Goal: Task Accomplishment & Management: Use online tool/utility

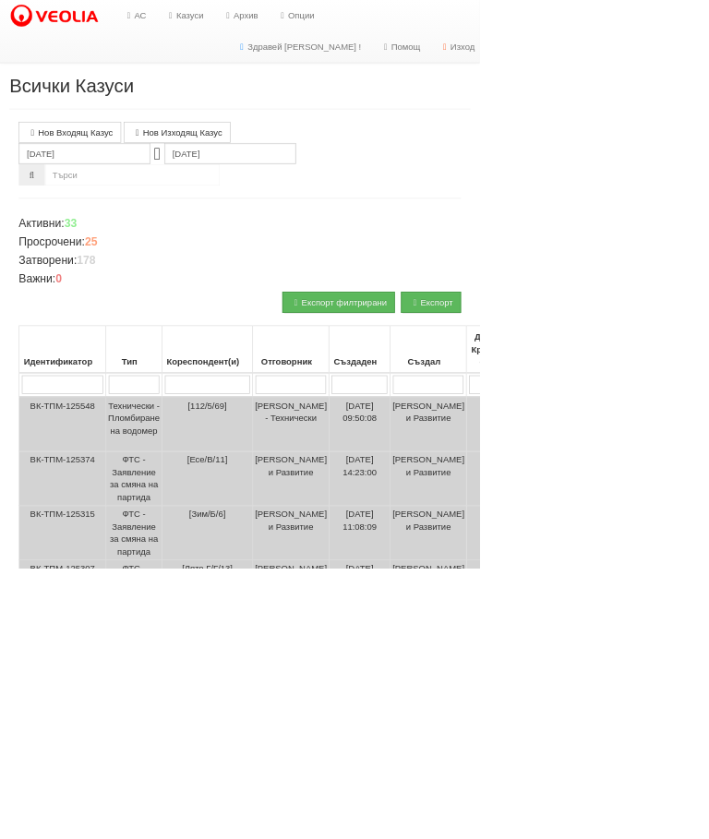
click at [268, 11] on link "Казуси" at bounding box center [272, 23] width 85 height 46
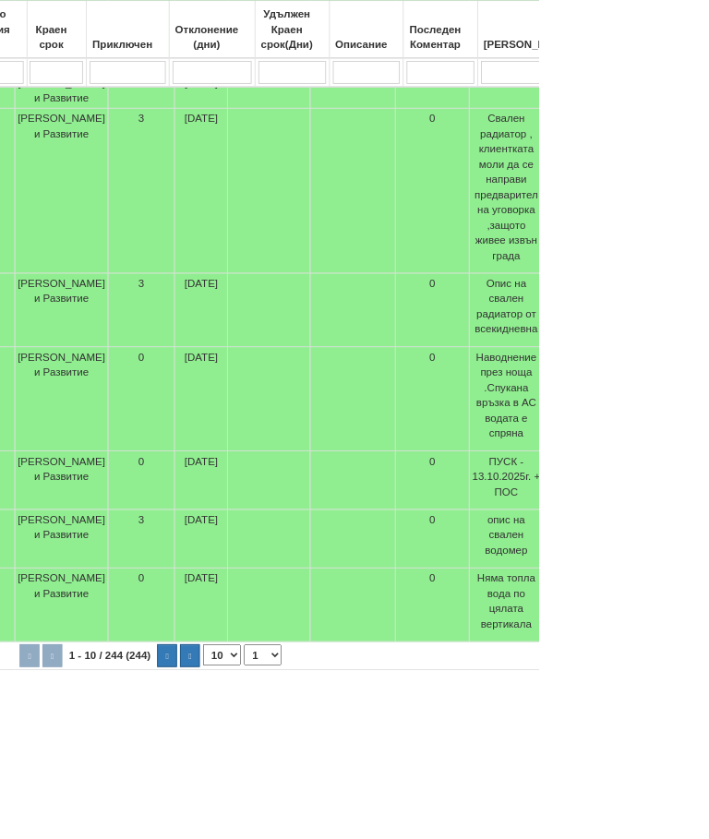
scroll to position [722, 562]
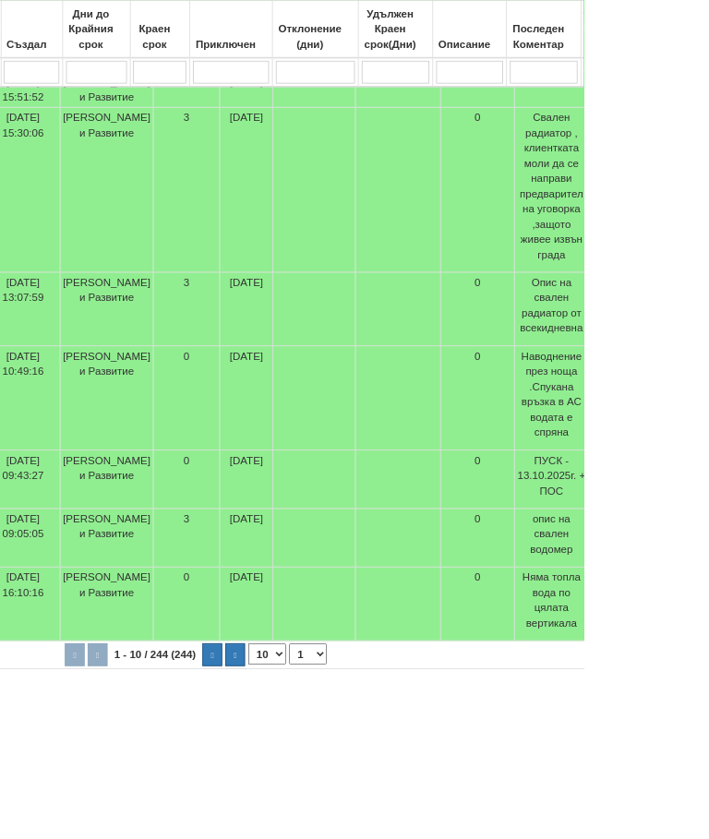
type input "П"
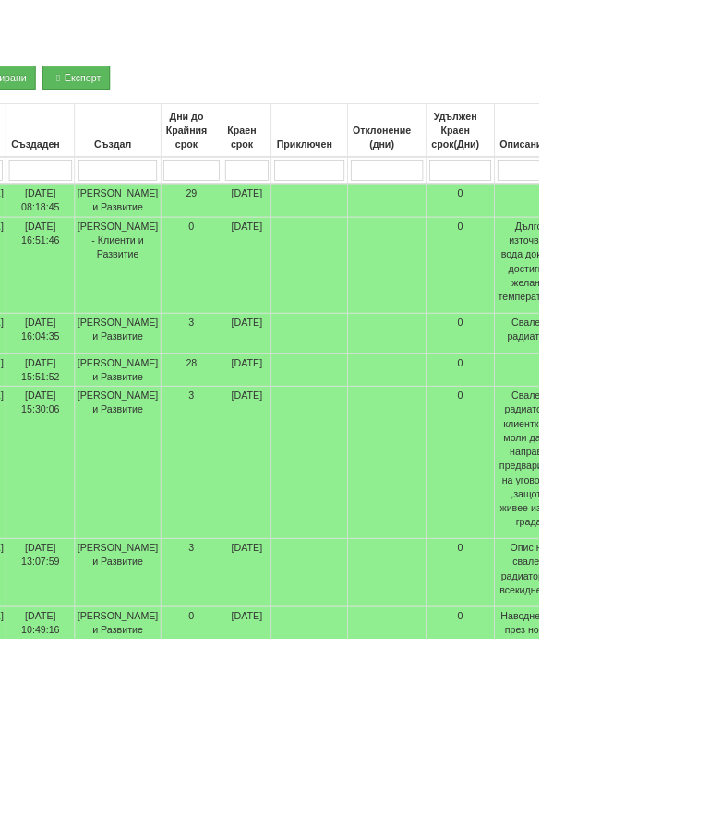
scroll to position [345, 490]
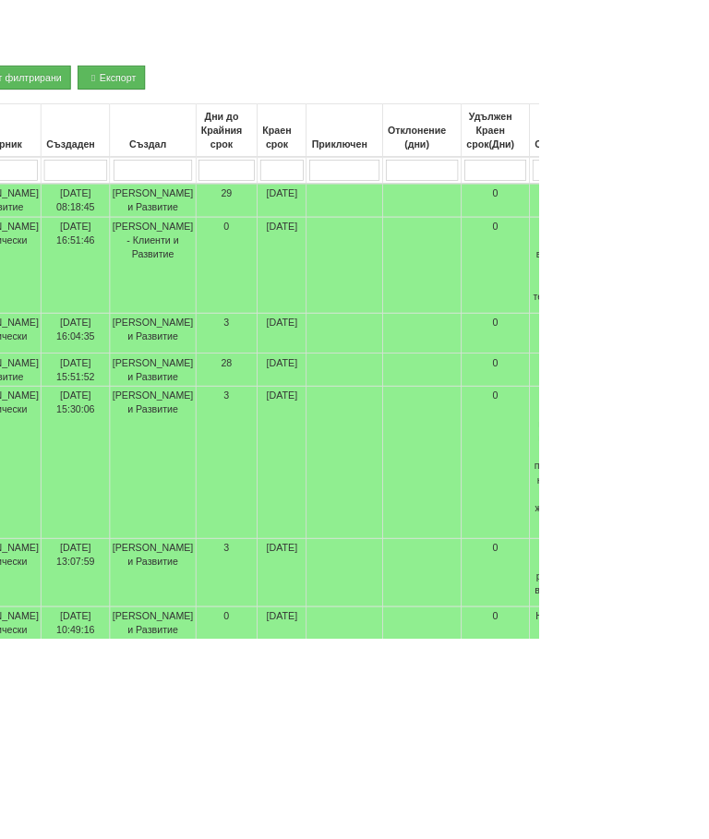
type input "[PERSON_NAME]"
type input "Ак"
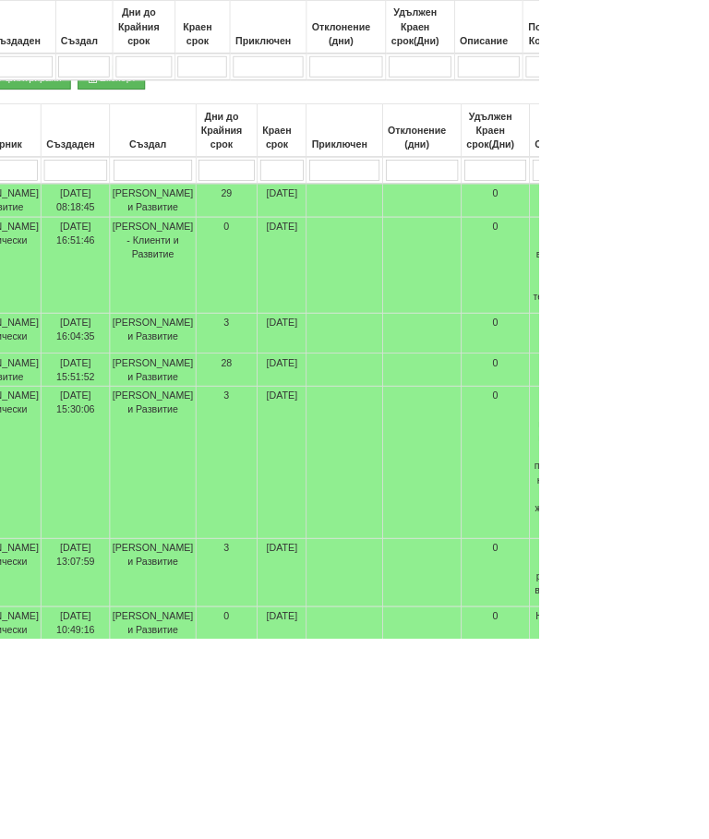
scroll to position [903, 490]
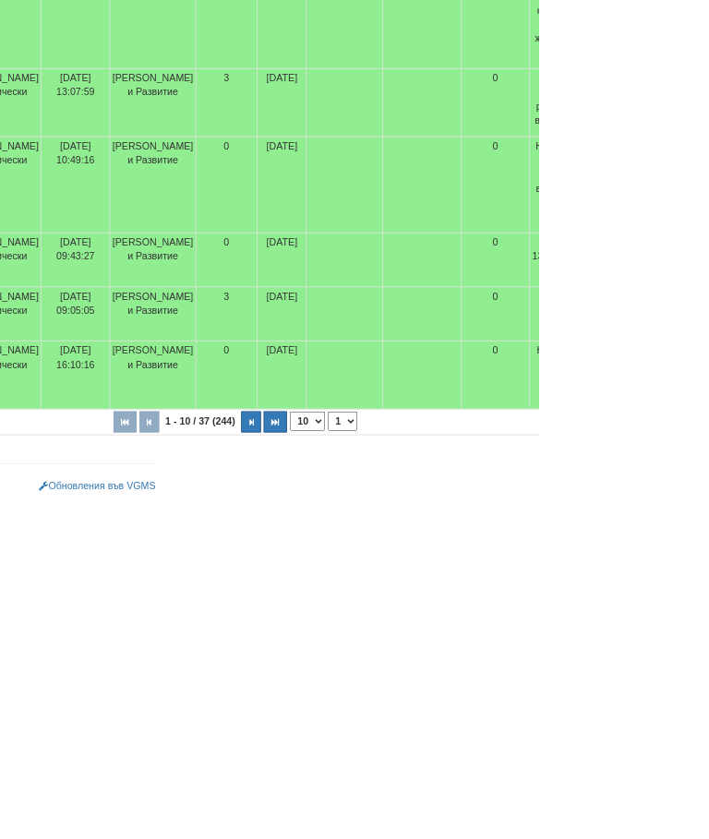
type input "Ак"
click at [347, 718] on button "button" at bounding box center [362, 732] width 30 height 28
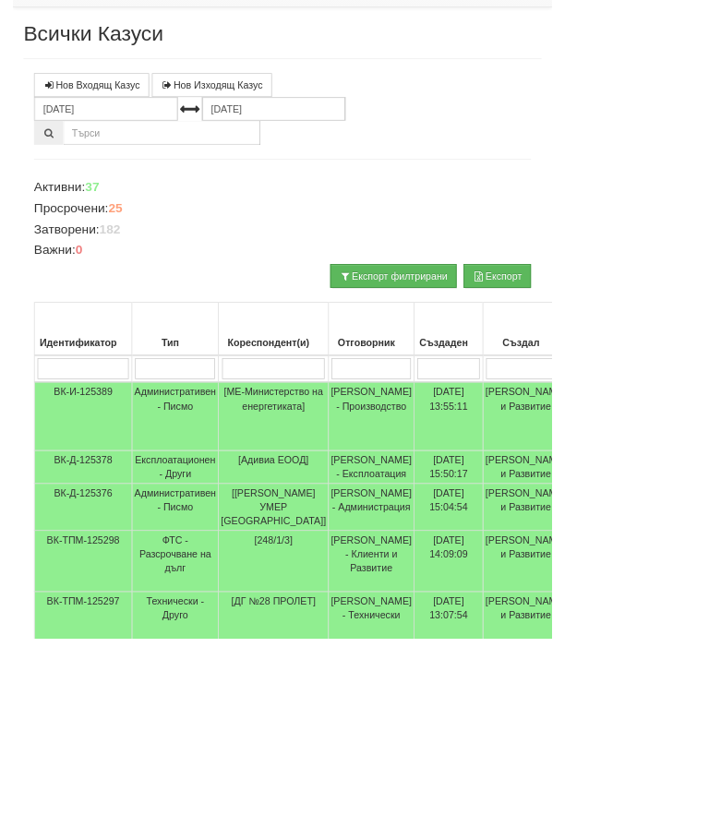
scroll to position [84, 0]
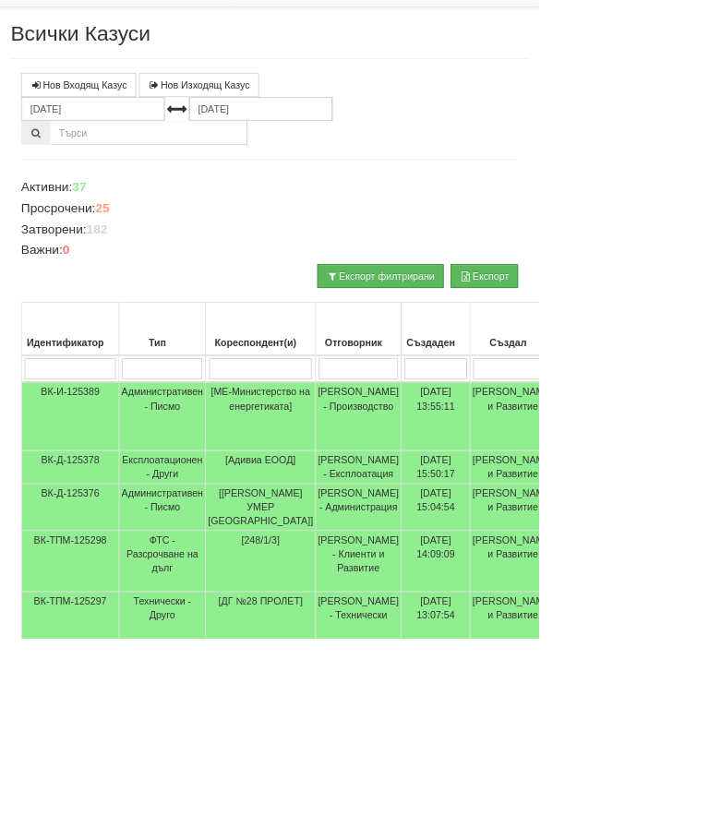
select select "1"
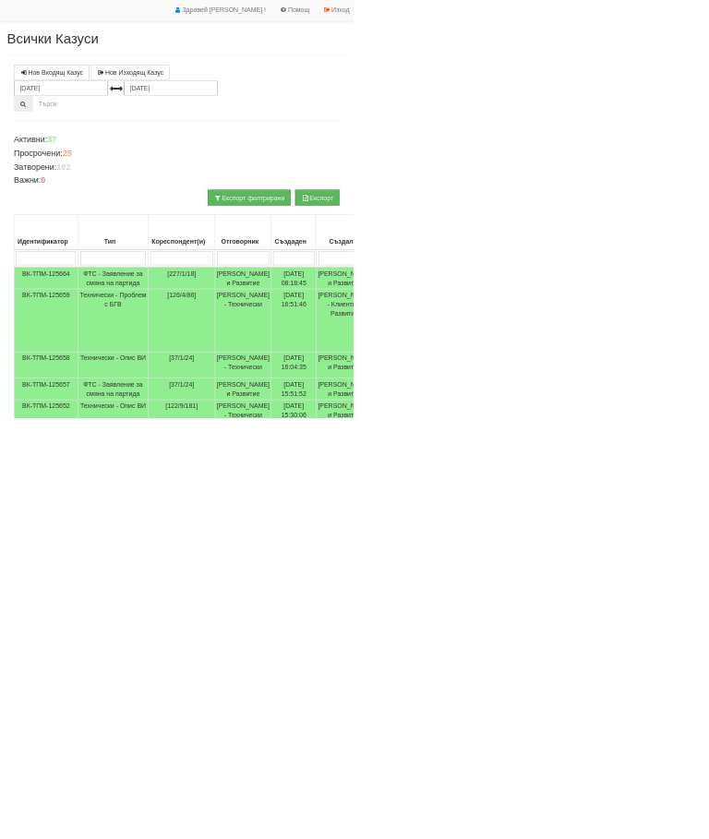
scroll to position [0, 0]
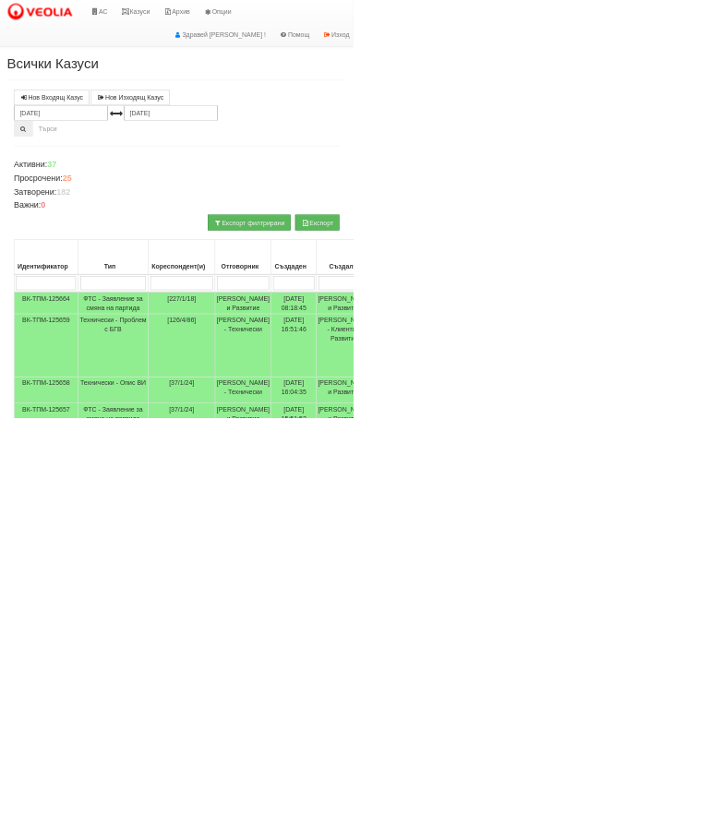
click at [299, 21] on link "Казуси" at bounding box center [272, 23] width 85 height 46
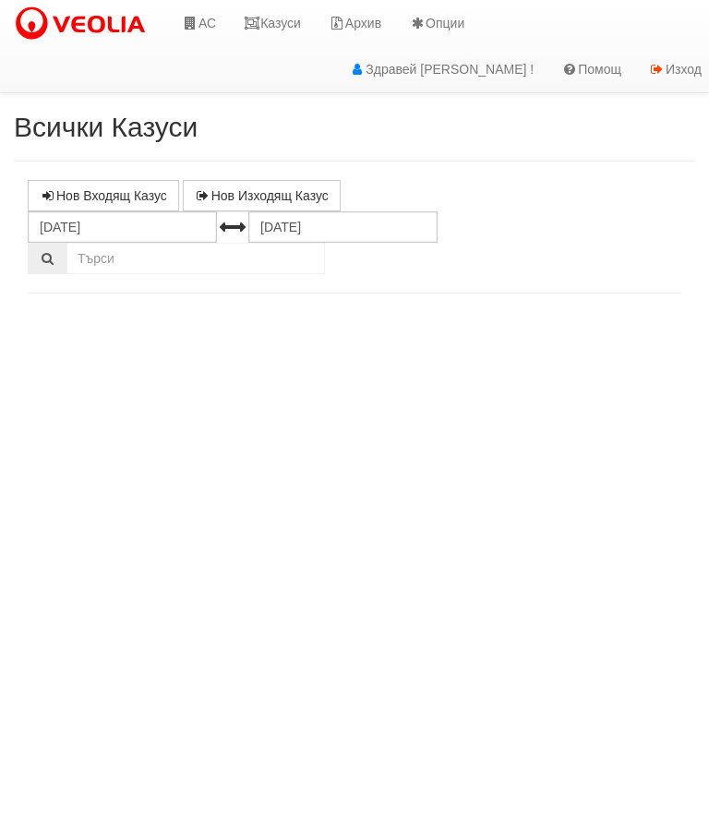
select select "10"
select select "1"
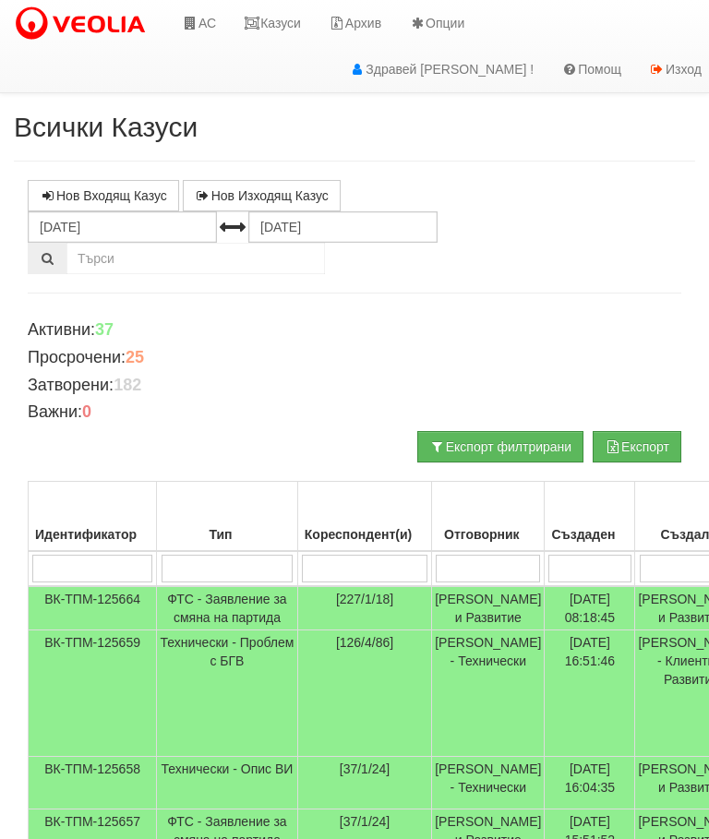
click at [194, 567] on input "search" at bounding box center [228, 569] width 132 height 28
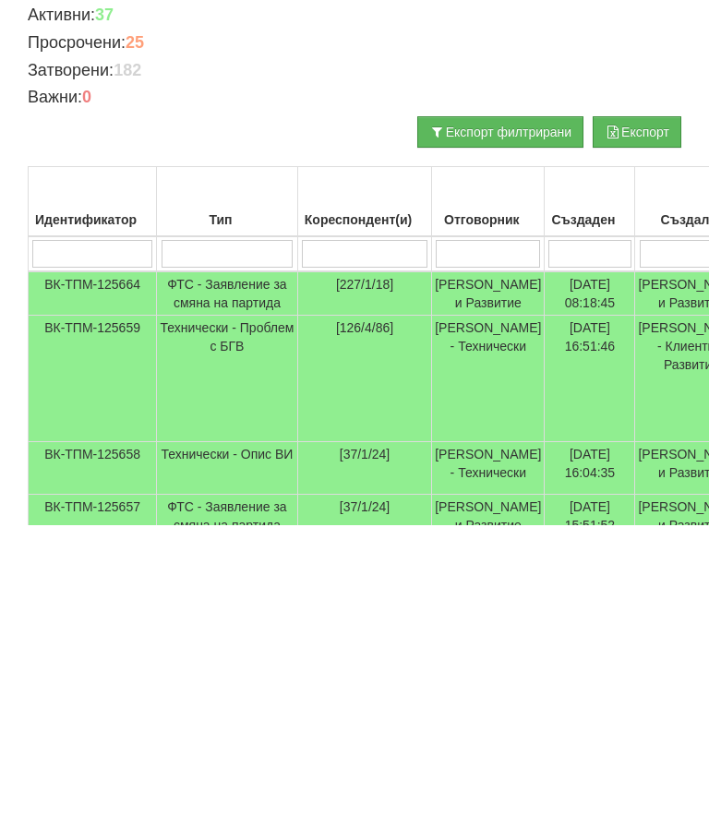
type input "Т"
type input "Те"
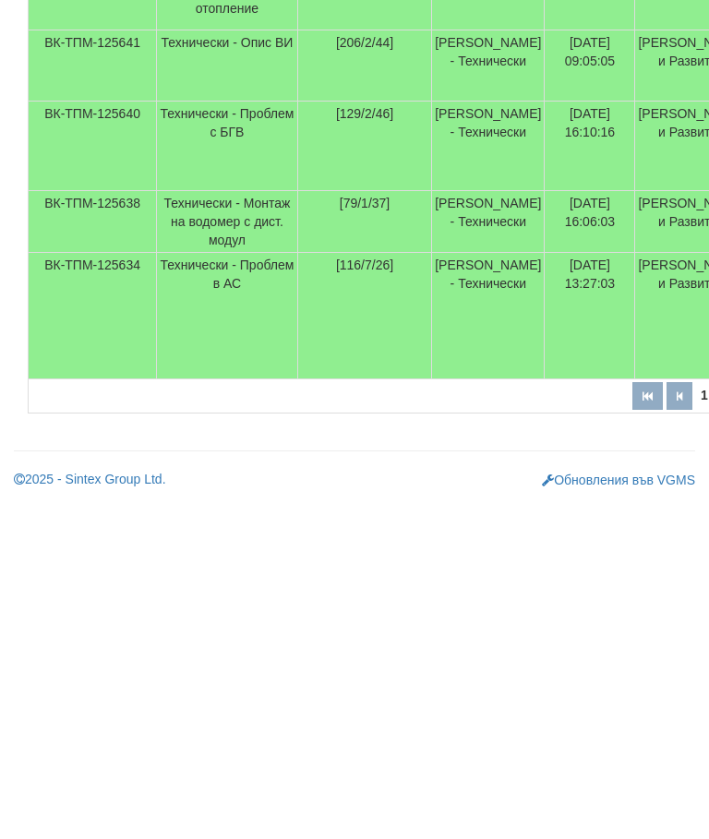
scroll to position [914, 0]
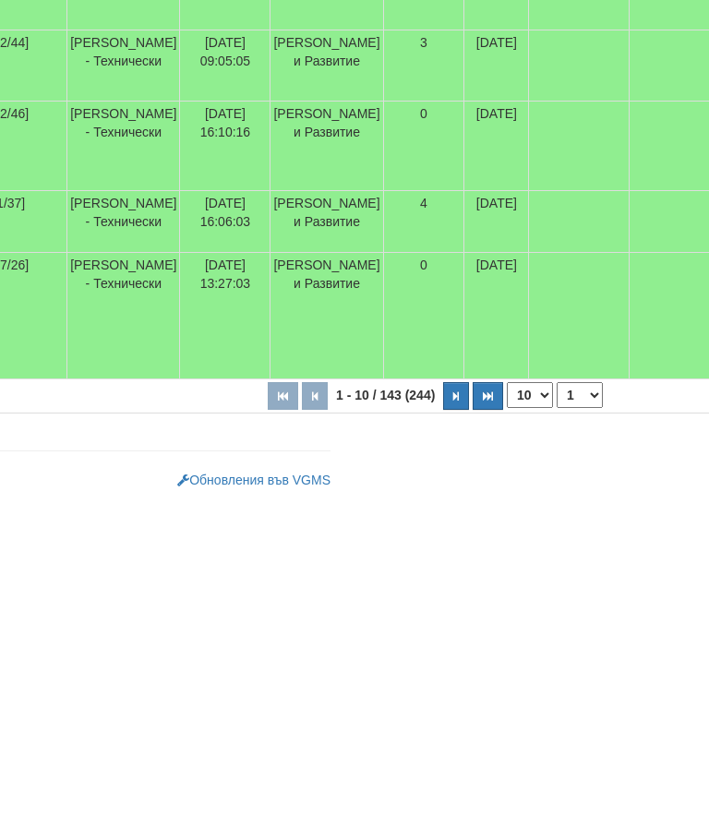
type input "Те"
click at [473, 718] on button "button" at bounding box center [488, 732] width 30 height 28
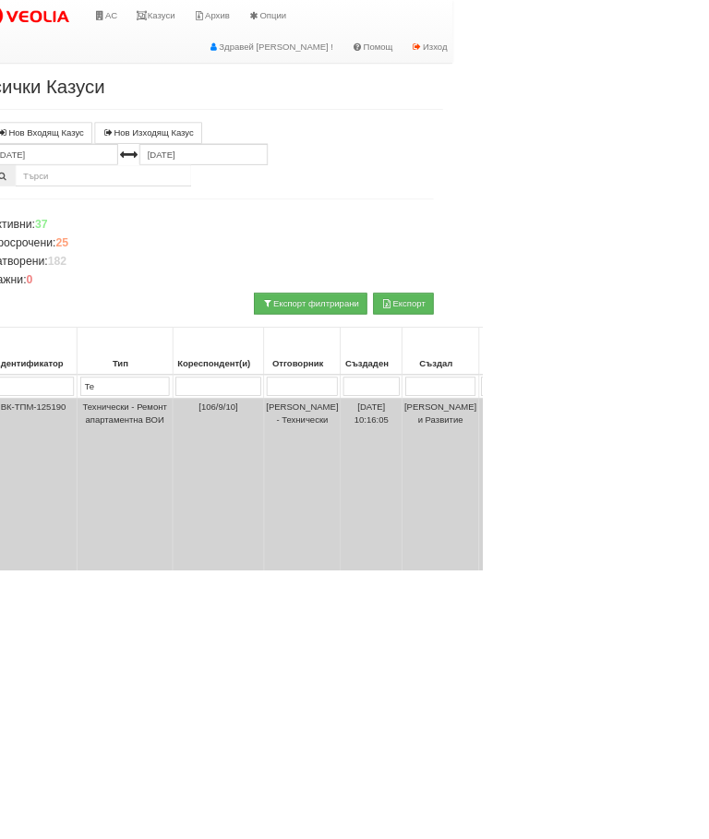
scroll to position [0, 0]
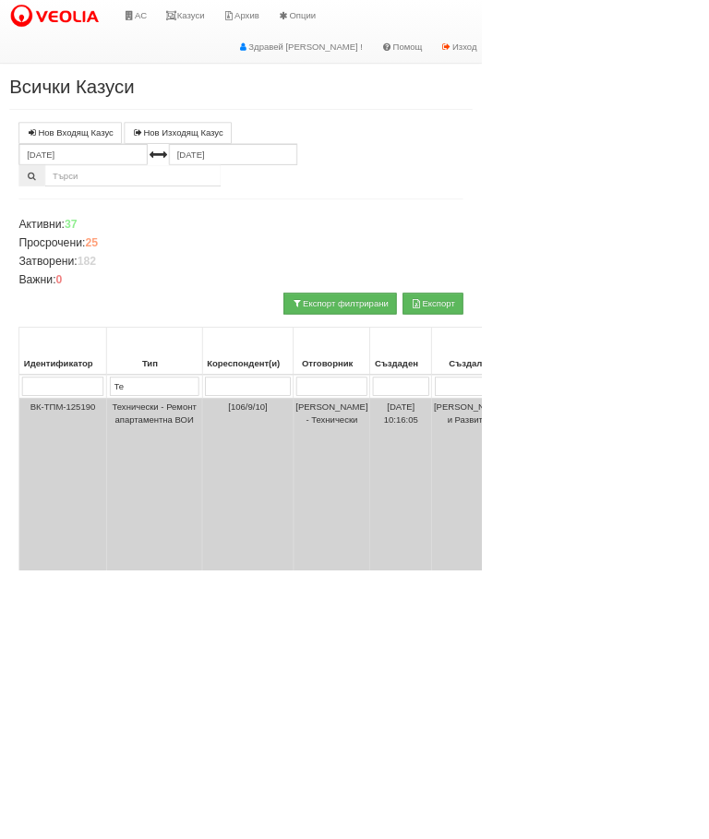
select select "1"
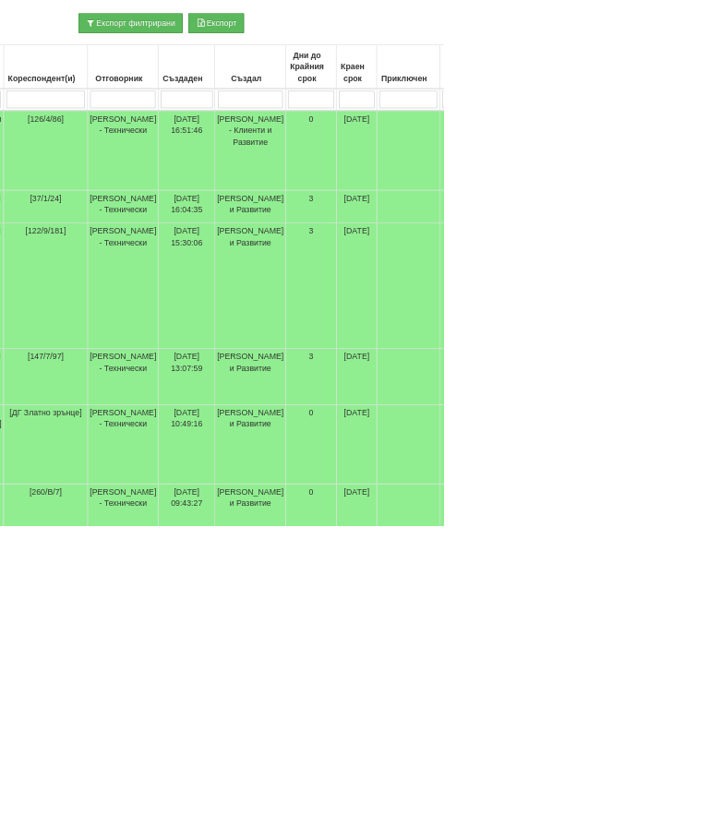
scroll to position [409, 291]
type input "Ак"
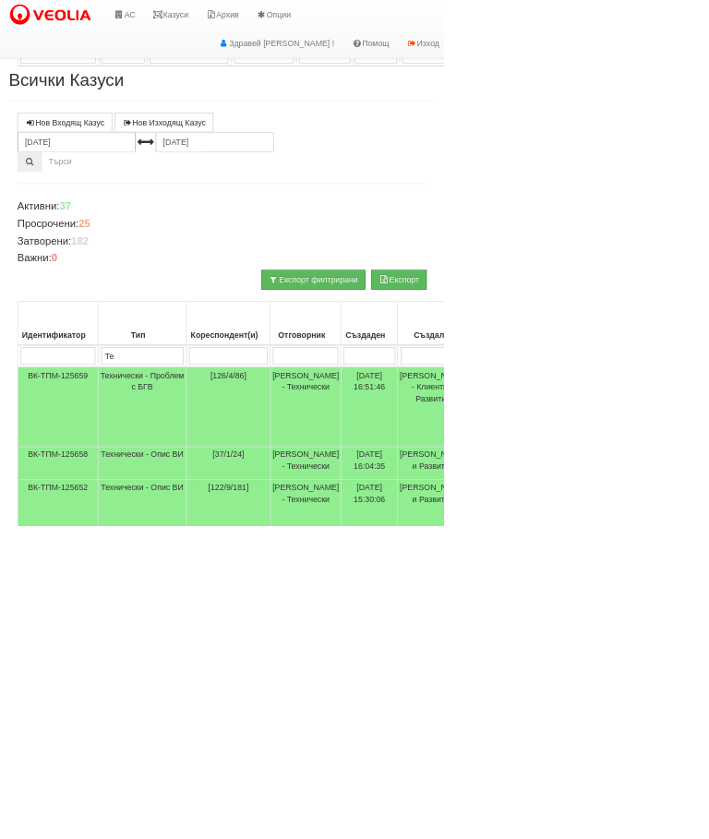
scroll to position [920, 0]
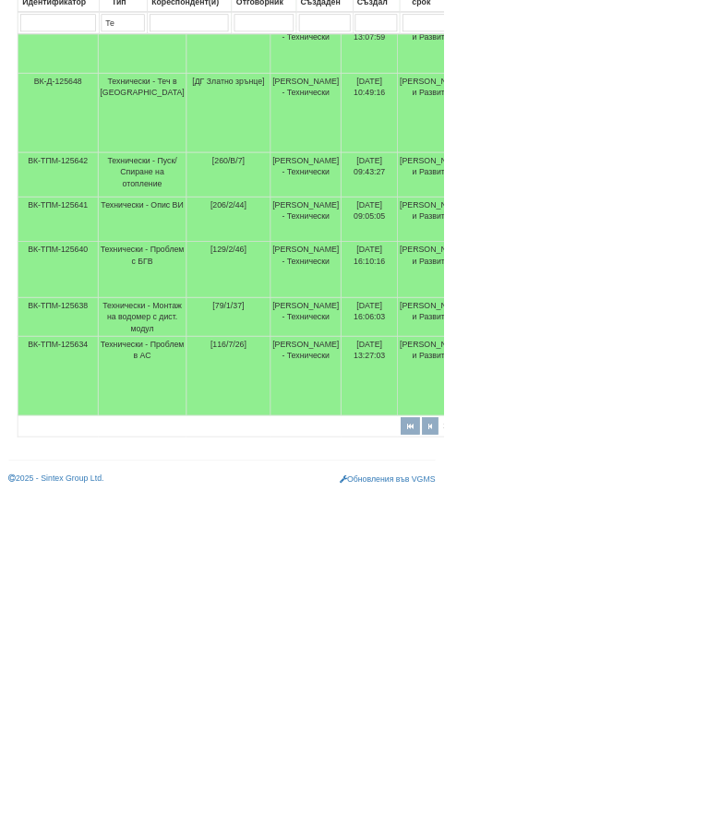
type input "Ак"
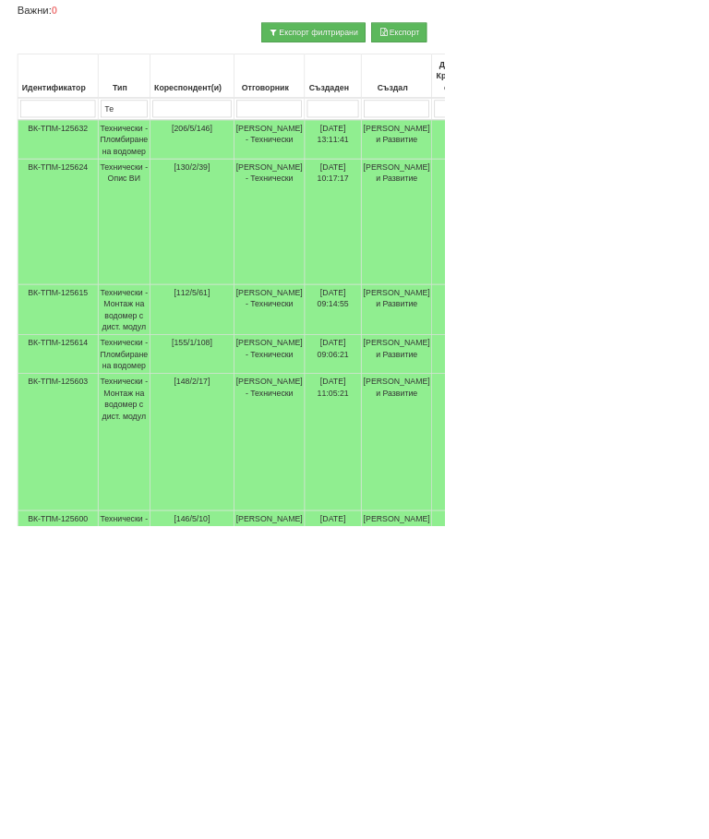
scroll to position [319, 0]
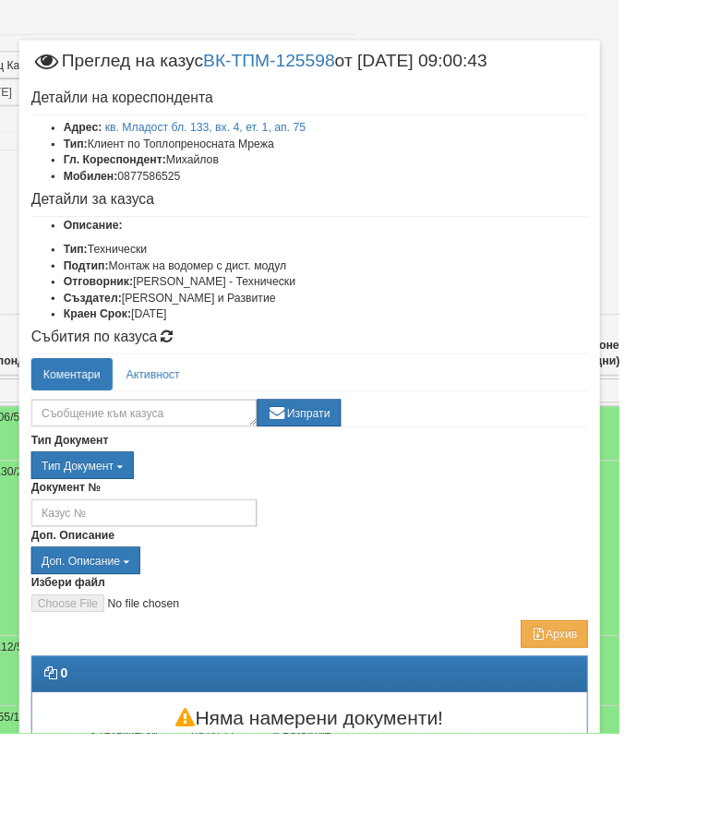
scroll to position [120, 287]
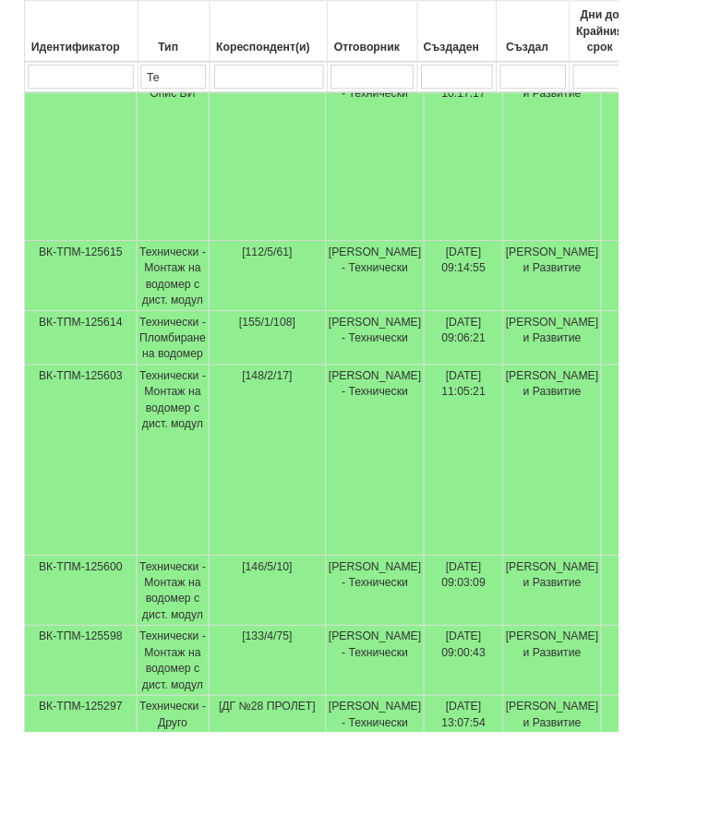
scroll to position [573, 0]
click at [199, 713] on td "Технически - Монтаж на водомер с дист. модул" at bounding box center [198, 677] width 83 height 80
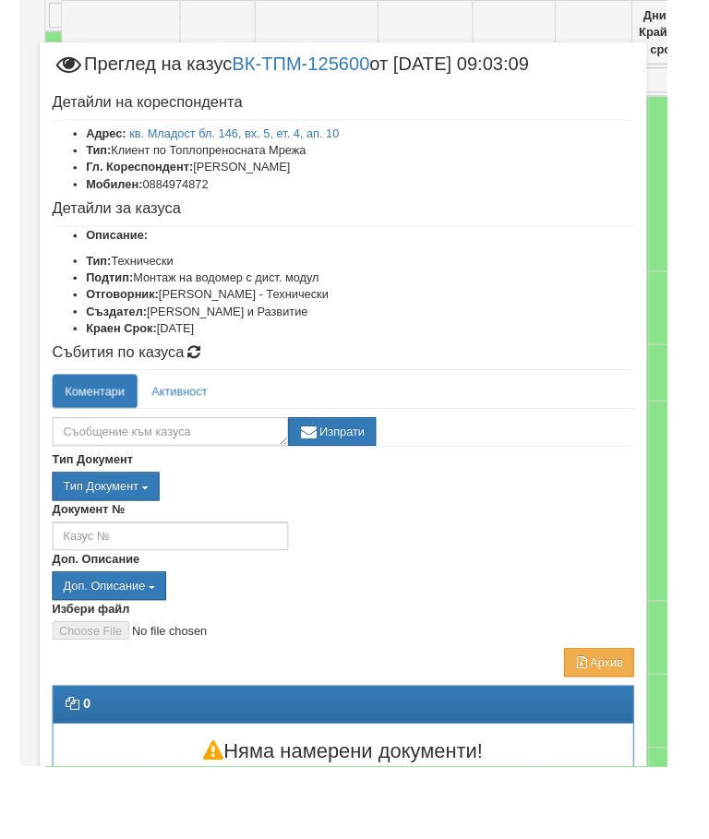
scroll to position [539, 0]
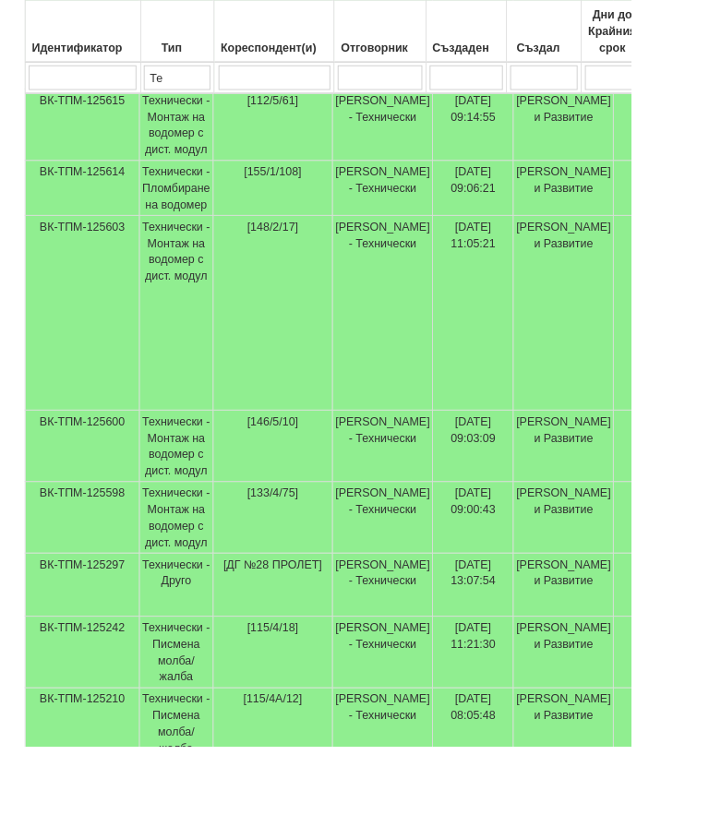
scroll to position [749, 0]
click at [195, 319] on td "Технически - Монтаж на водомер с дист. модул" at bounding box center [198, 352] width 83 height 219
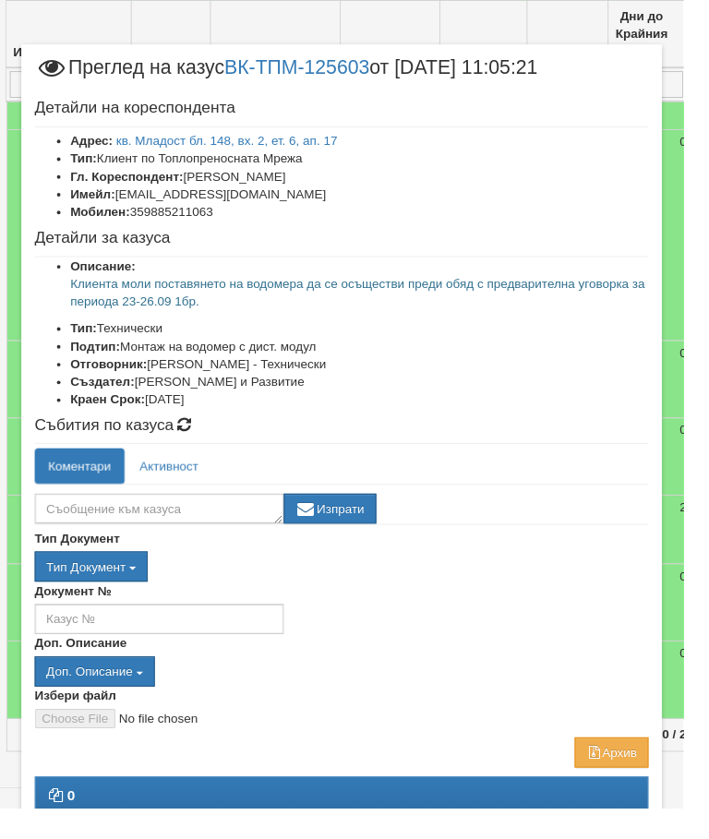
scroll to position [860, 23]
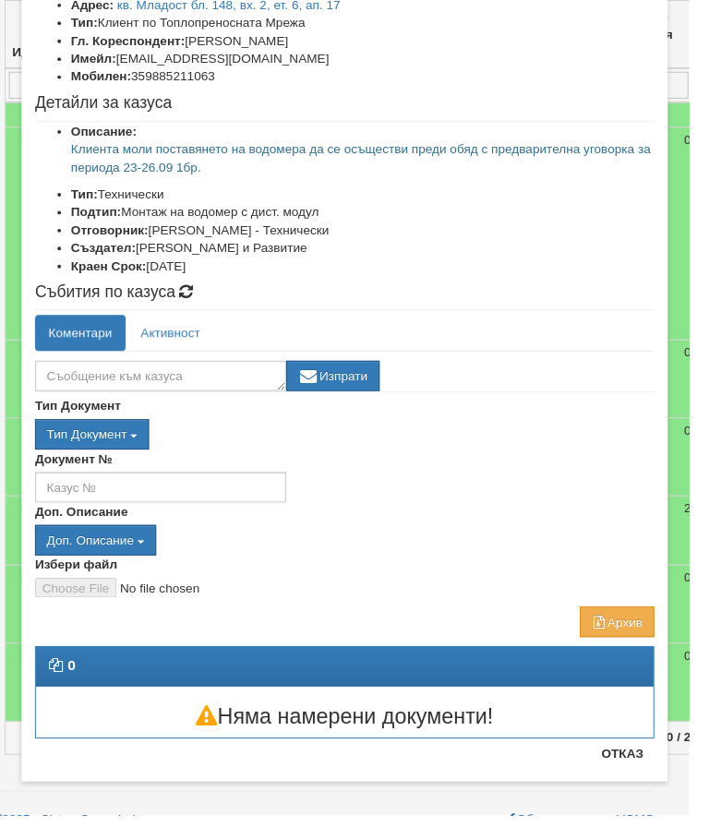
click at [646, 775] on button "Отказ" at bounding box center [640, 776] width 66 height 30
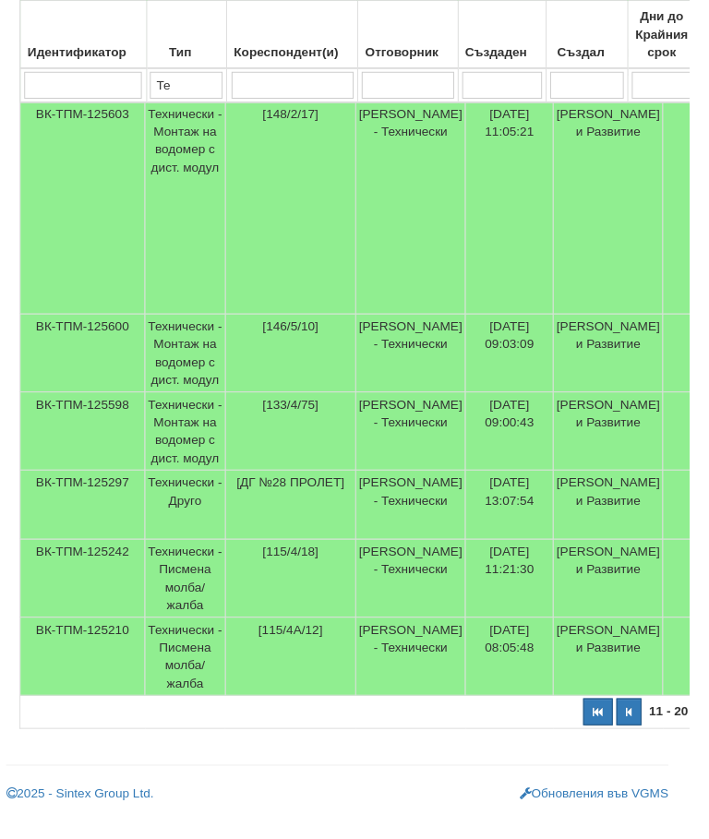
scroll to position [907, 7]
click at [600, 746] on button "button" at bounding box center [615, 732] width 30 height 28
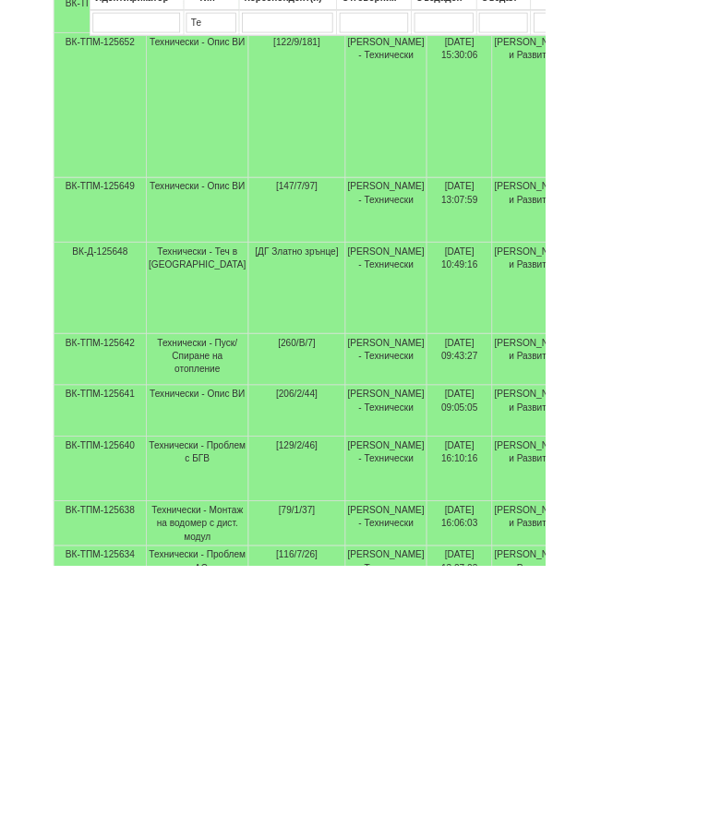
scroll to position [538, 0]
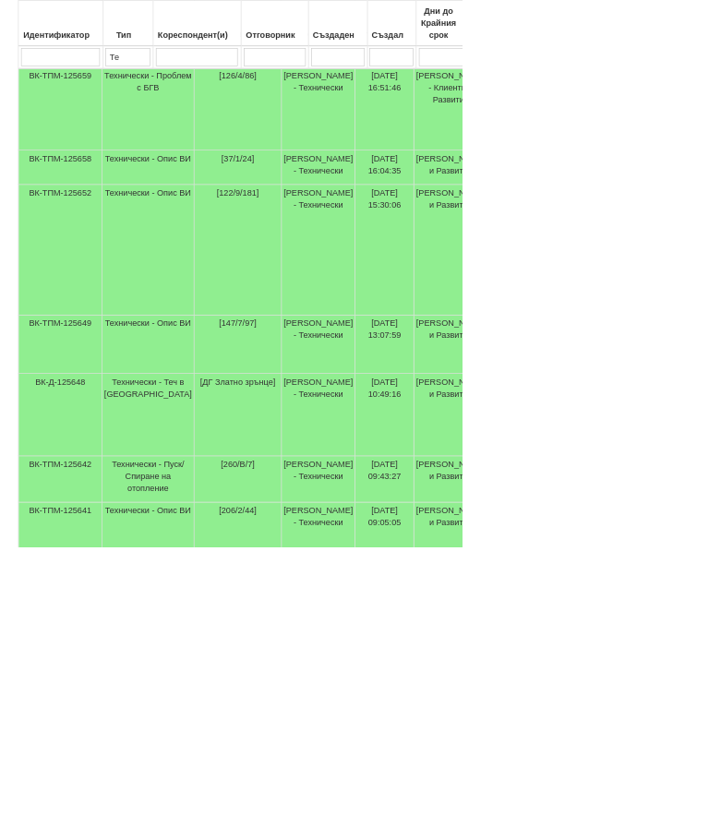
select select "2"
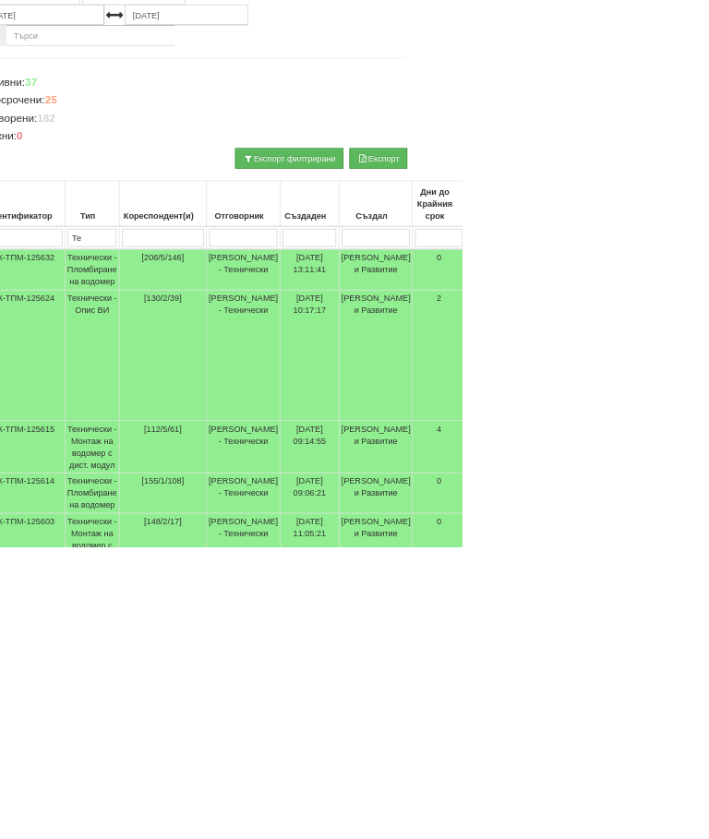
scroll to position [204, 0]
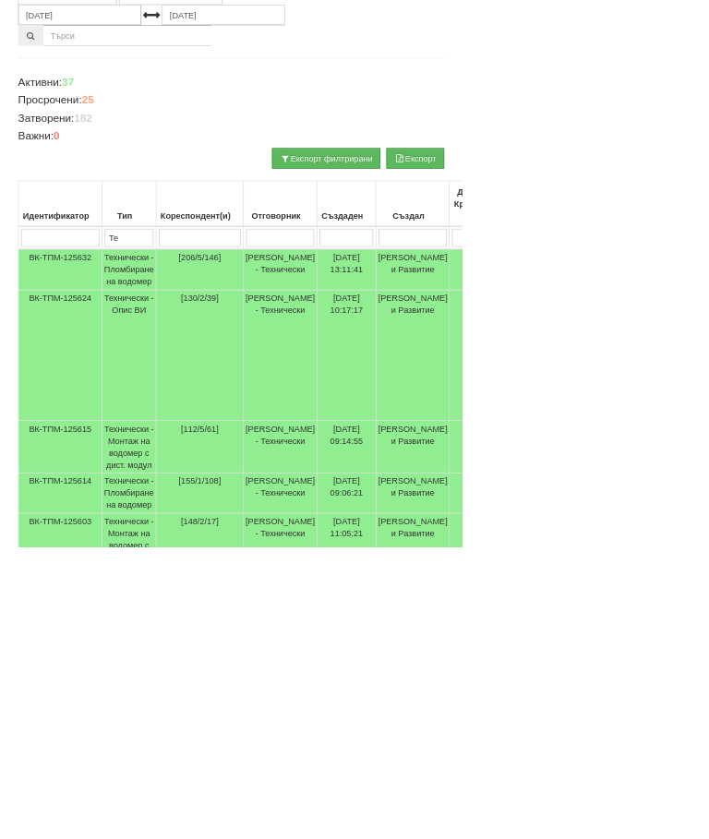
click at [196, 504] on td "Технически - Опис ВИ" at bounding box center [198, 545] width 83 height 200
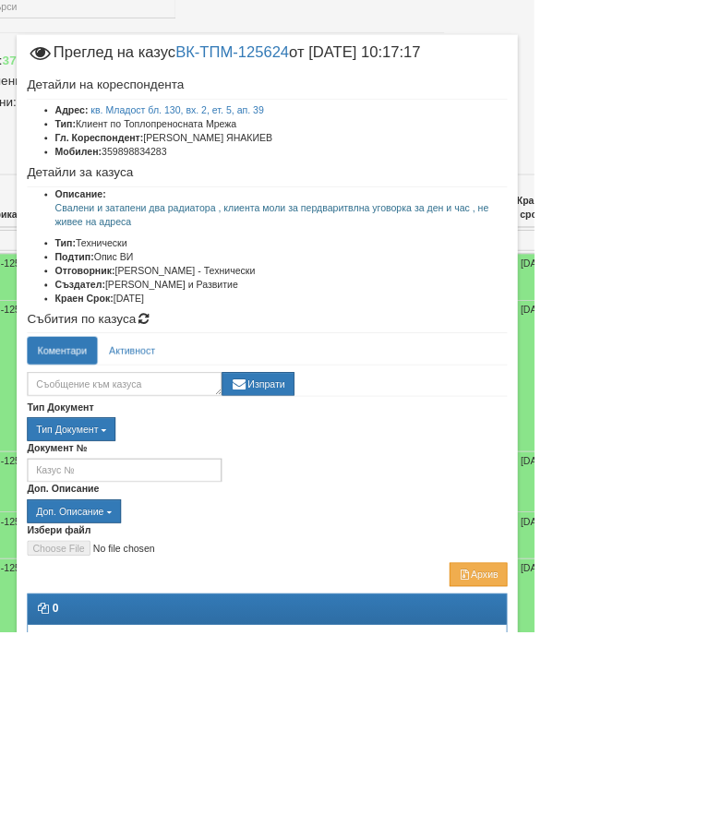
scroll to position [257, 102]
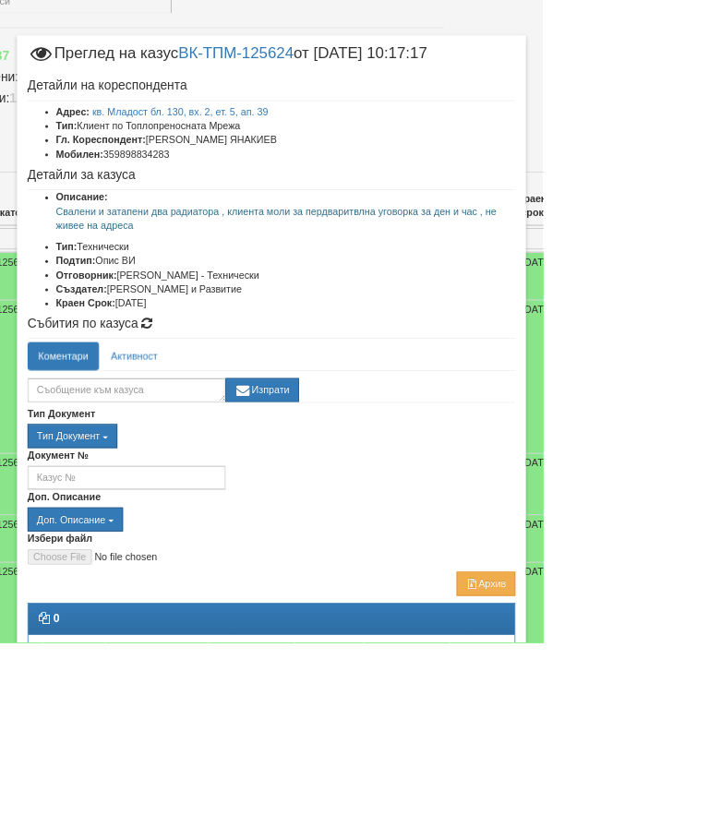
click at [653, 607] on div "Документ №" at bounding box center [354, 612] width 665 height 54
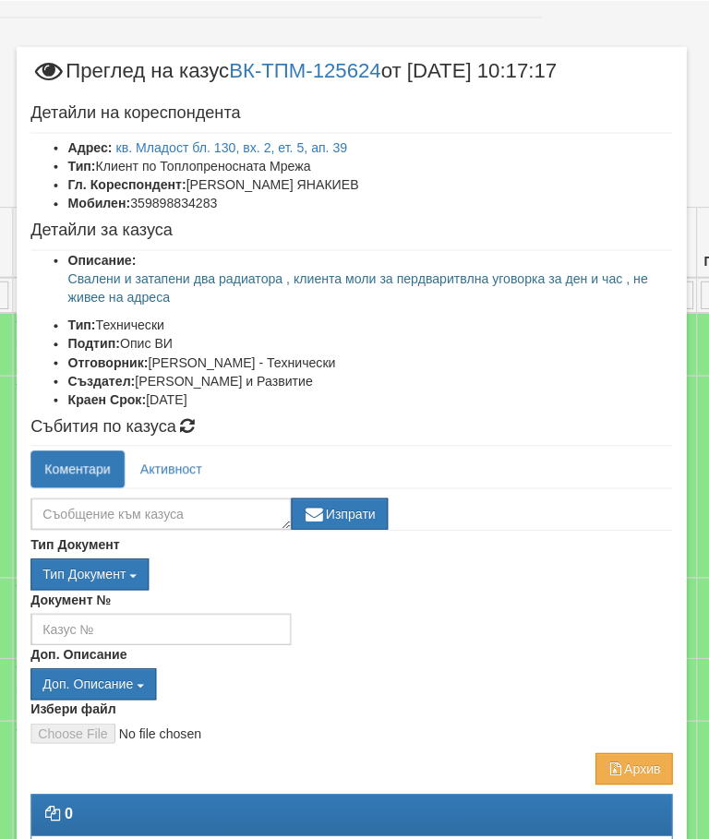
scroll to position [265, 139]
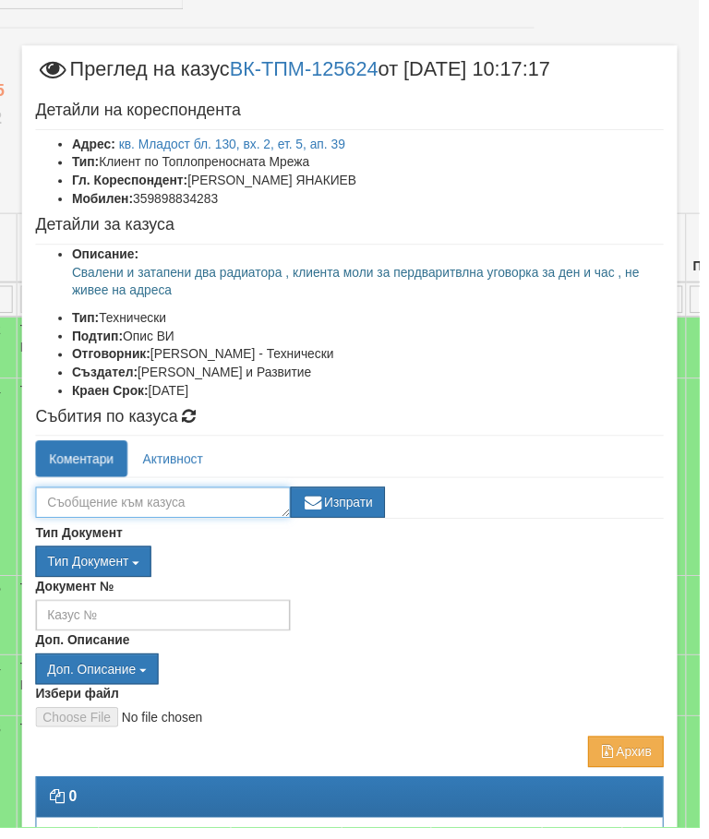
click at [152, 513] on textarea at bounding box center [165, 509] width 259 height 31
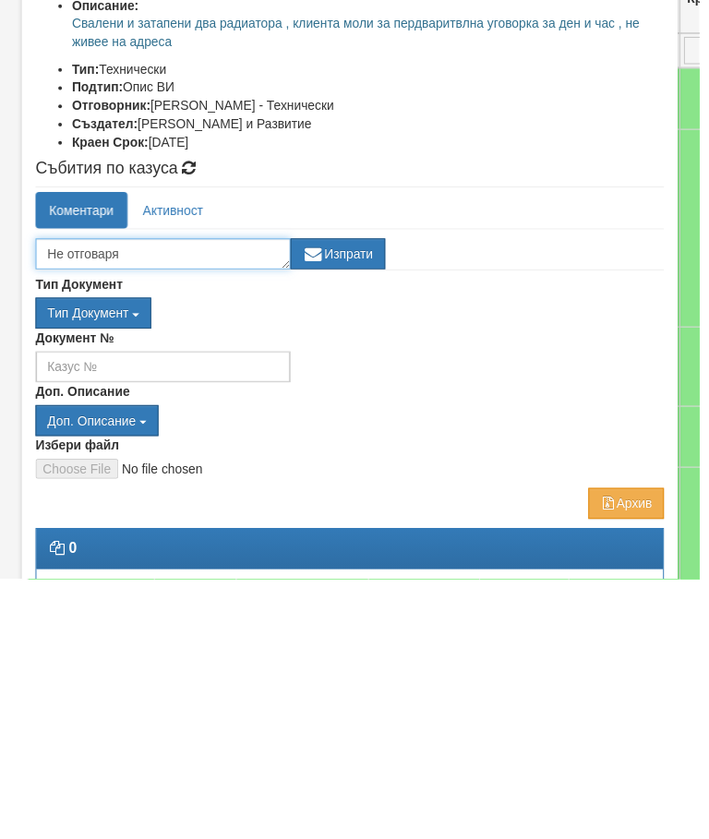
type textarea "Не отговаря"
click at [356, 494] on button "Изпрати" at bounding box center [343, 509] width 96 height 31
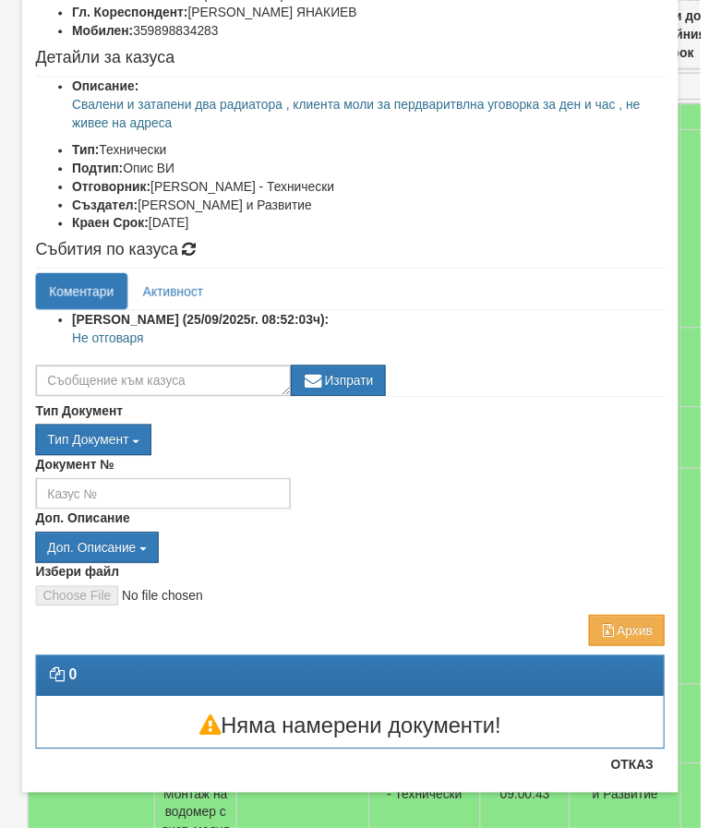
scroll to position [169, 0]
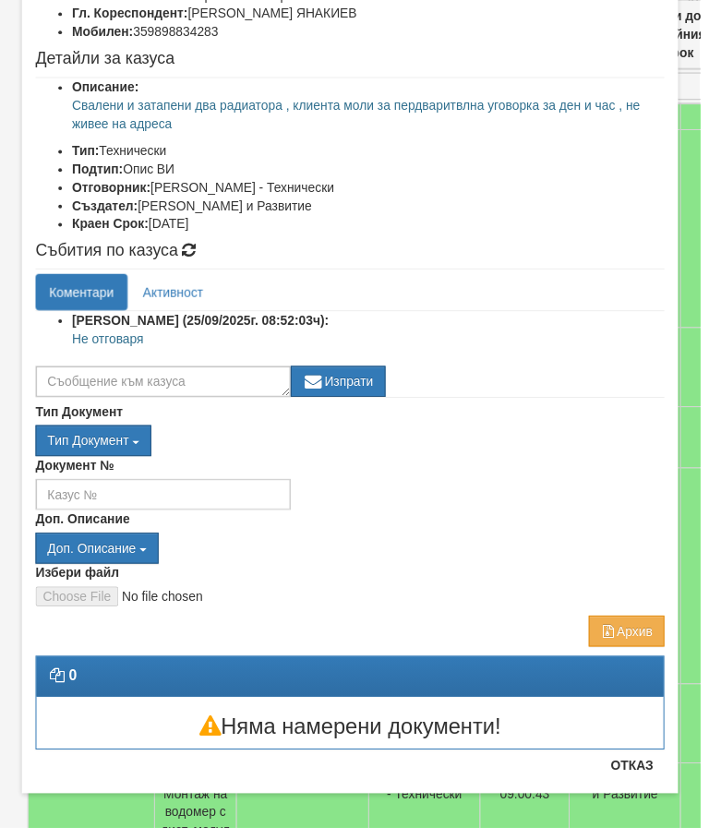
click at [638, 783] on button "Отказ" at bounding box center [640, 776] width 66 height 30
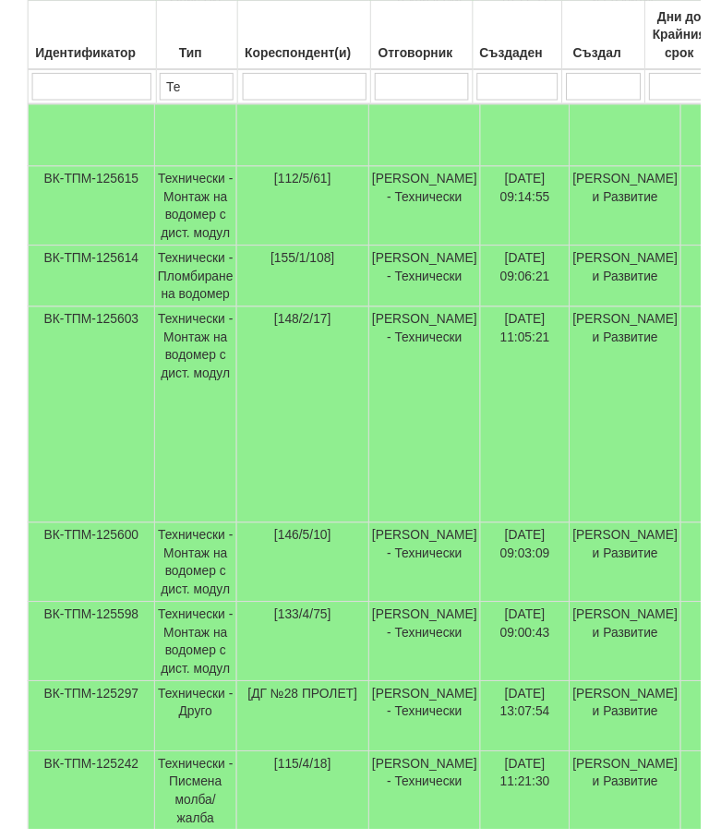
scroll to position [683, 0]
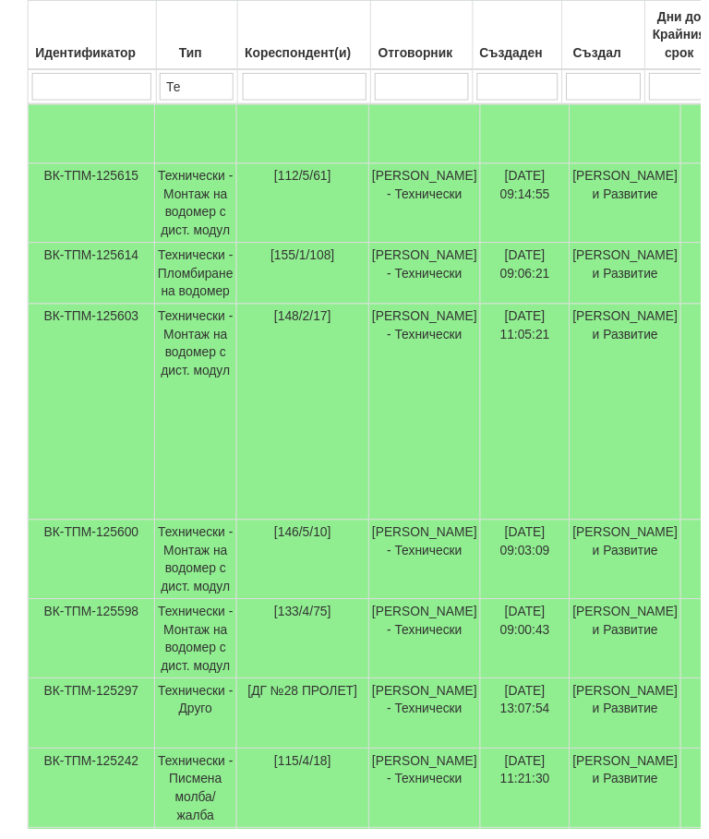
click at [203, 597] on td "Технически - Монтаж на водомер с дист. модул" at bounding box center [198, 567] width 83 height 80
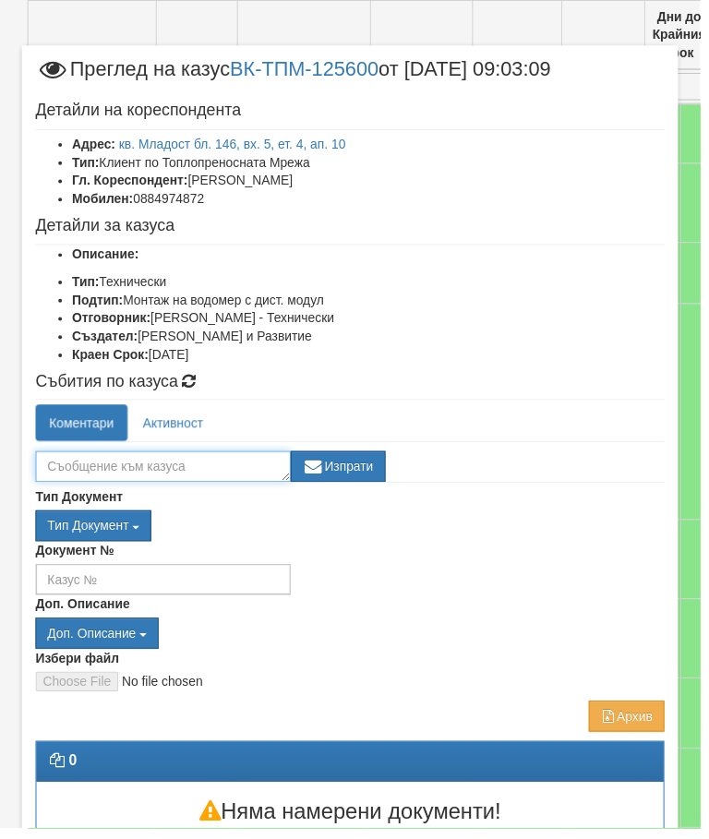
click at [187, 477] on textarea at bounding box center [165, 472] width 259 height 31
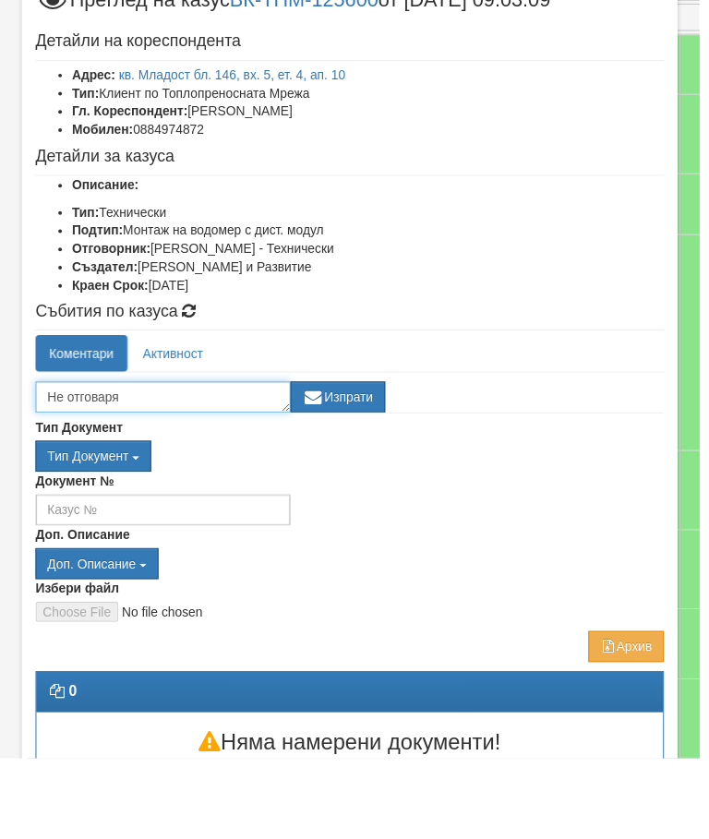
type textarea "Не отговаря"
click at [355, 457] on button "Изпрати" at bounding box center [343, 472] width 96 height 31
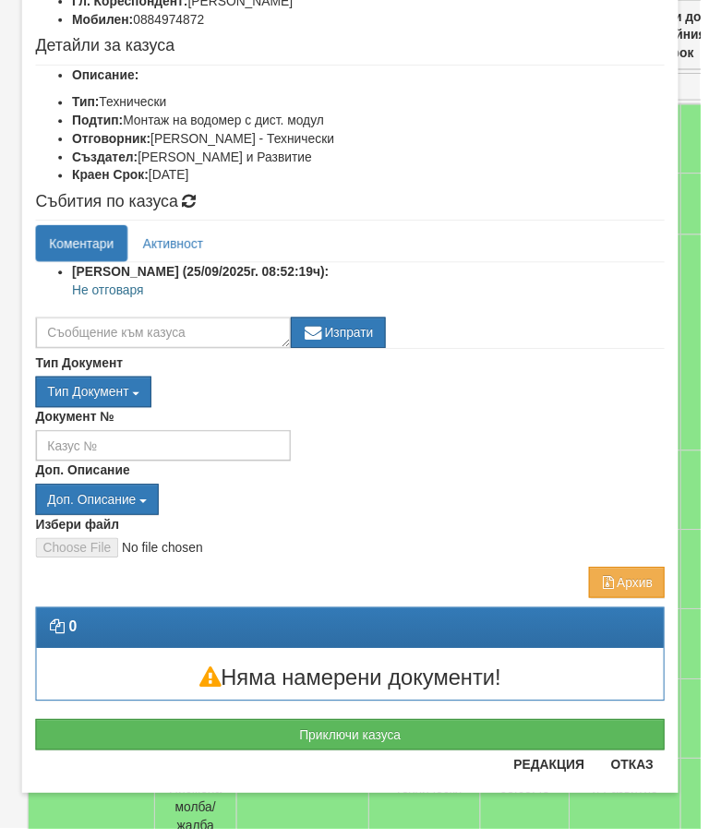
scroll to position [181, 0]
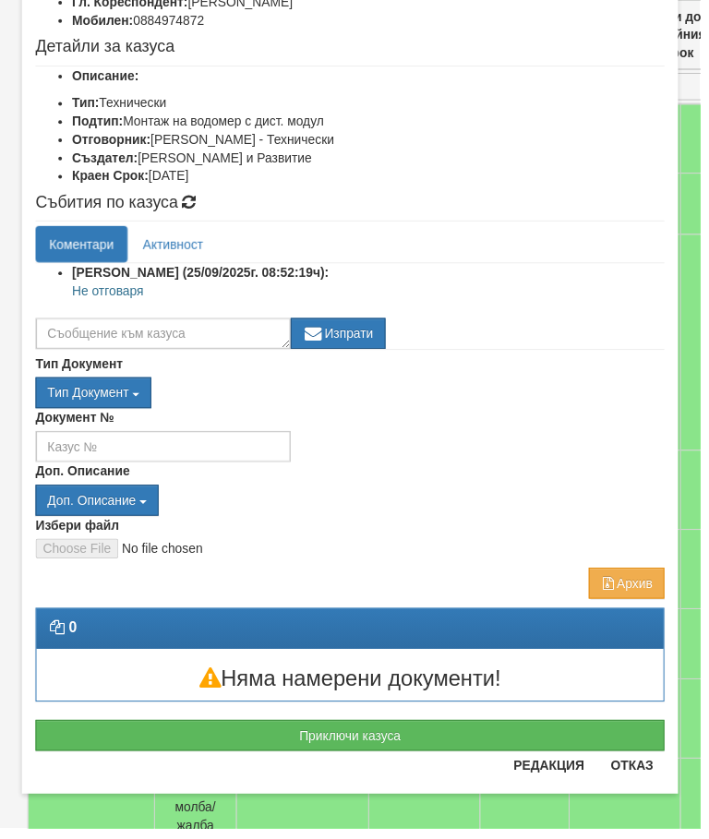
click at [635, 780] on button "Отказ" at bounding box center [640, 776] width 66 height 30
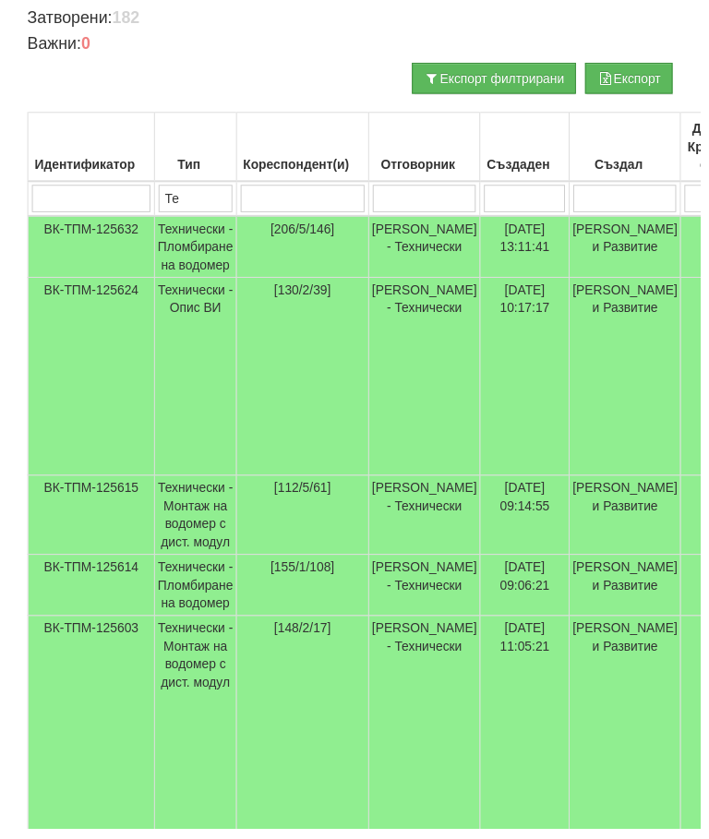
scroll to position [275, 0]
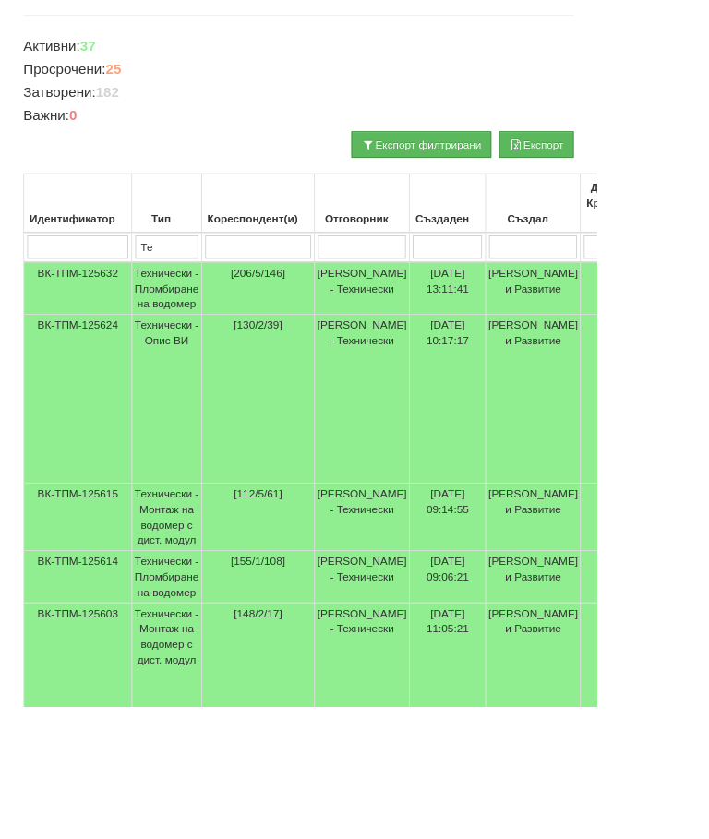
click at [283, 283] on input "search" at bounding box center [307, 294] width 126 height 28
type input "1"
type input "13"
select select "1"
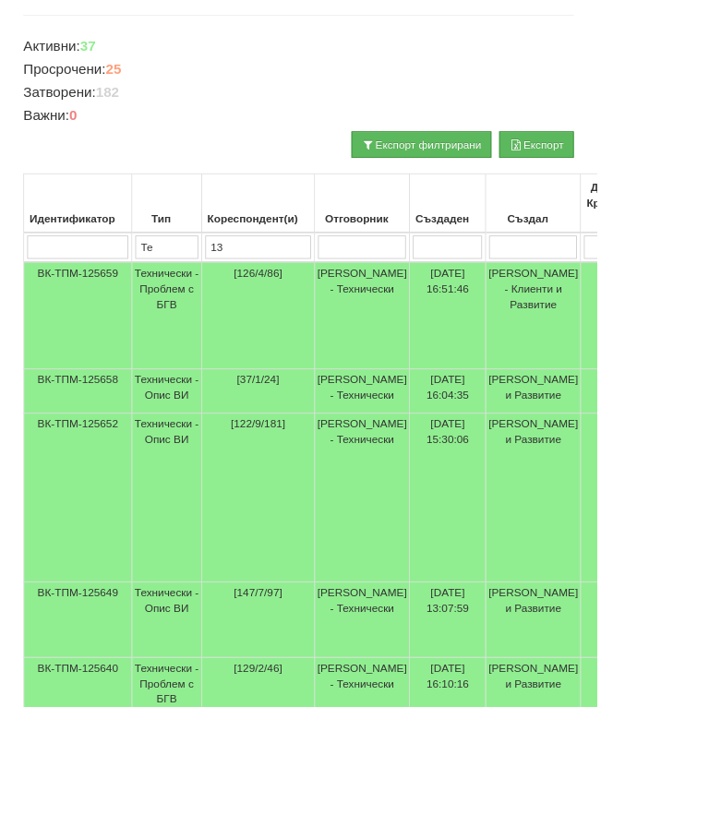
type input "133"
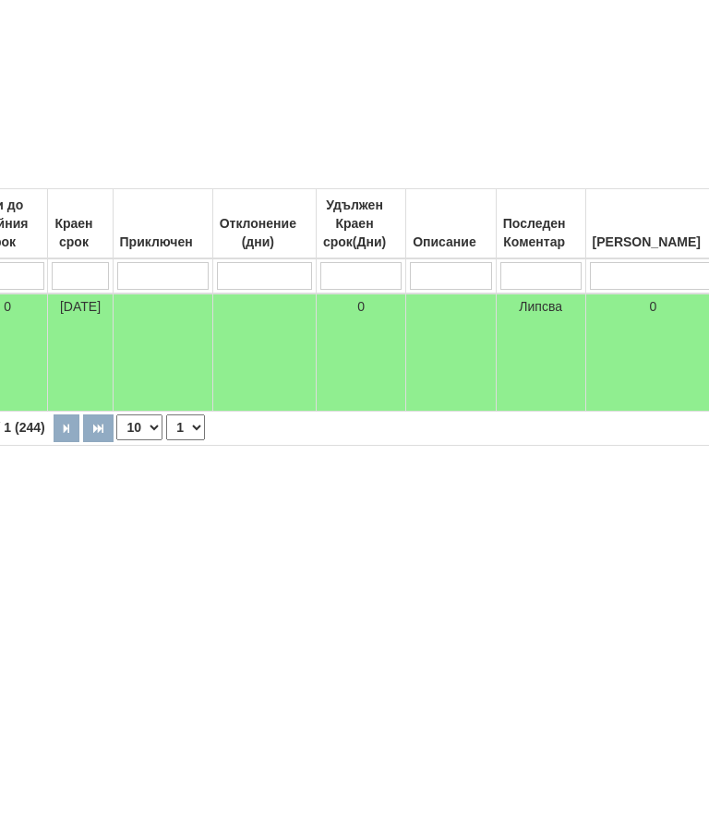
scroll to position [0, 0]
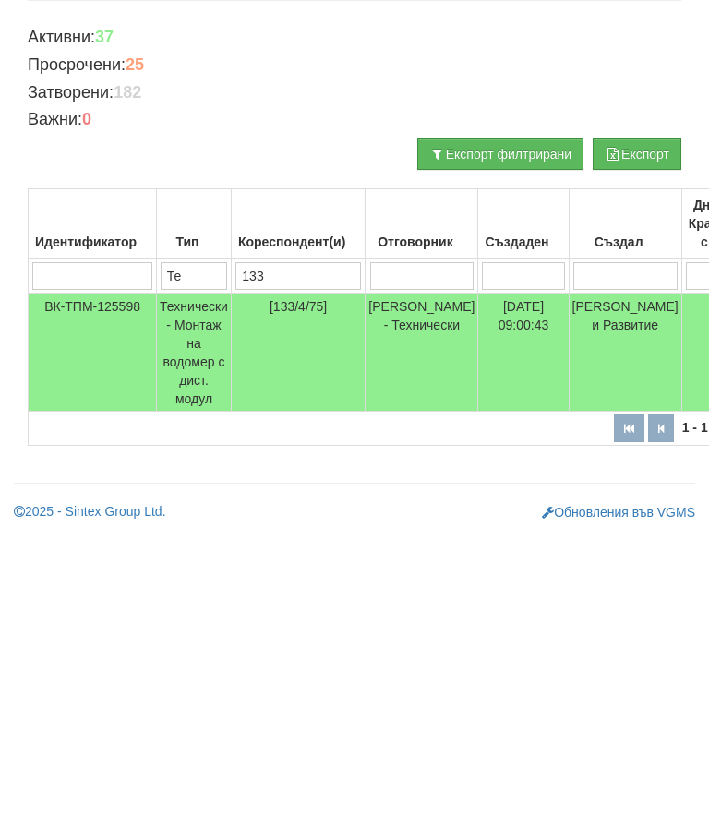
click at [198, 586] on td "Технически - Монтаж на водомер с дист. модул" at bounding box center [194, 645] width 75 height 118
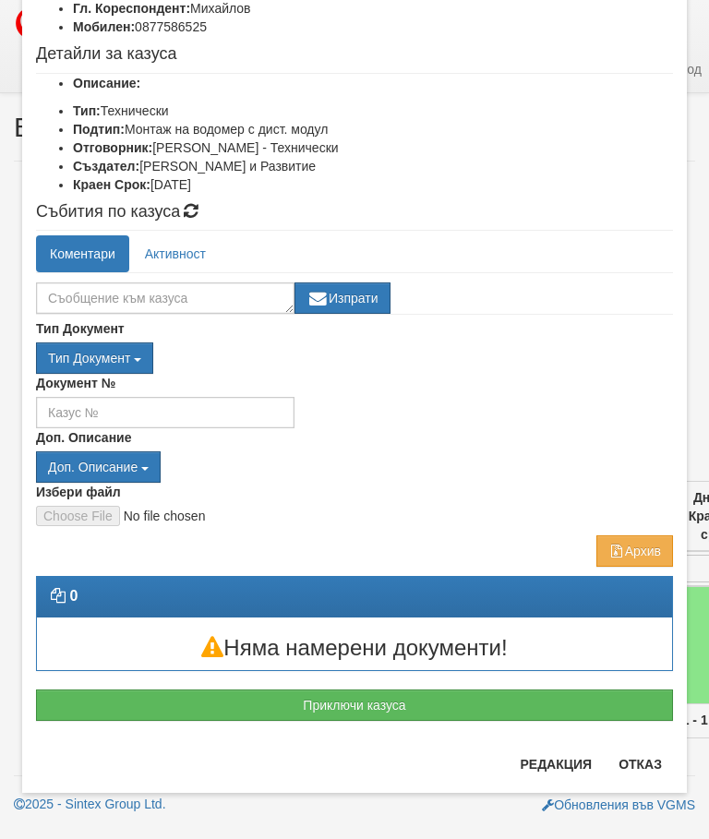
scroll to position [174, 0]
click at [635, 762] on button "Отказ" at bounding box center [640, 765] width 66 height 30
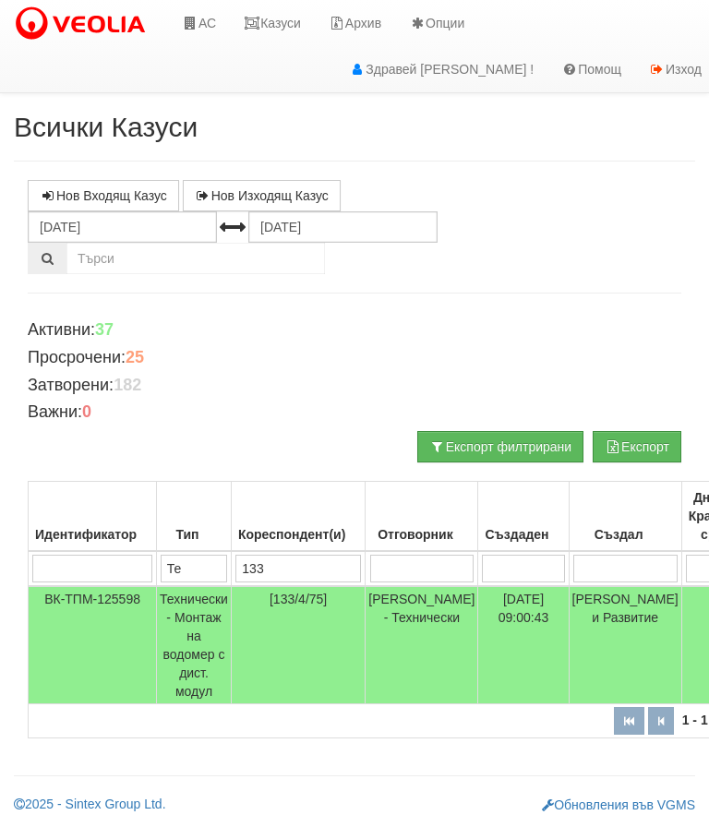
click at [310, 566] on input "133" at bounding box center [298, 569] width 126 height 28
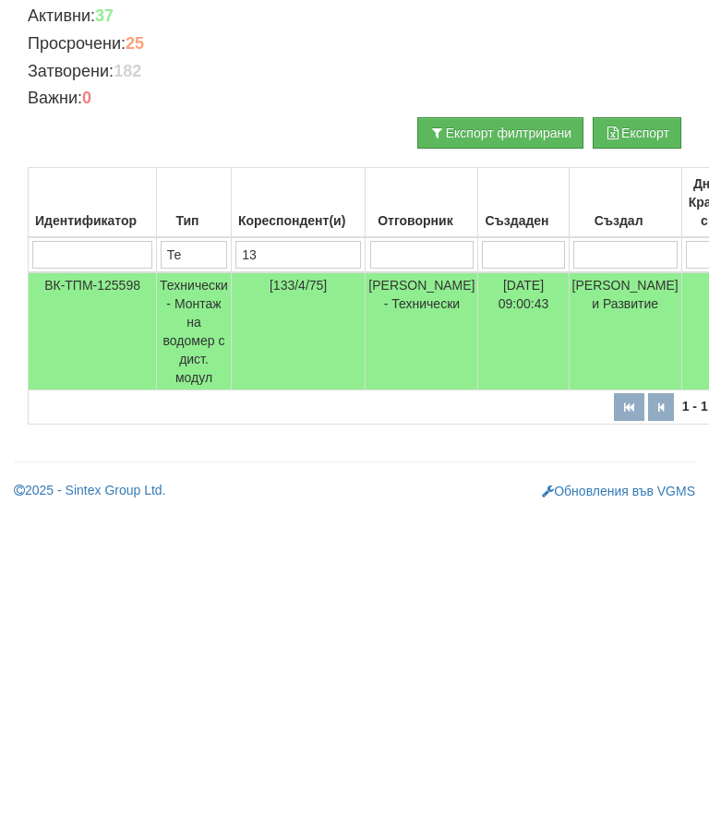
type input "1"
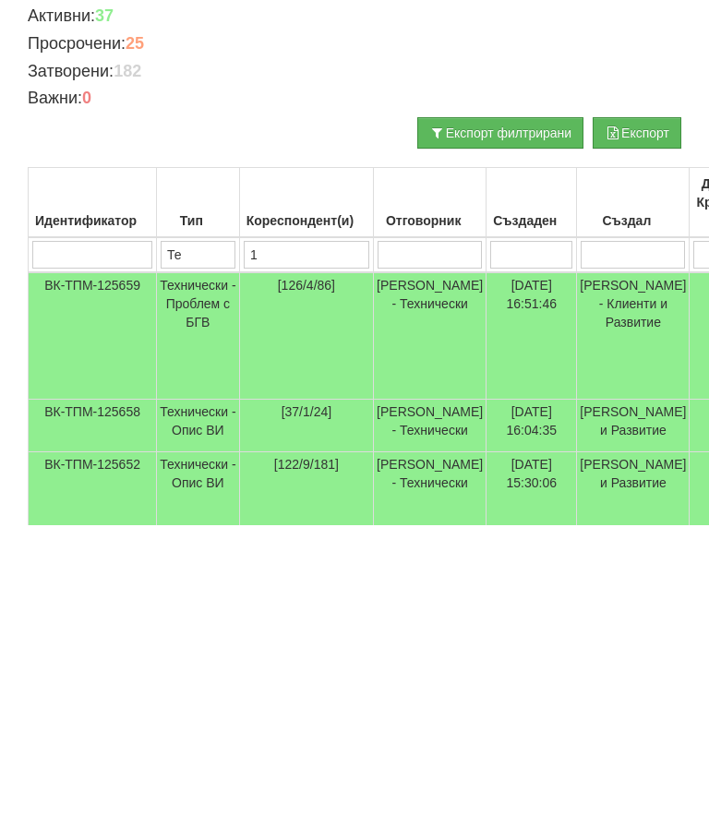
type input "14"
type input "148"
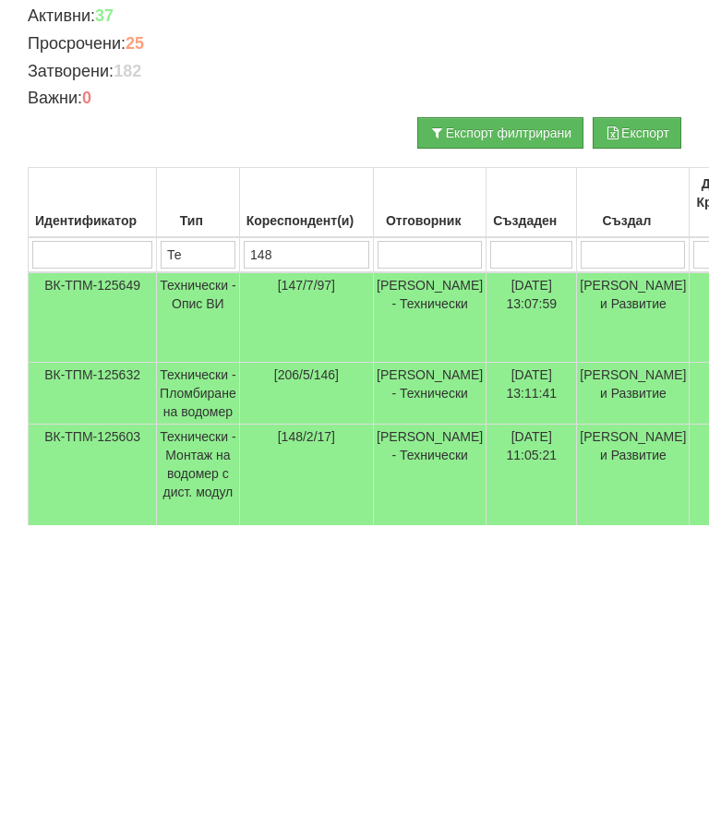
type input "148"
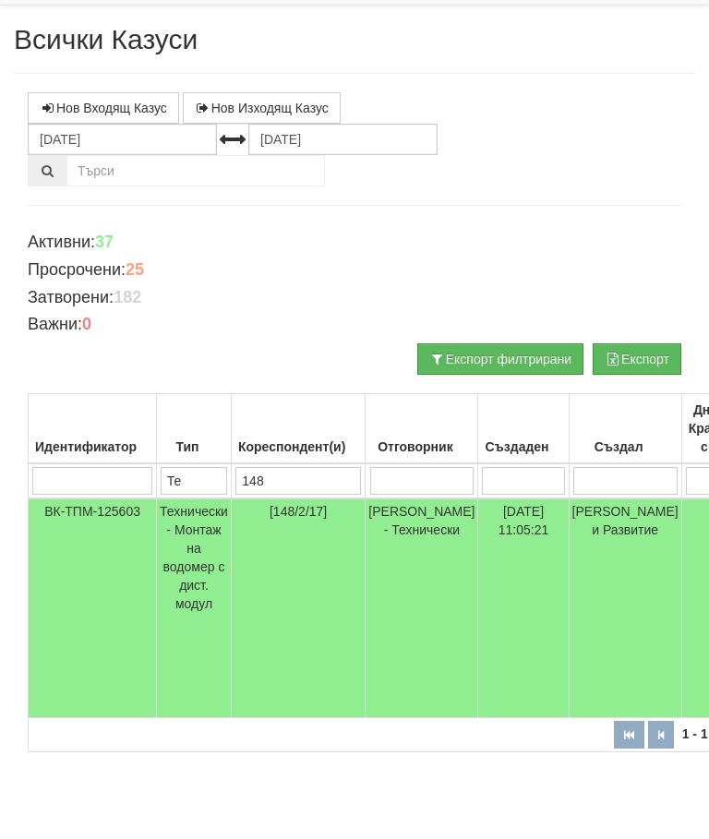
scroll to position [20, 0]
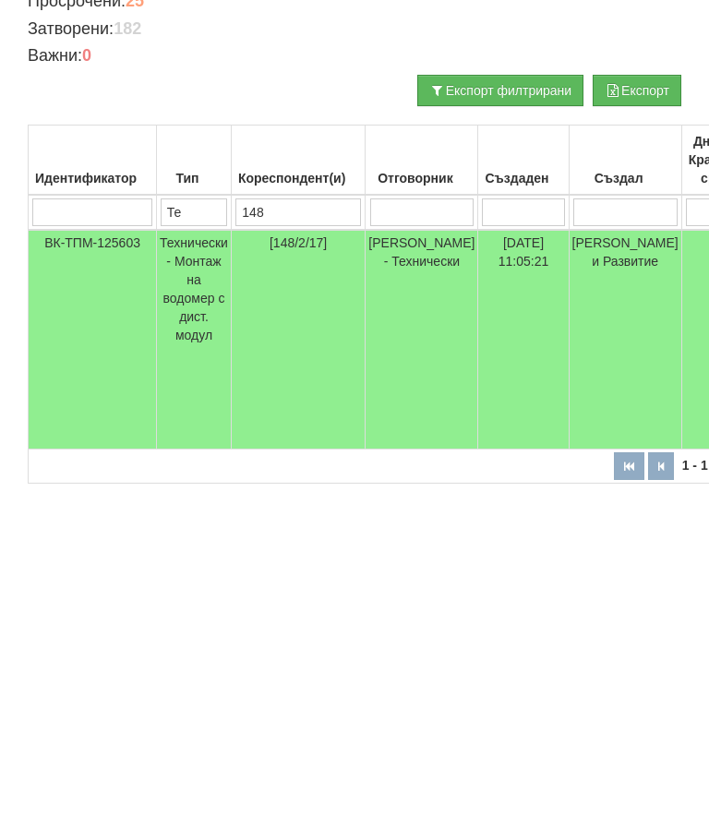
type input "148"
click at [210, 566] on td "Технически - Монтаж на водомер с дист. модул" at bounding box center [194, 676] width 75 height 220
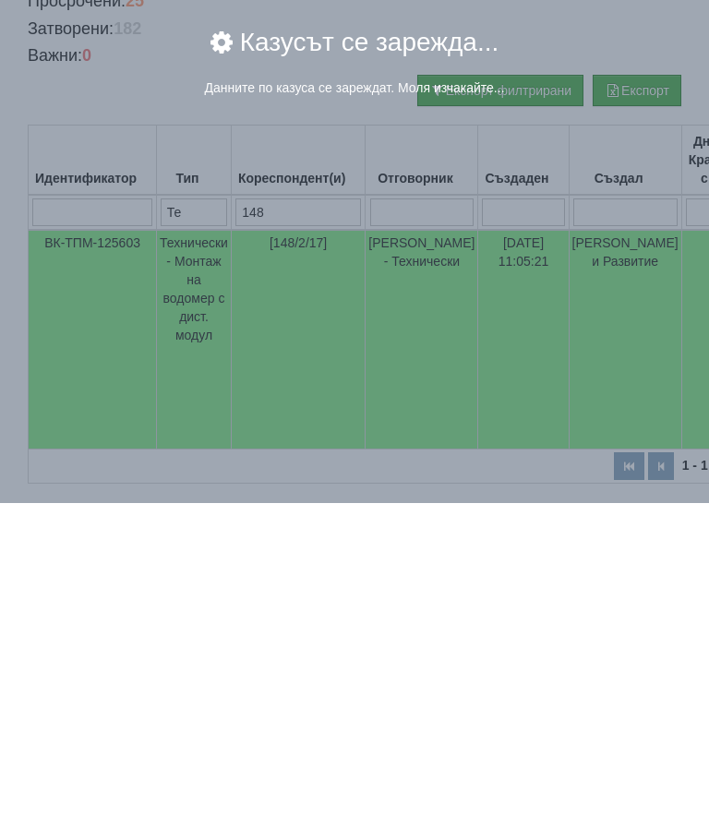
scroll to position [88, 0]
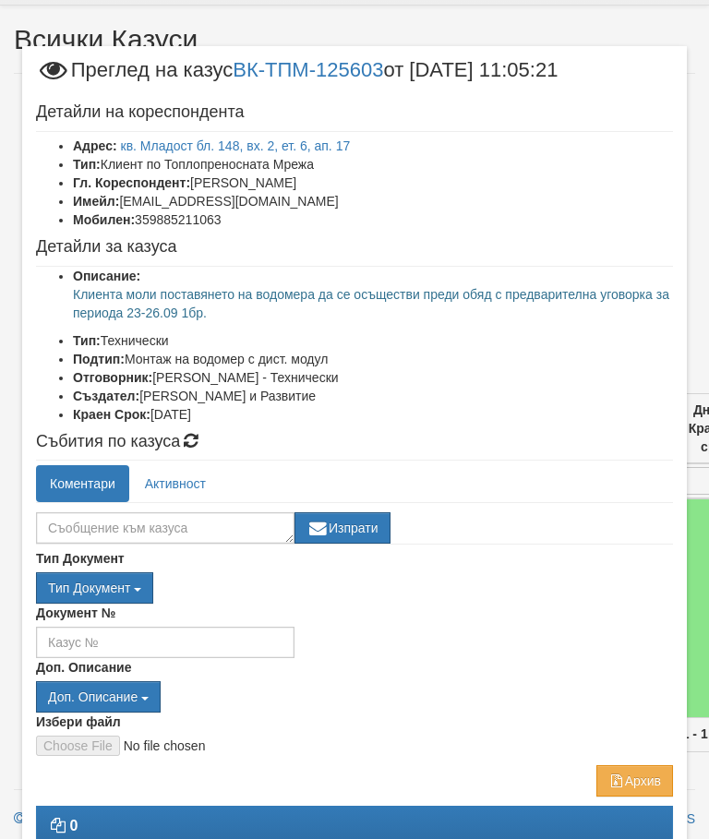
click at [542, 488] on ul "Коментари Активност" at bounding box center [354, 483] width 637 height 37
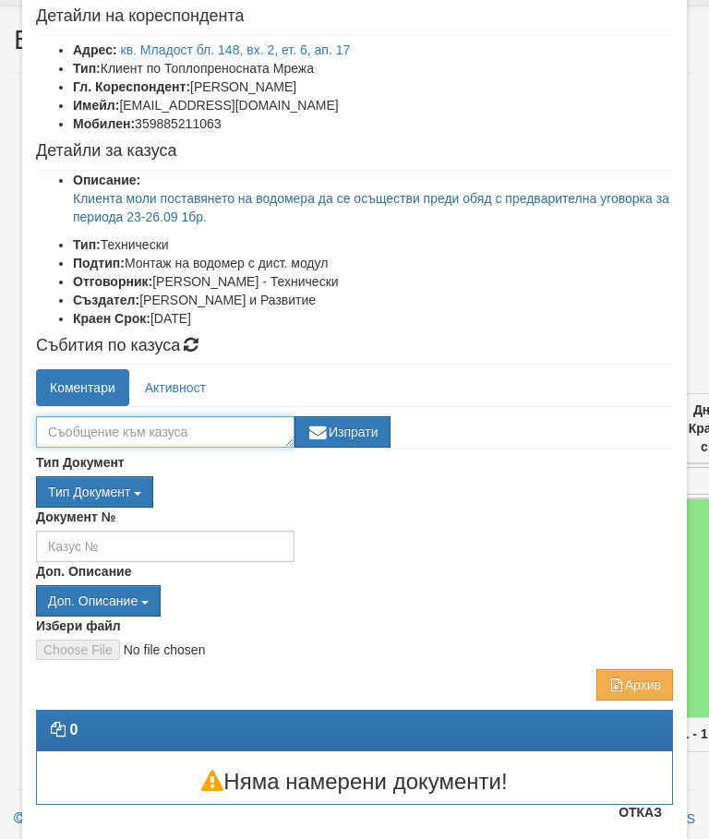
click at [179, 433] on textarea at bounding box center [165, 431] width 259 height 31
type textarea "Готов"
click at [354, 427] on button "Изпрати" at bounding box center [343, 431] width 96 height 31
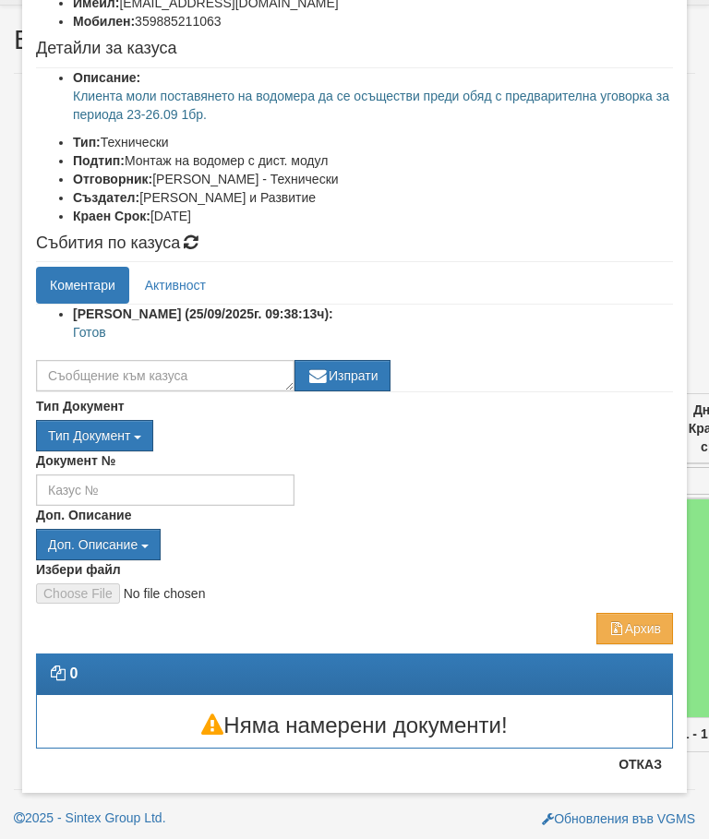
scroll to position [198, 0]
click at [630, 774] on button "Отказ" at bounding box center [640, 765] width 66 height 30
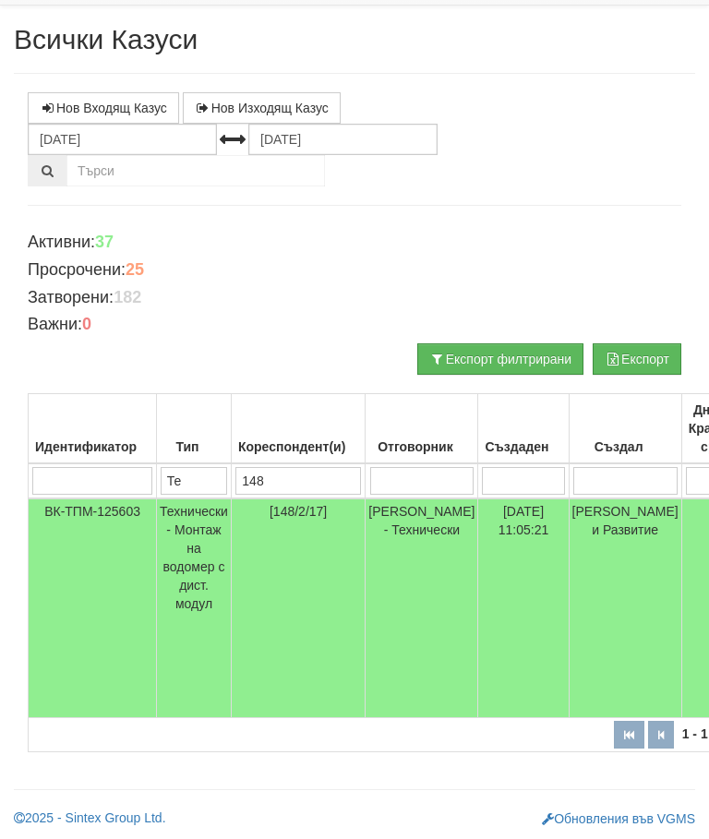
click at [316, 475] on input "148" at bounding box center [298, 481] width 126 height 28
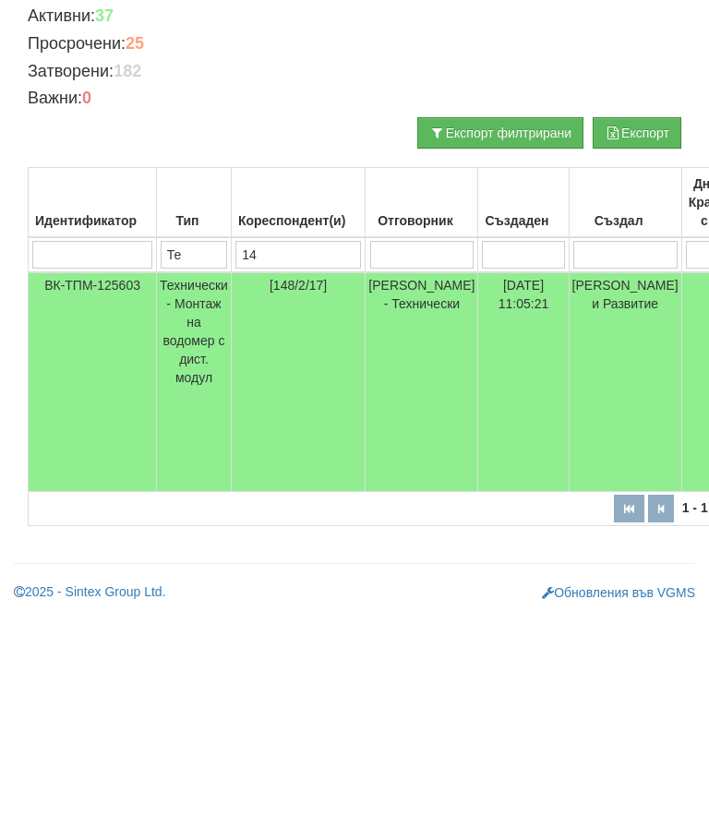
type input "1"
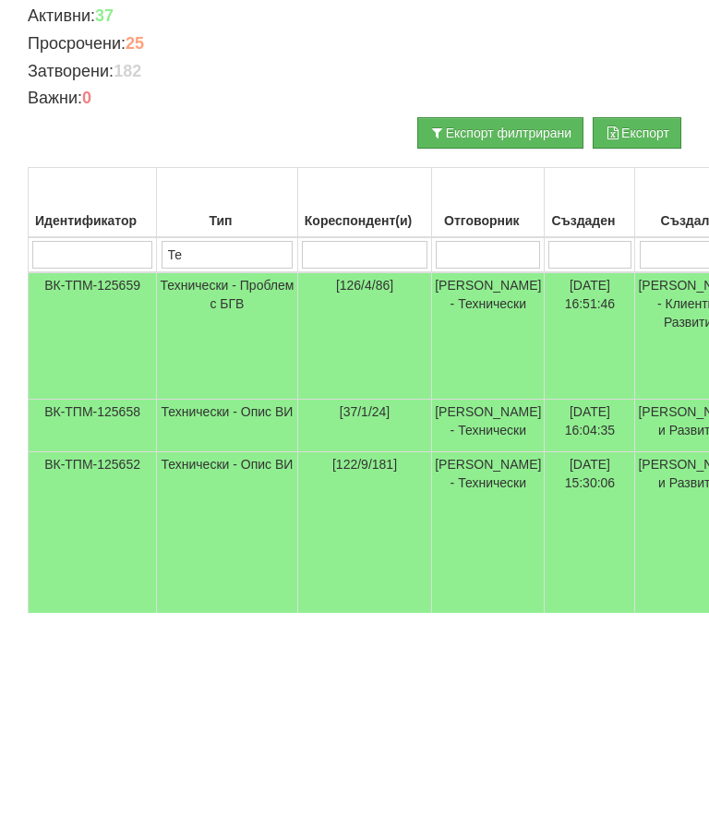
type input "1"
type input "133"
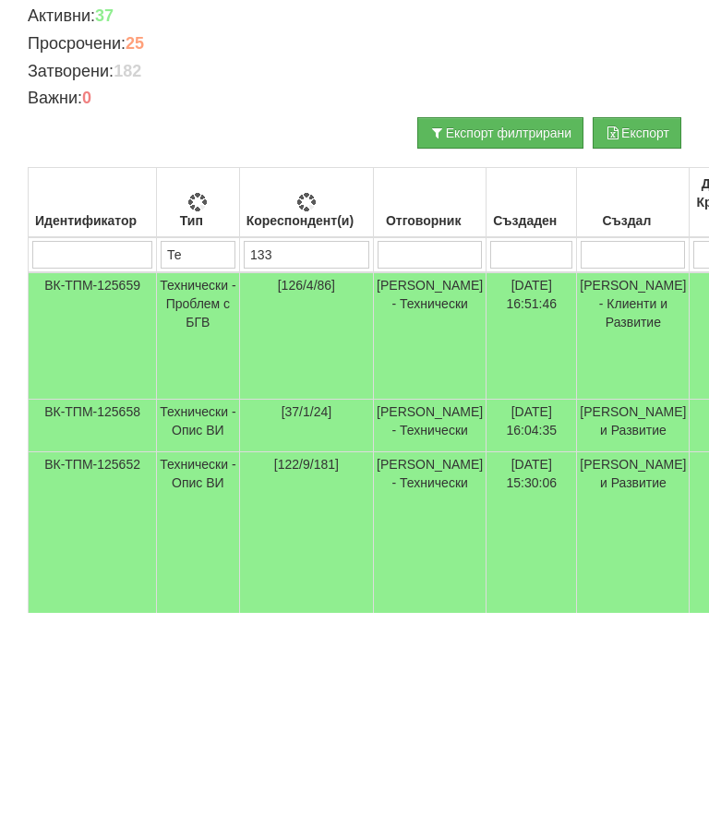
type input "133"
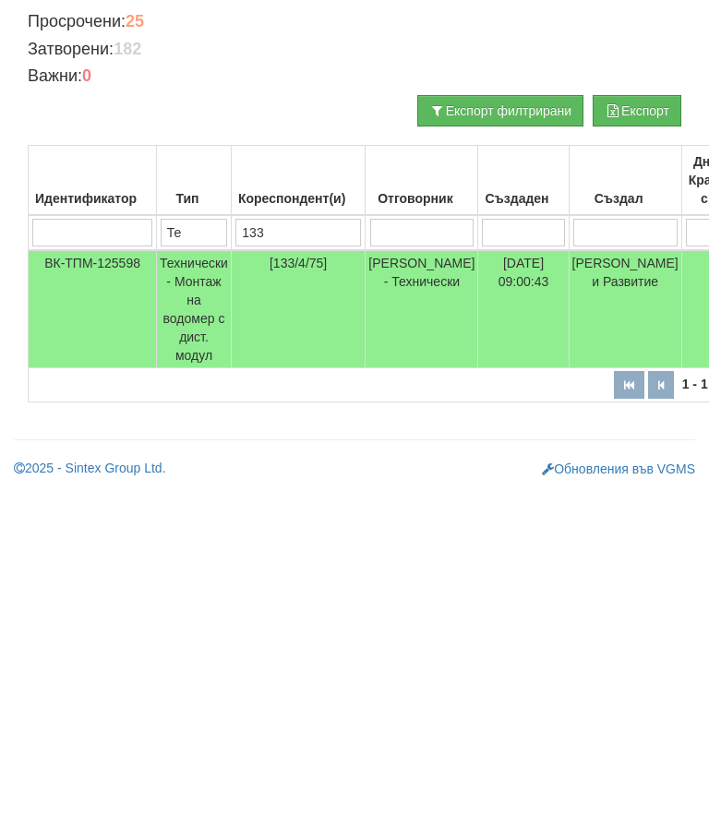
type input "133"
click at [206, 586] on td "Технически - Монтаж на водомер с дист. модул" at bounding box center [194, 645] width 75 height 118
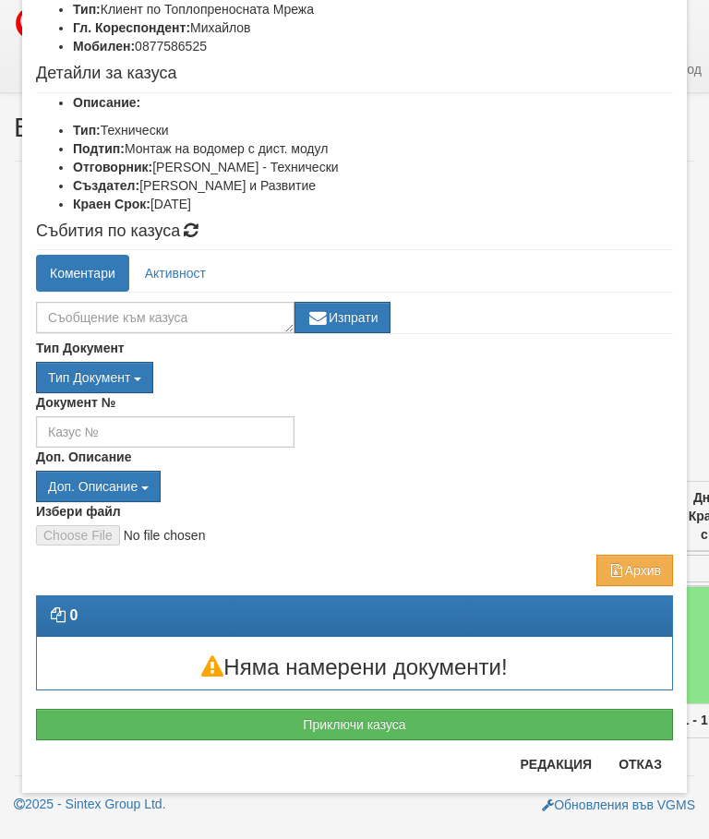
scroll to position [155, 0]
click at [381, 656] on h3 "Няма намерени документи!" at bounding box center [354, 668] width 635 height 24
click at [380, 727] on button "Приключи казуса" at bounding box center [354, 724] width 637 height 31
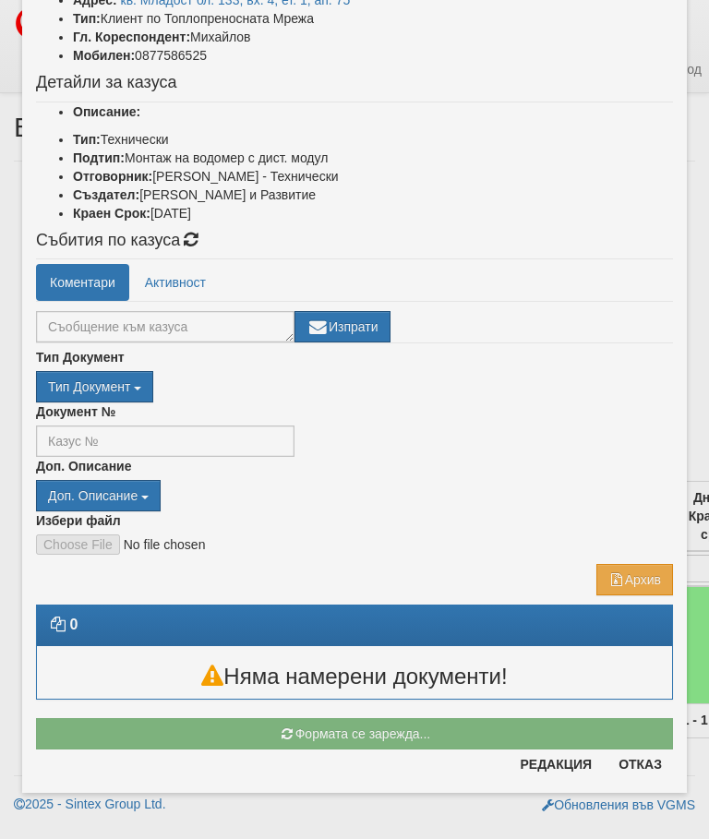
scroll to position [146, 0]
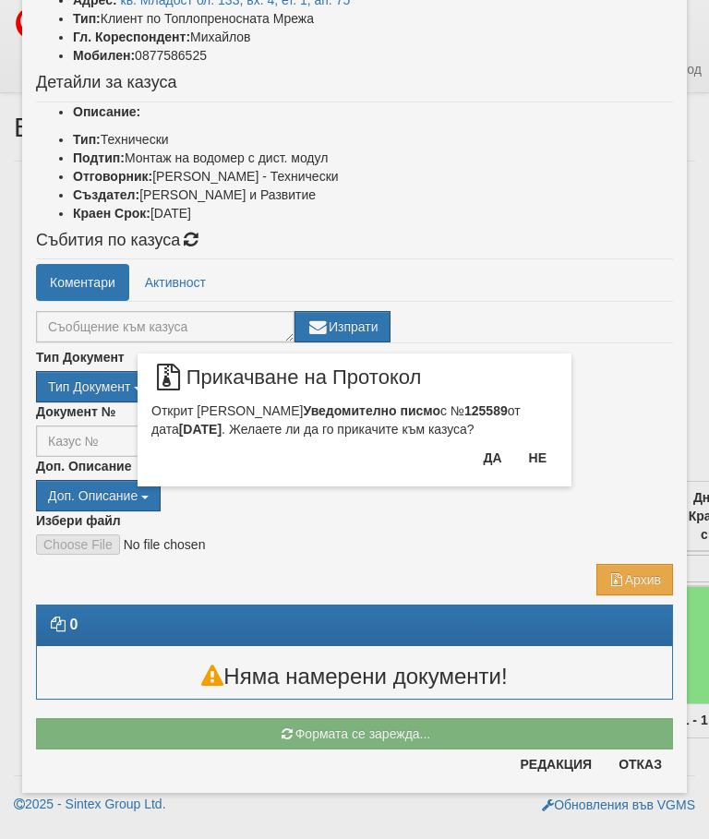
click at [482, 460] on button "Да" at bounding box center [492, 458] width 41 height 30
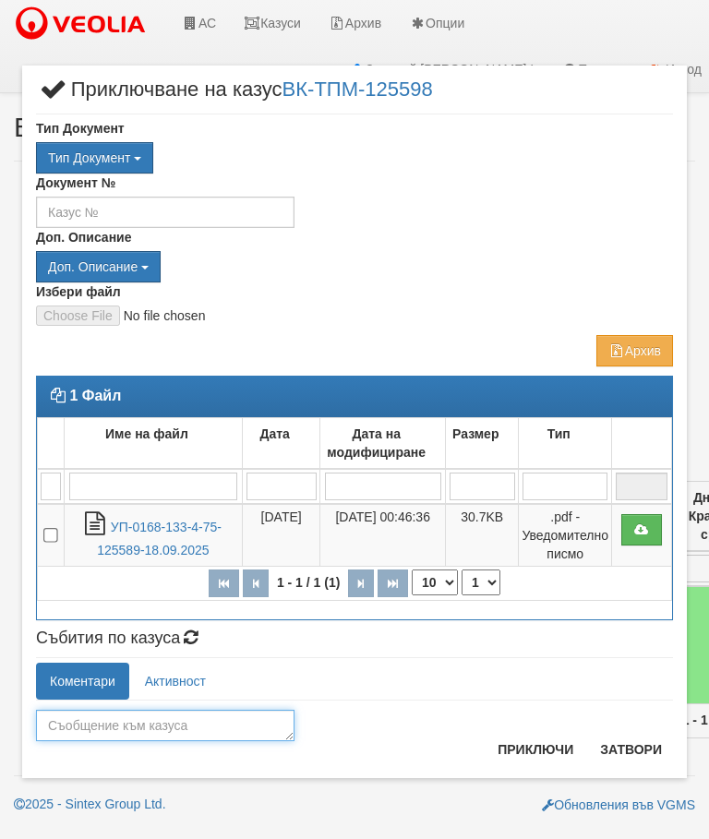
click at [162, 729] on textarea at bounding box center [165, 725] width 259 height 31
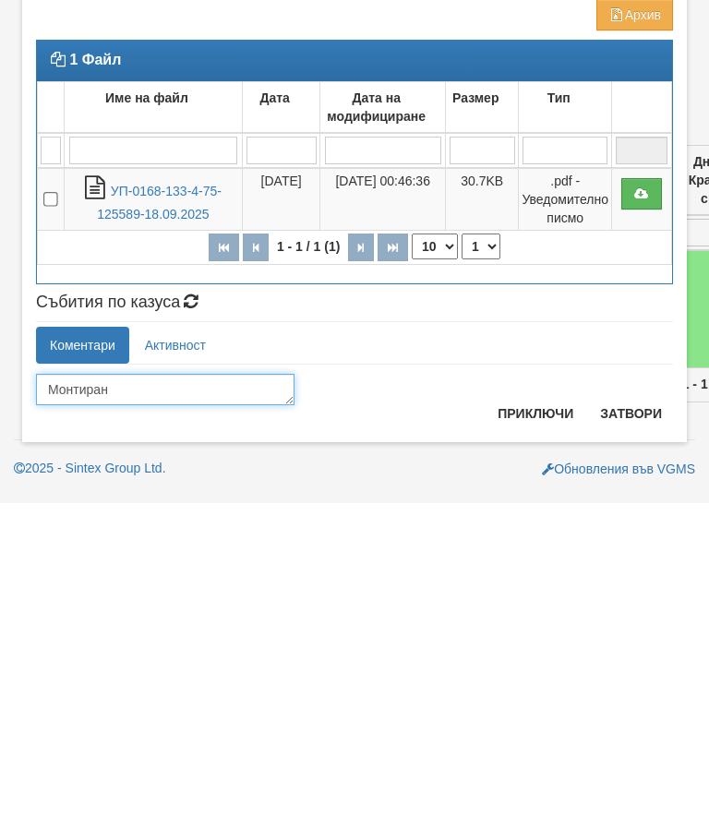
type textarea "Монтиран"
click at [523, 735] on button "Приключи" at bounding box center [536, 750] width 98 height 30
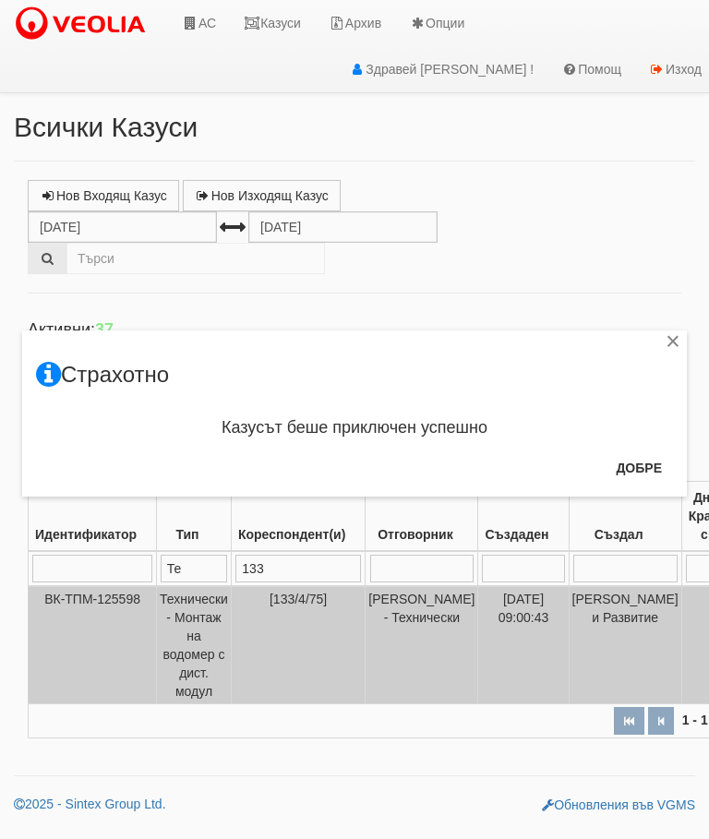
click at [629, 462] on button "Добре" at bounding box center [639, 468] width 68 height 30
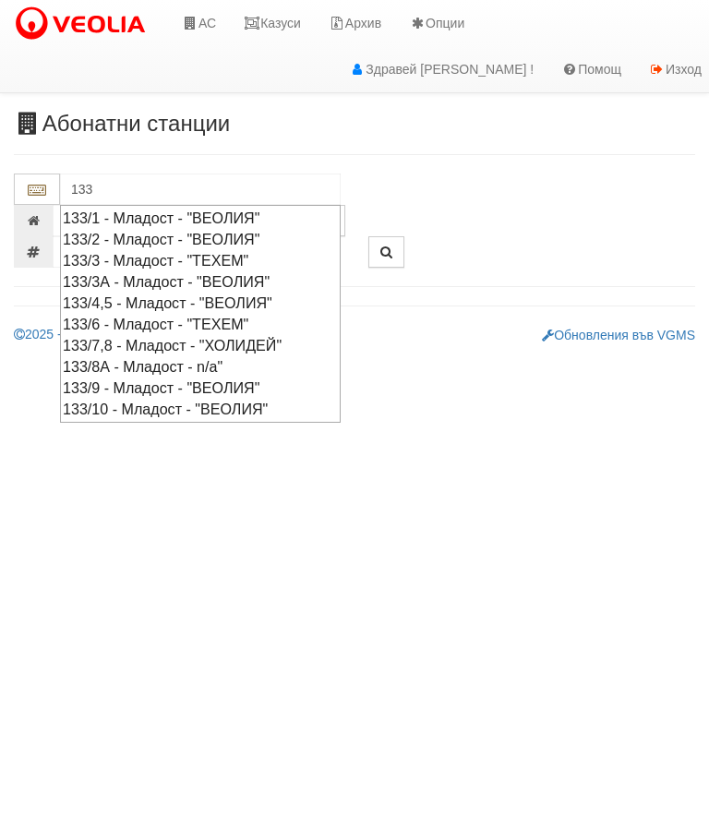
click at [169, 304] on div "133/4,5 - Младост - "ВЕОЛИЯ"" at bounding box center [200, 303] width 275 height 21
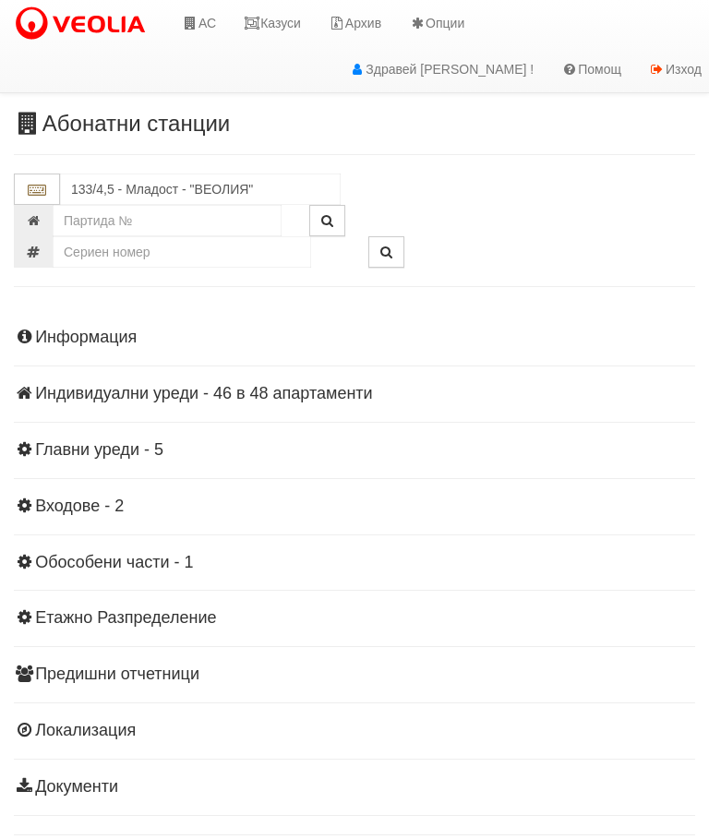
click at [132, 404] on div "Информация Параметри Брой Апартаменти: 48 Ползватели 08/2025 69 % 0 % 95" at bounding box center [354, 561] width 681 height 510
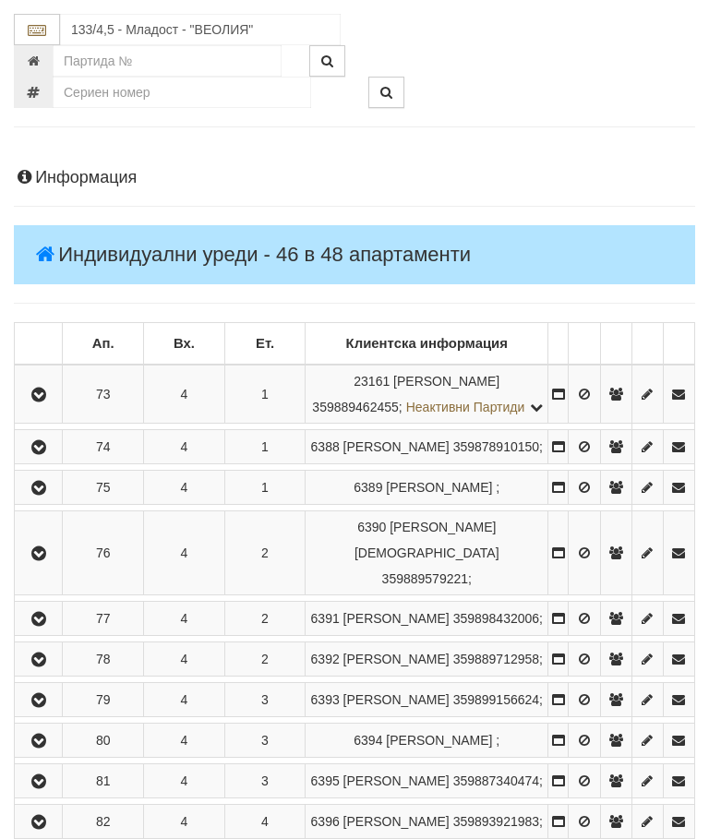
scroll to position [159, 0]
click at [55, 502] on button "button" at bounding box center [39, 489] width 42 height 28
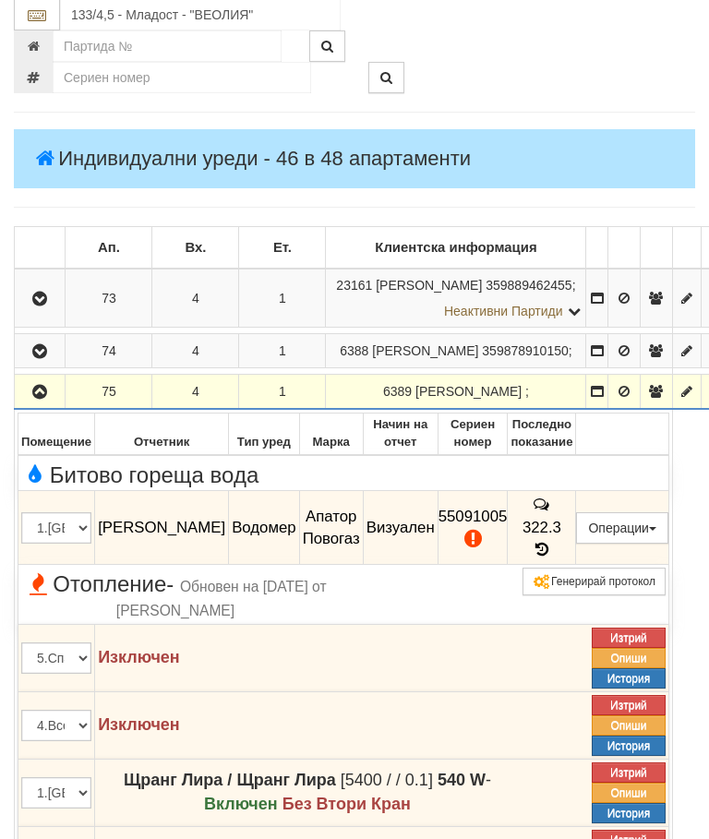
scroll to position [394, 0]
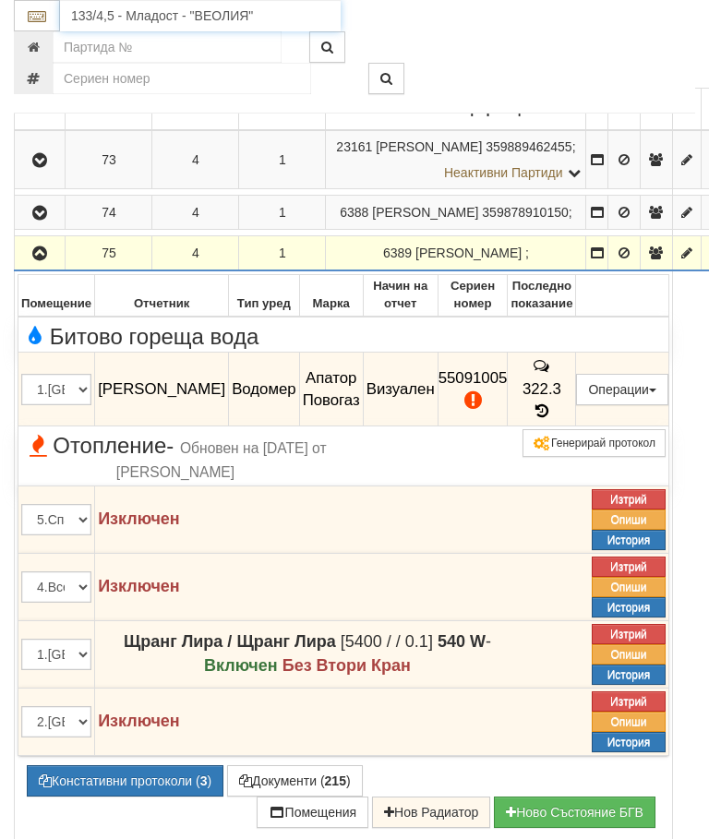
click at [156, 6] on input "133/4,5 - Младост - "ВЕОЛИЯ"" at bounding box center [200, 15] width 281 height 31
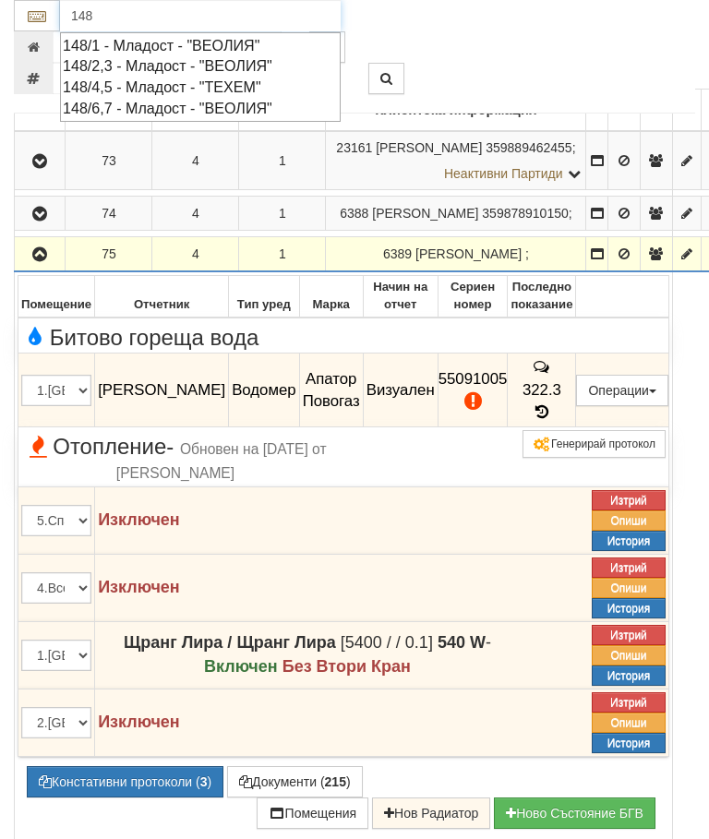
click at [256, 62] on div "148/2,3 - Младост - "ВЕОЛИЯ"" at bounding box center [200, 65] width 275 height 21
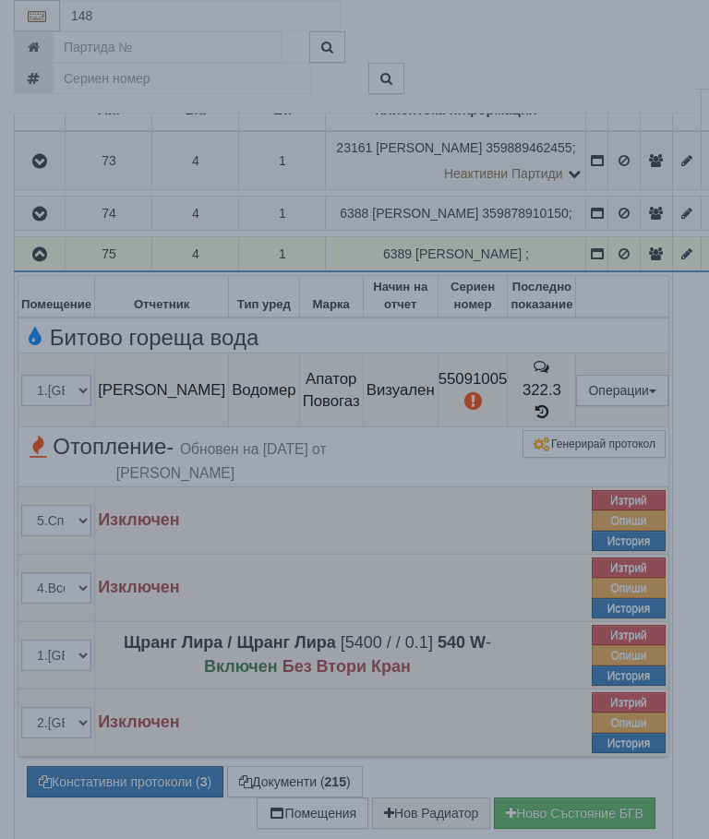
type input "148/2,3 - Младост - "ВЕОЛИЯ""
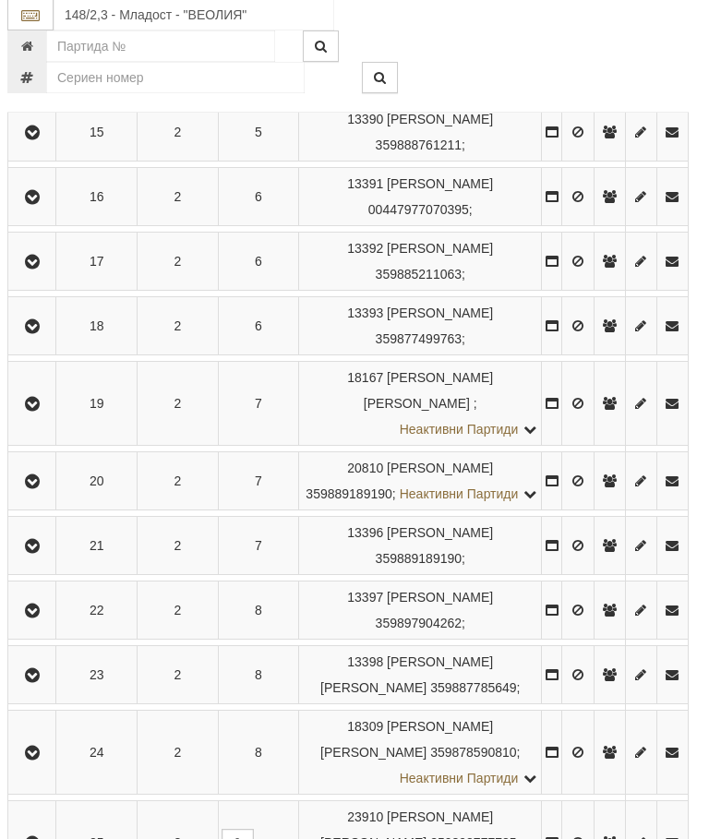
scroll to position [1305, 6]
click at [43, 269] on icon "button" at bounding box center [32, 262] width 22 height 13
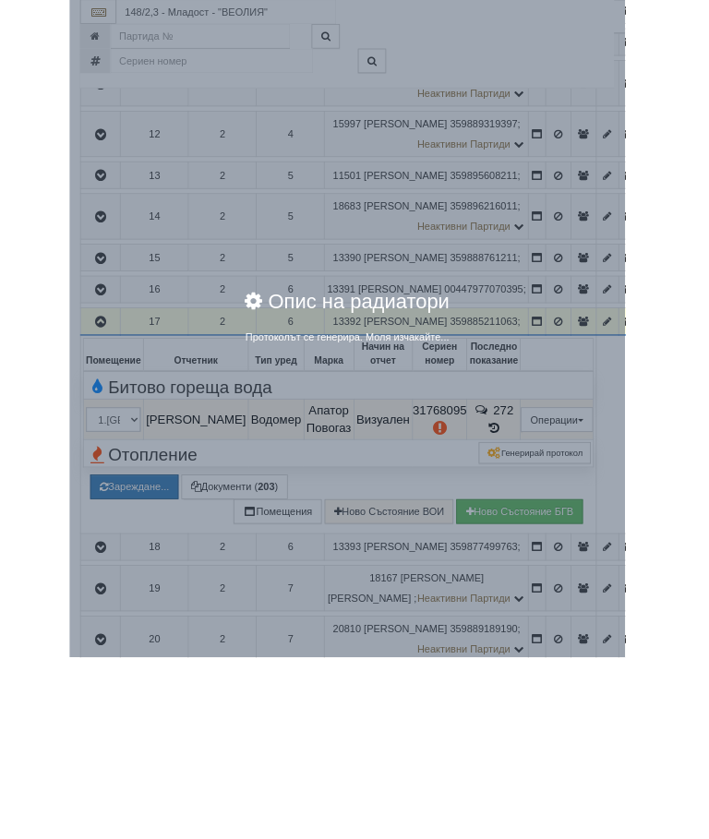
scroll to position [1115, 0]
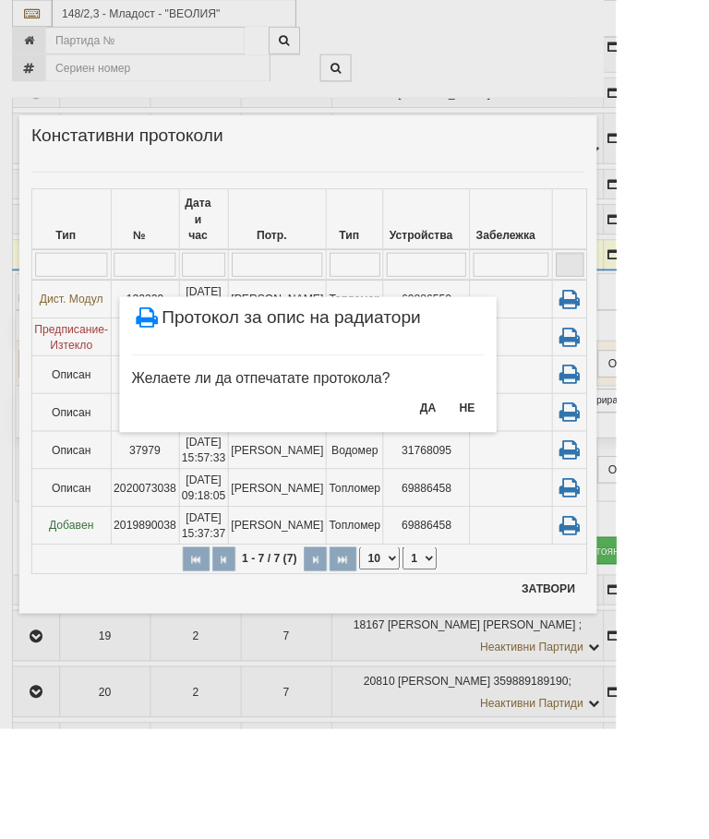
click at [675, 681] on div "× Протокол за опис на радиатори Желаете ли да отпечатате протокола? ДА НЕ" at bounding box center [354, 419] width 709 height 839
click at [684, 686] on div "× Протокол за опис на радиатори Желаете ли да отпечатате протокола? ДА НЕ" at bounding box center [354, 419] width 709 height 839
click at [558, 463] on button "НЕ" at bounding box center [538, 469] width 40 height 30
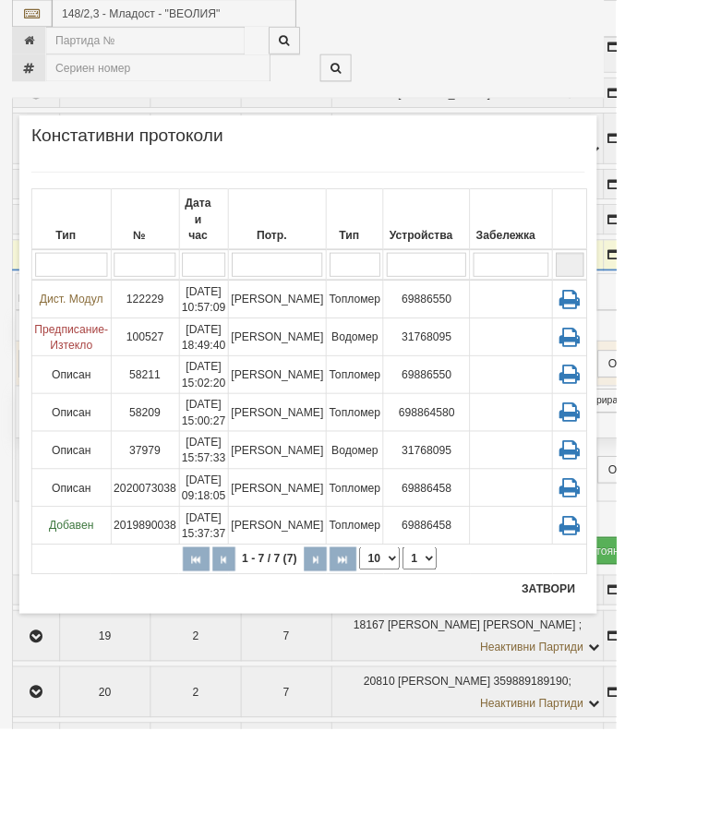
click at [673, 673] on button "Затвори" at bounding box center [631, 678] width 84 height 30
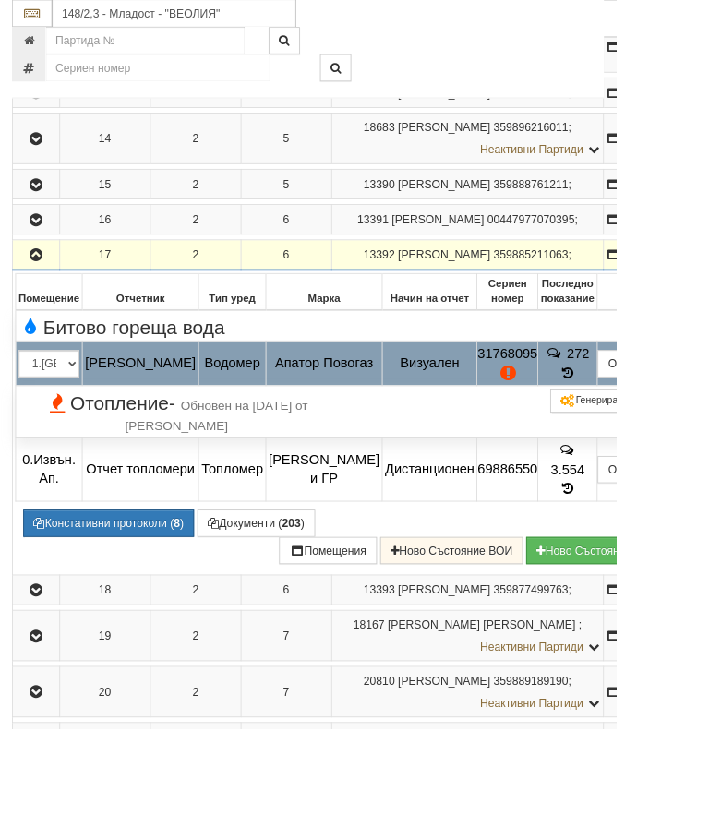
click at [0, 0] on button "Подмяна" at bounding box center [0, 0] width 0 height 0
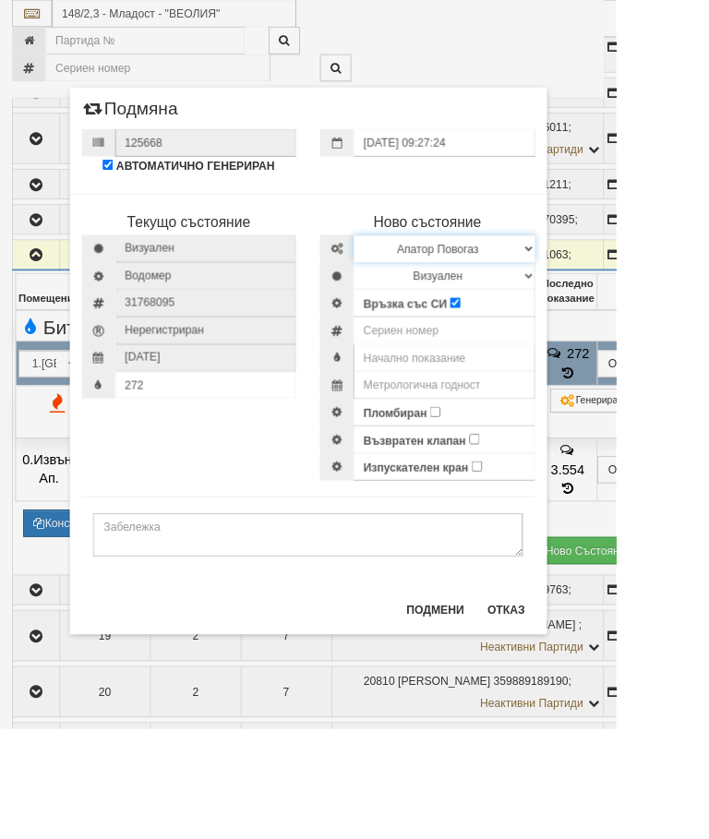
click at [616, 282] on select "Избери Марка и модел Апатор Повогаз Друг Кундис Радио Сименс Визуален Сименс Ра…" at bounding box center [511, 286] width 209 height 31
select select "ed08aeea-bb71-eb11-810c-b7de96689bdf"
click at [616, 310] on select "Визуален Дистанционен Изолирана линия БГВ Няма Oтклонение БГВ Няма Щранг БГВ" at bounding box center [511, 317] width 209 height 31
select select "2"
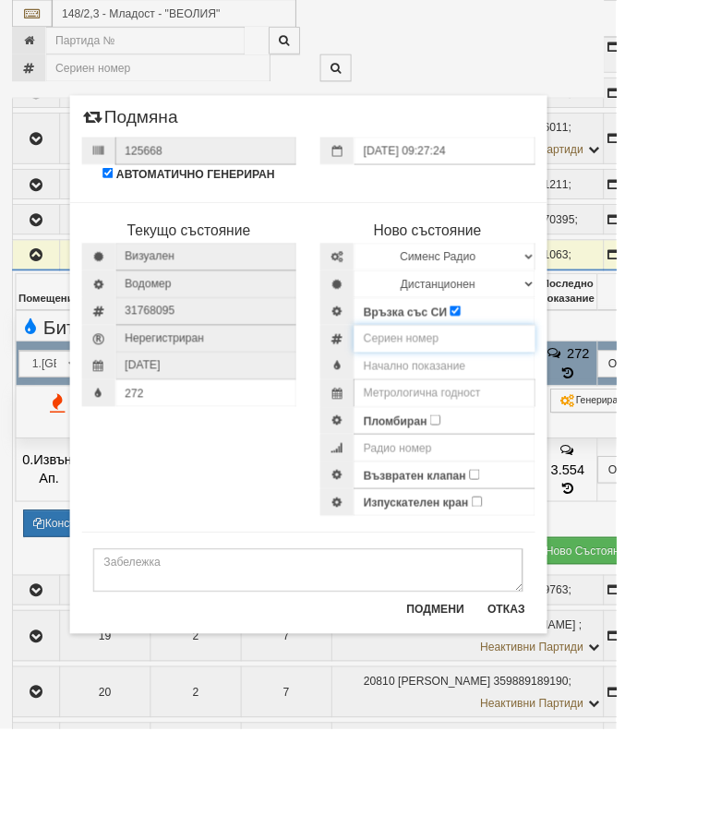
click at [525, 388] on input "number" at bounding box center [511, 389] width 209 height 31
type input "52951809"
click at [561, 415] on input "text" at bounding box center [511, 420] width 209 height 31
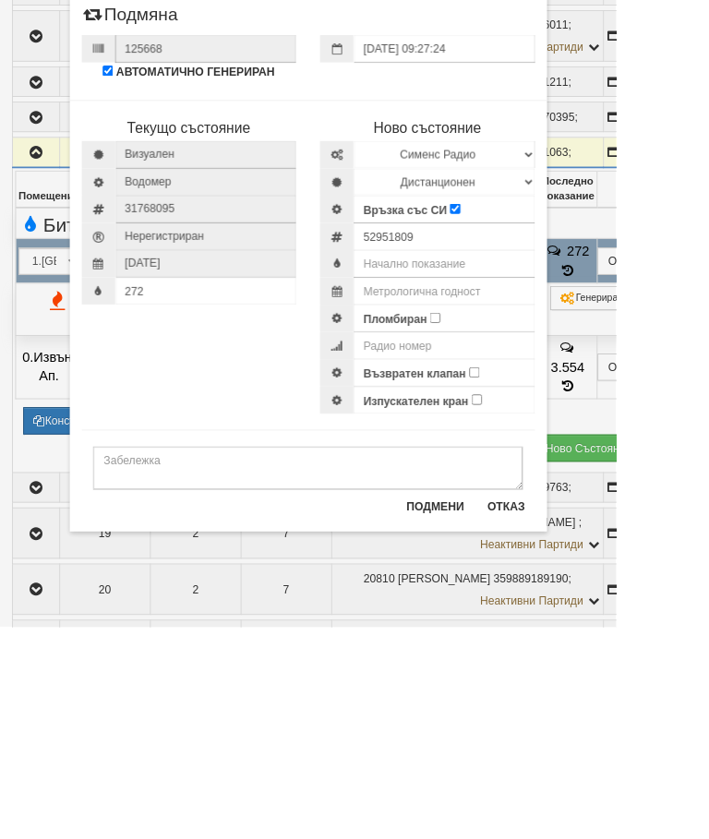
click at [507, 477] on input "Пломбиран" at bounding box center [501, 483] width 12 height 12
checkbox input "true"
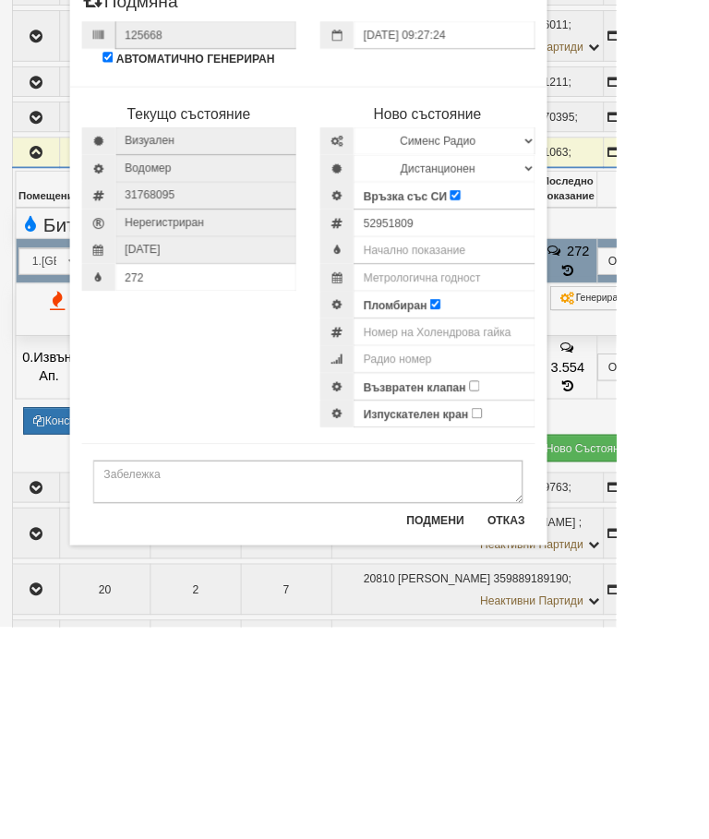
scroll to position [1233, 0]
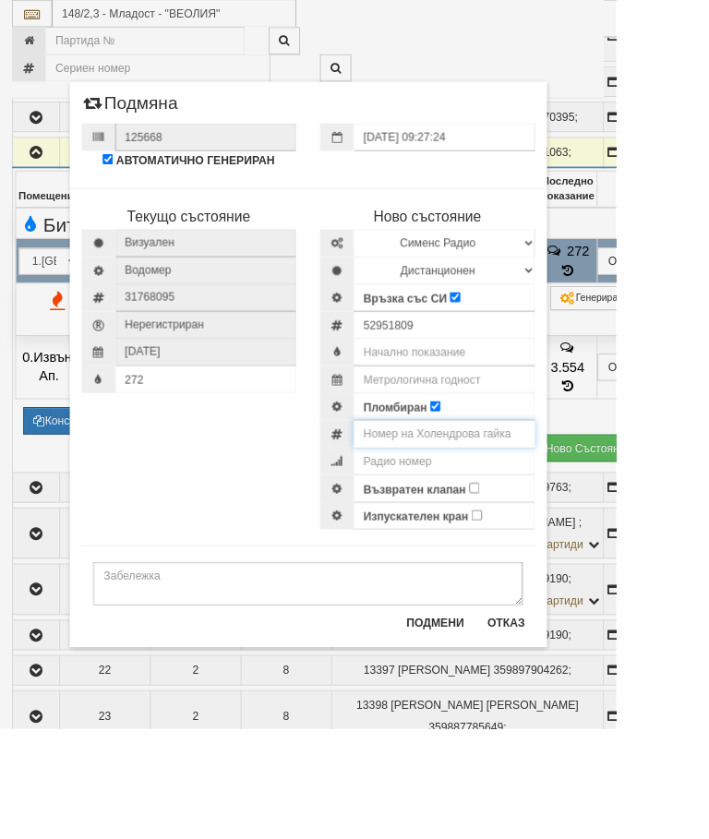
click at [576, 498] on input "number" at bounding box center [511, 499] width 209 height 31
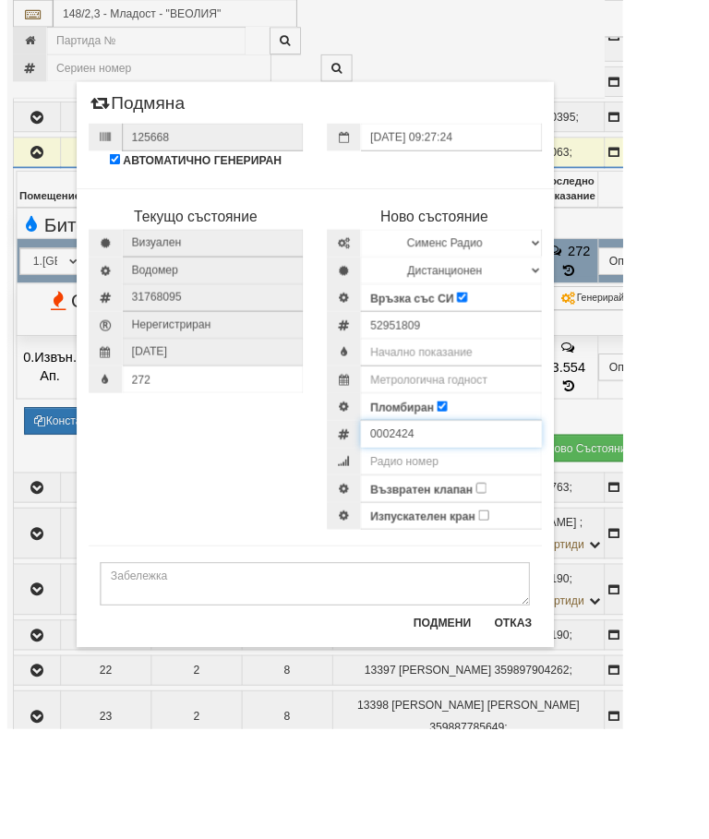
scroll to position [1233, 6]
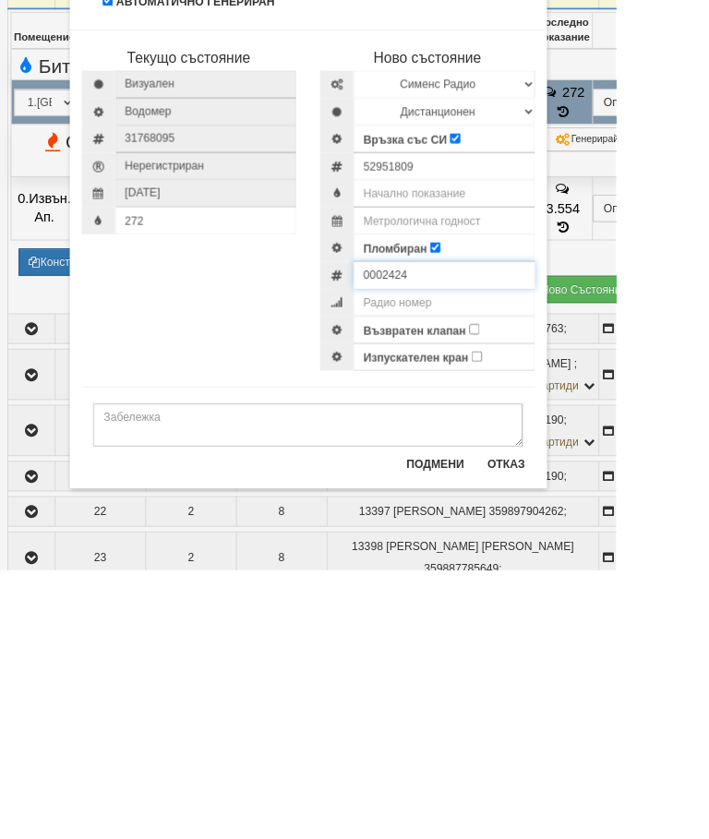
type input "0002424"
click at [552, 556] on input "Възвратен клапан" at bounding box center [546, 562] width 12 height 12
checkbox input "true"
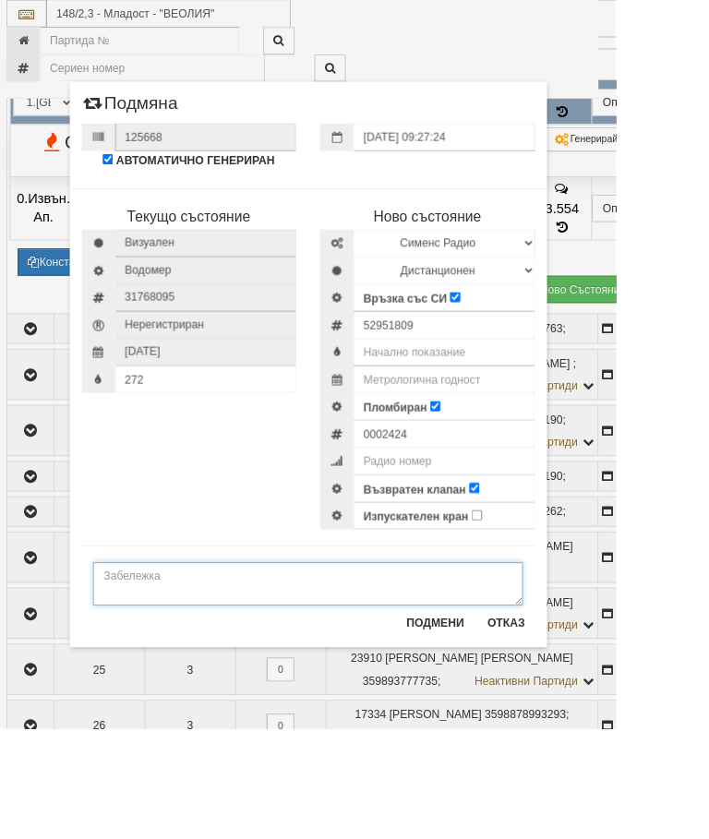
click at [210, 670] on textarea at bounding box center [354, 672] width 495 height 50
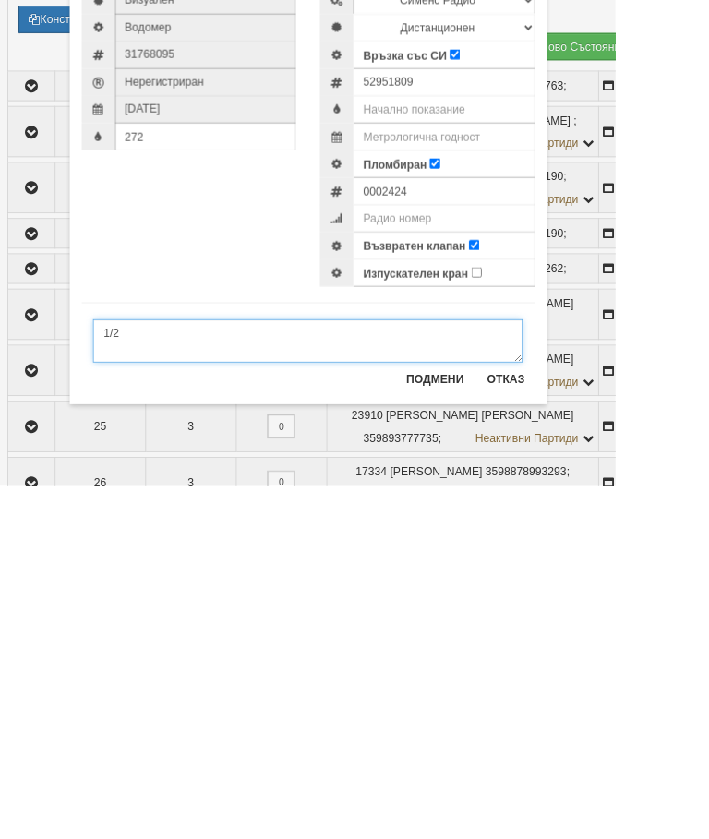
type textarea "1/2"
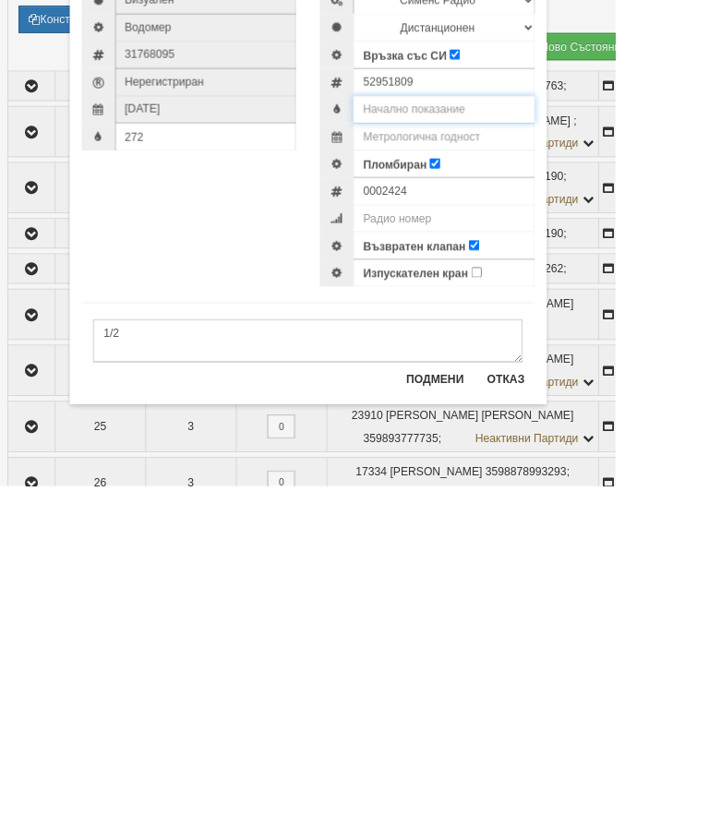
click at [564, 390] on input "text" at bounding box center [511, 405] width 209 height 31
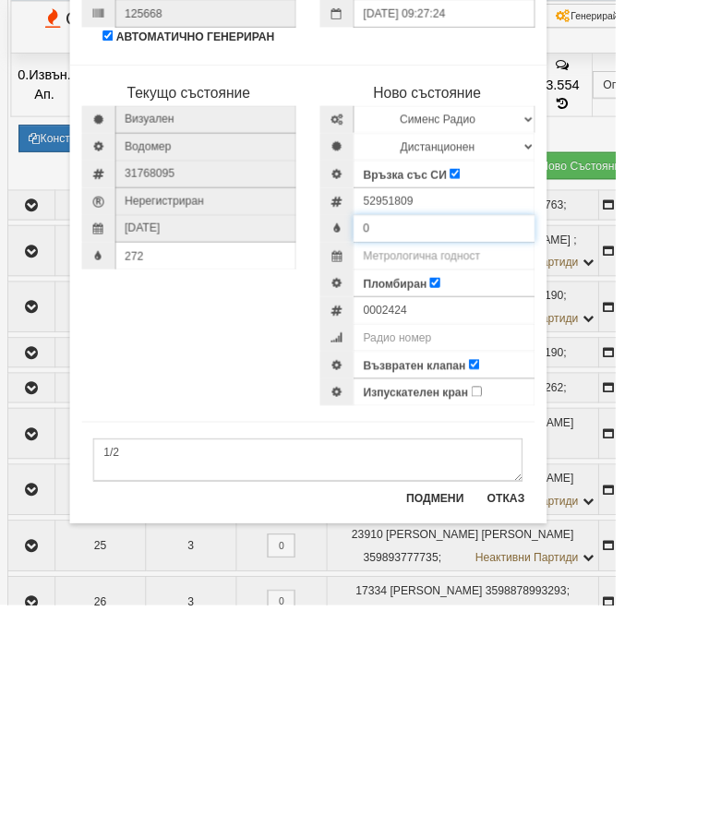
type input "0"
click at [242, 421] on div "272" at bounding box center [217, 436] width 247 height 31
type input "270"
click at [583, 421] on input "text" at bounding box center [511, 436] width 209 height 31
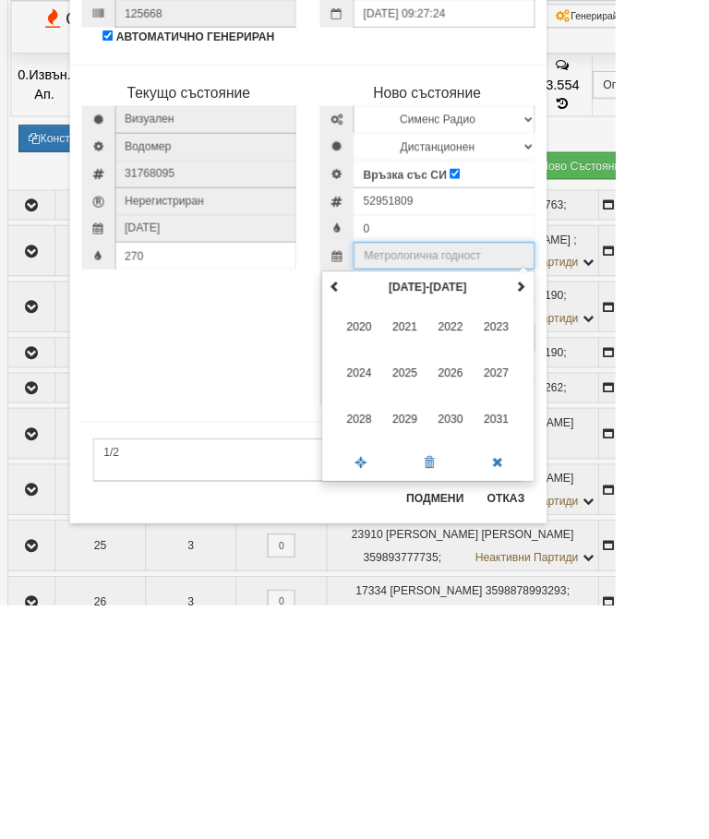
click at [611, 459] on th at bounding box center [600, 473] width 22 height 28
click at [491, 547] on span "2035" at bounding box center [466, 572] width 50 height 50
type input "2035"
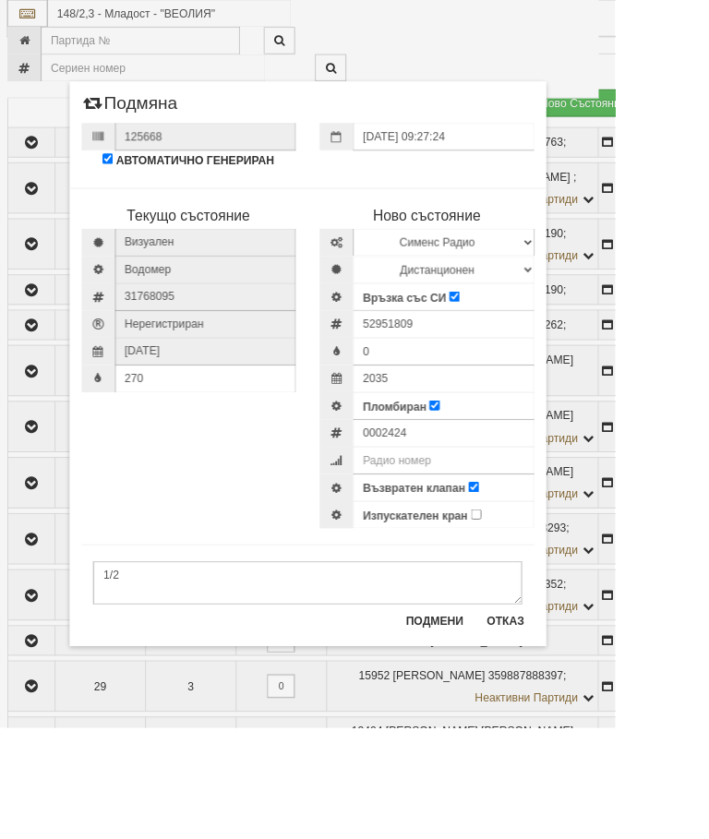
scroll to position [1640, 6]
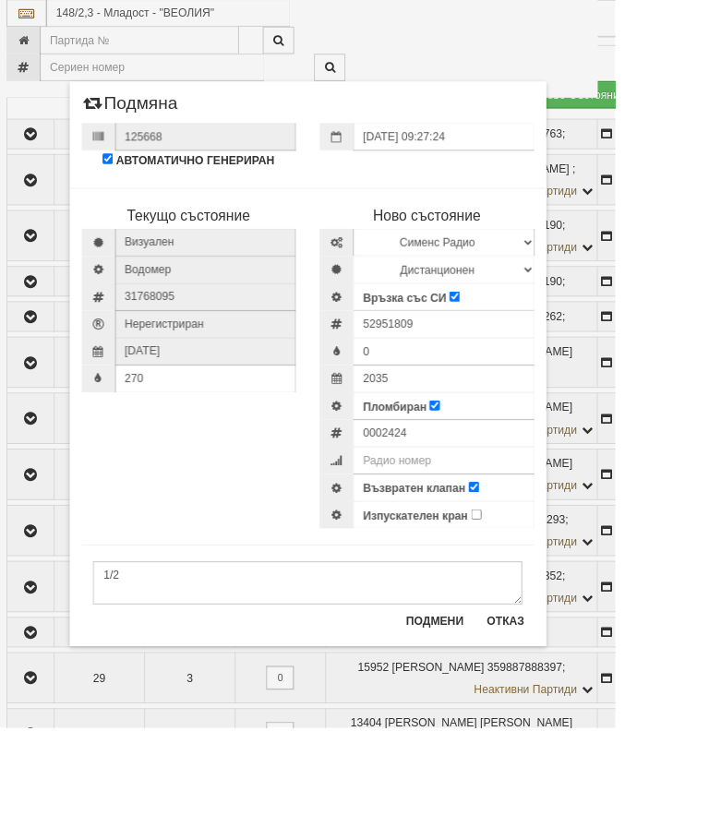
click at [535, 714] on button "Подмени" at bounding box center [501, 717] width 89 height 30
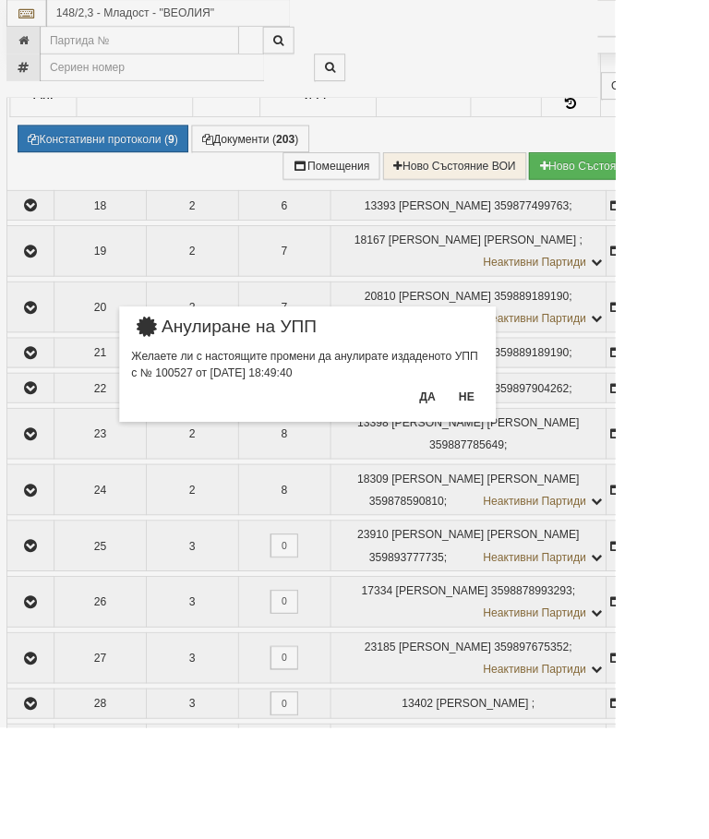
click at [512, 446] on button "Да" at bounding box center [492, 458] width 41 height 30
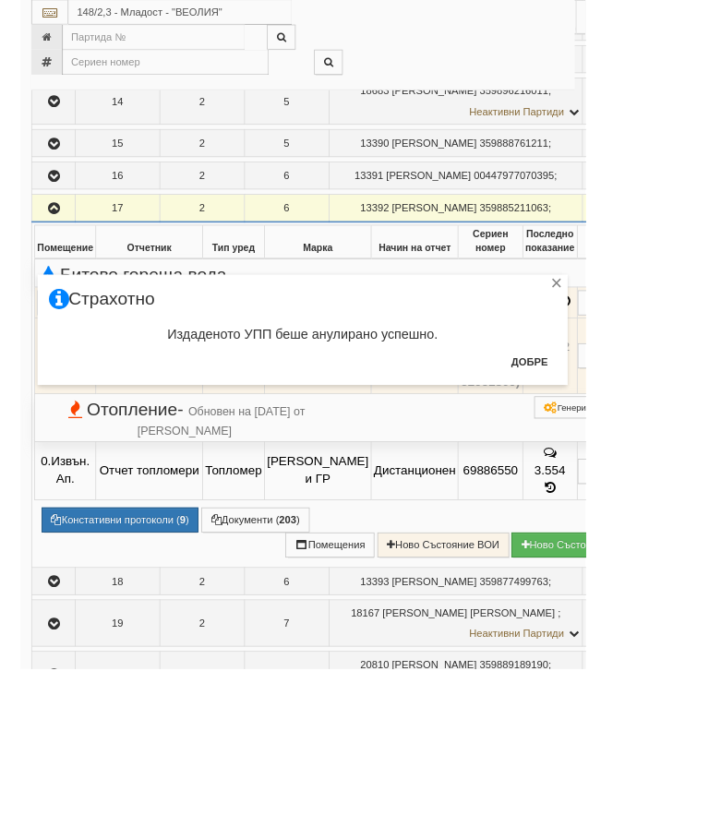
scroll to position [1173, 0]
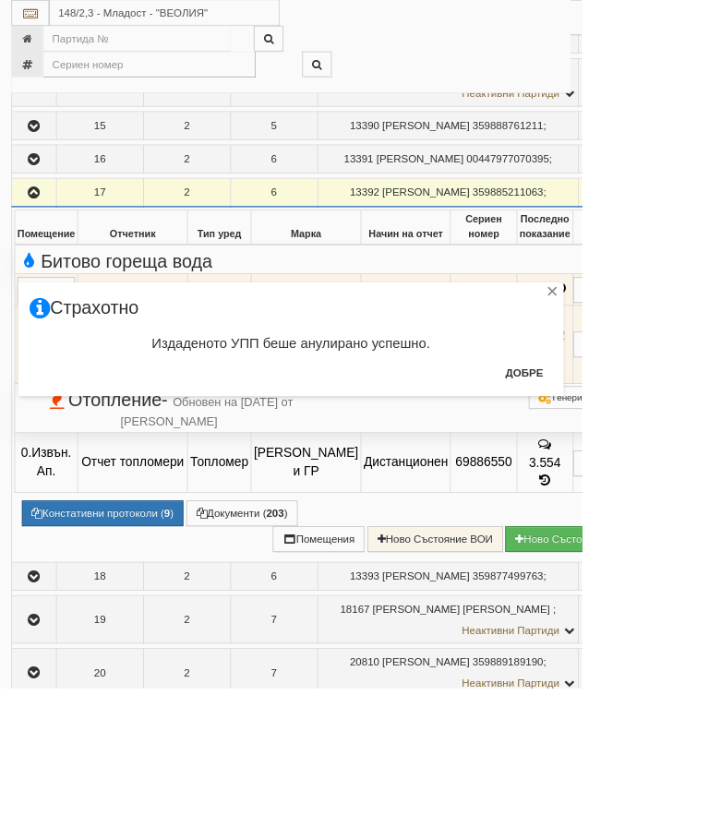
click at [673, 442] on button "Добре" at bounding box center [639, 454] width 68 height 30
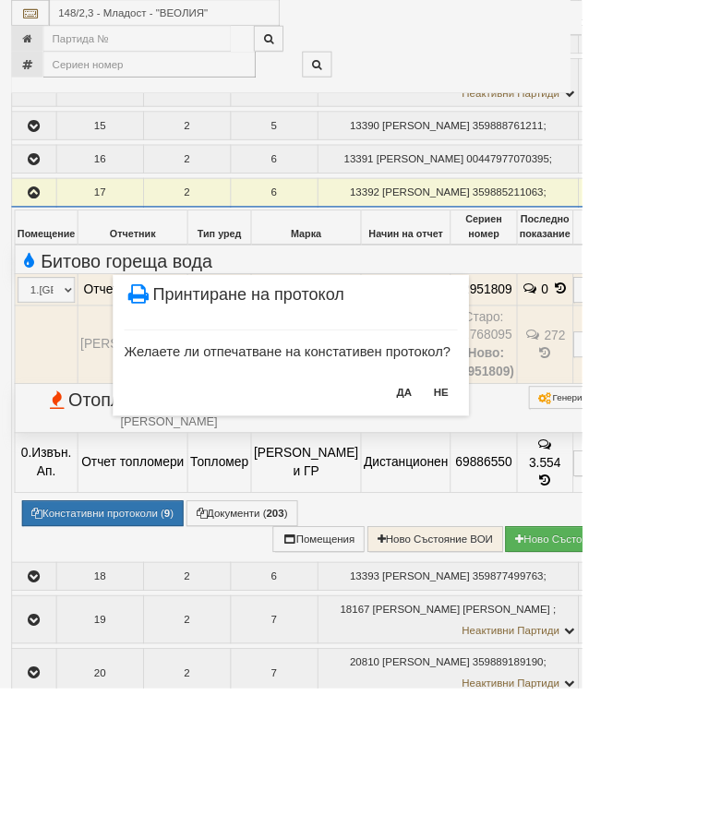
click at [558, 472] on button "НЕ" at bounding box center [538, 478] width 40 height 30
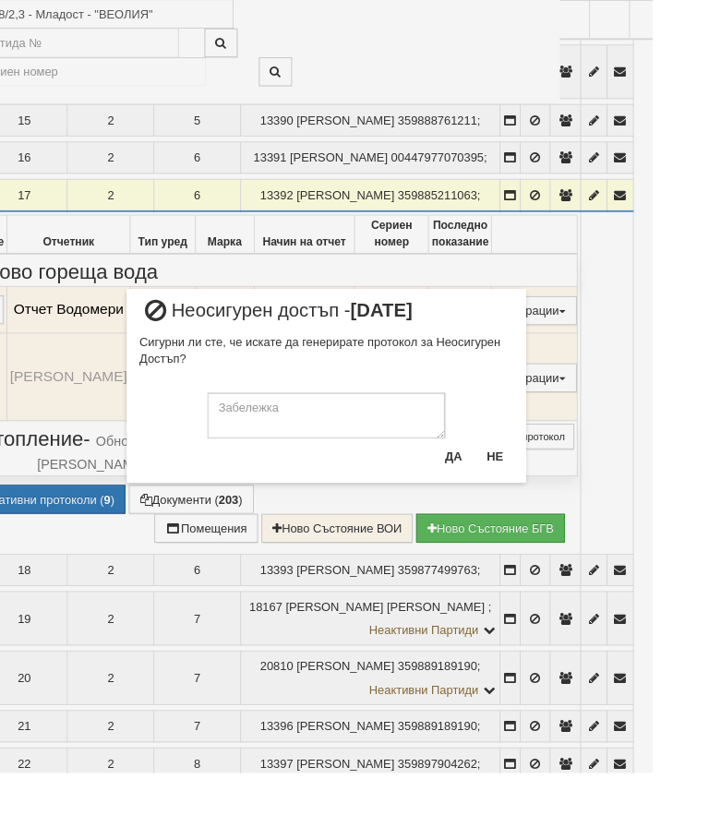
scroll to position [1176, 87]
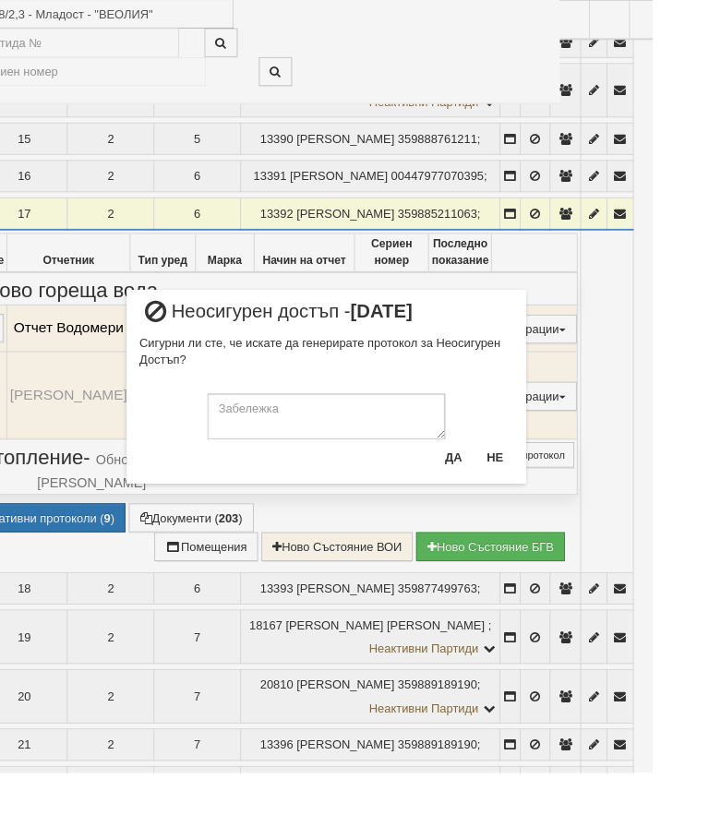
click at [558, 496] on button "Не" at bounding box center [538, 497] width 40 height 30
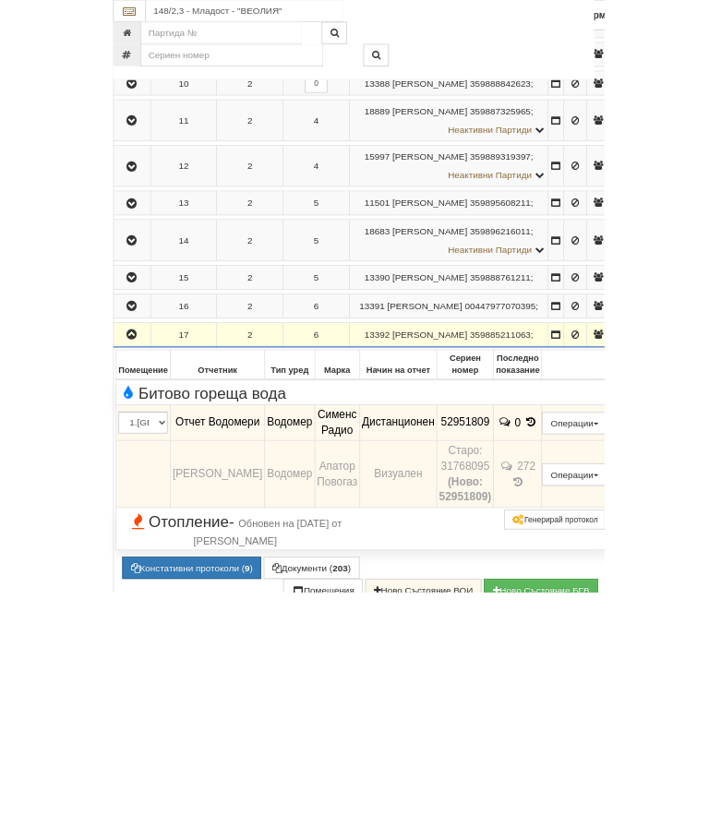
scroll to position [1138, 0]
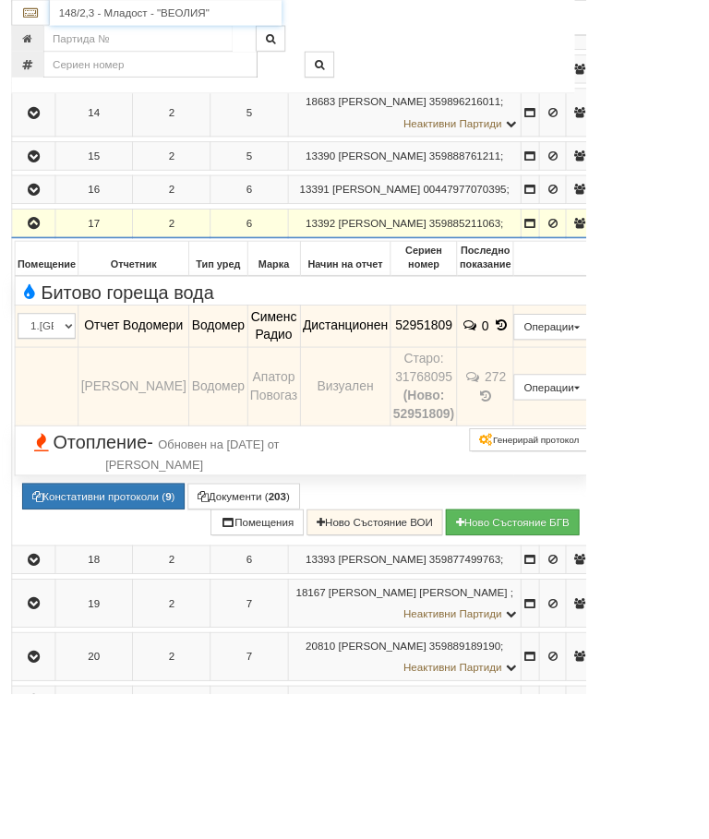
click at [174, 13] on input "148/2,3 - Младост - "ВЕОЛИЯ"" at bounding box center [200, 15] width 281 height 31
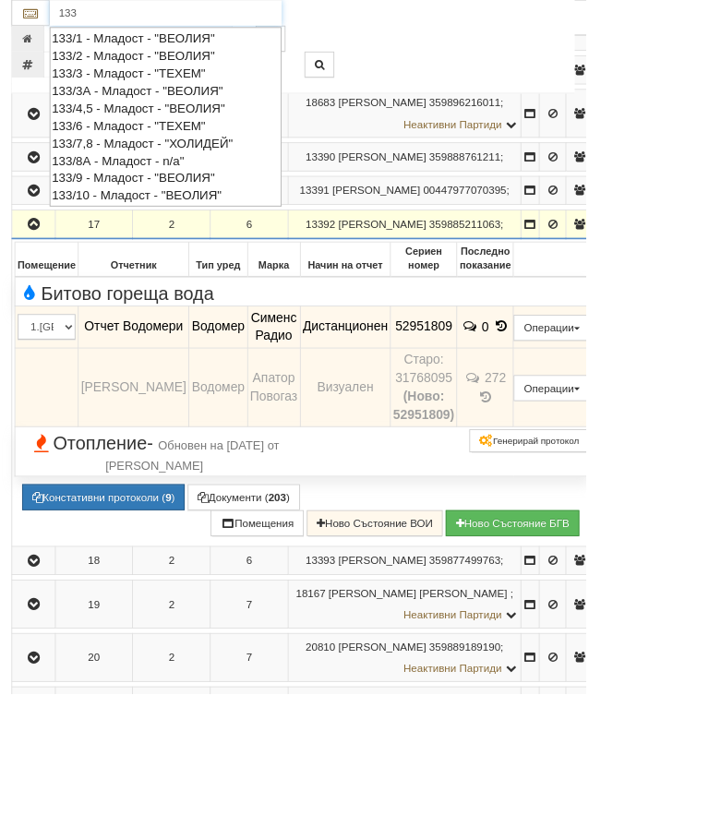
click at [174, 127] on div "133/4,5 - Младост - "ВЕОЛИЯ"" at bounding box center [200, 130] width 275 height 21
type input "133/4,5 - Младост - "ВЕОЛИЯ""
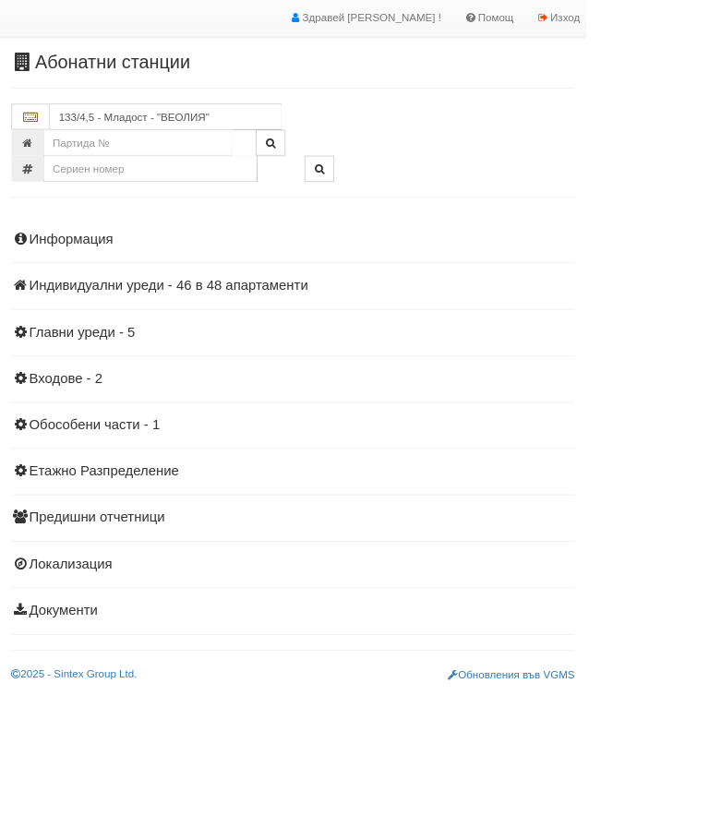
scroll to position [0, 0]
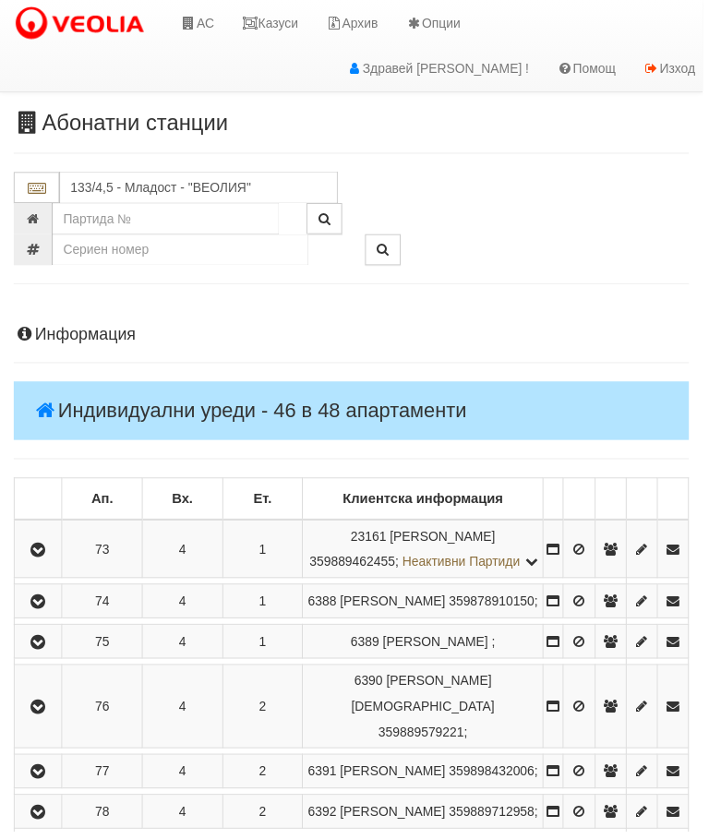
click at [58, 661] on button "button" at bounding box center [39, 647] width 42 height 28
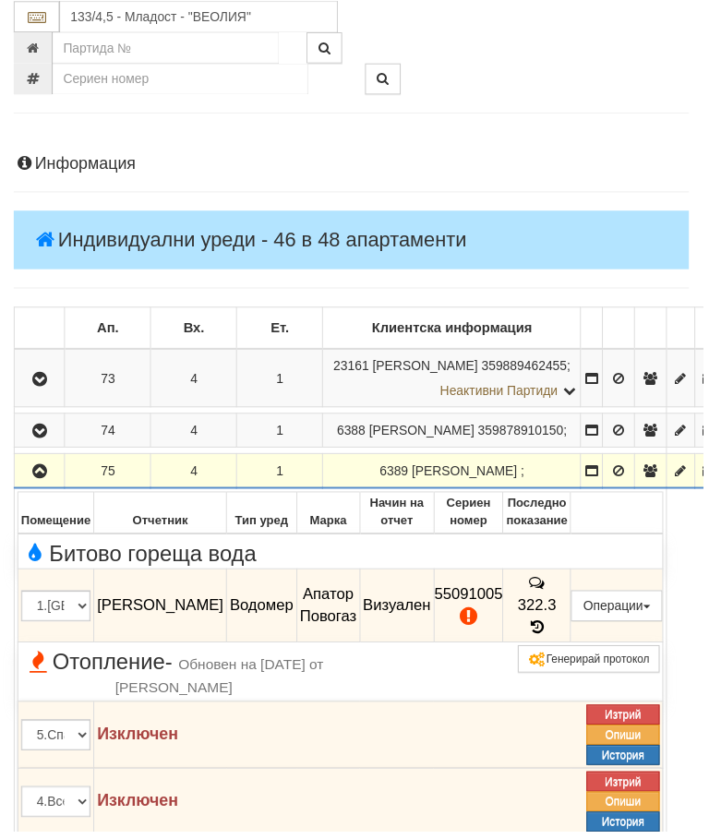
scroll to position [173, 0]
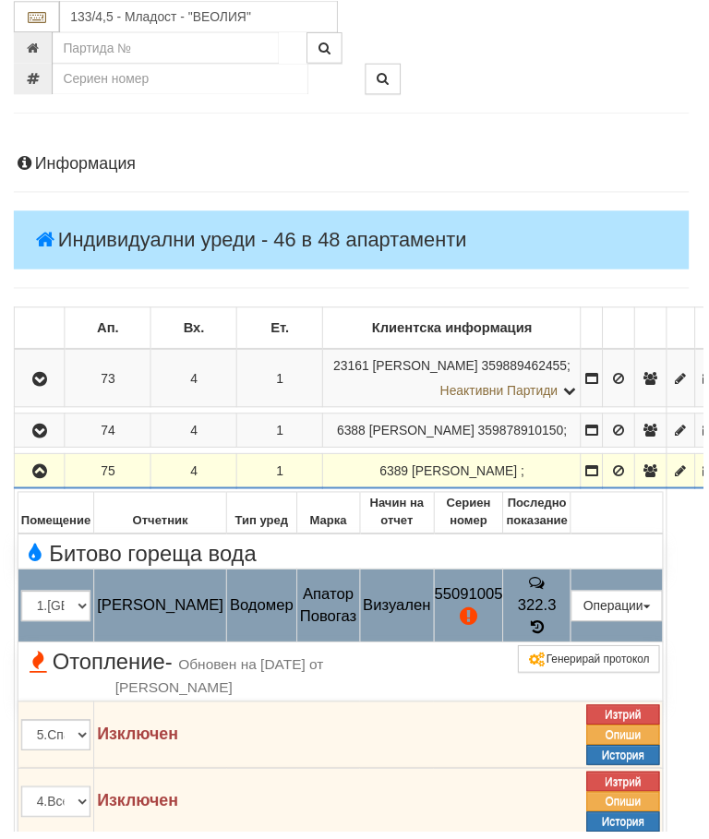
click at [0, 0] on button "Подмяна" at bounding box center [0, 0] width 0 height 0
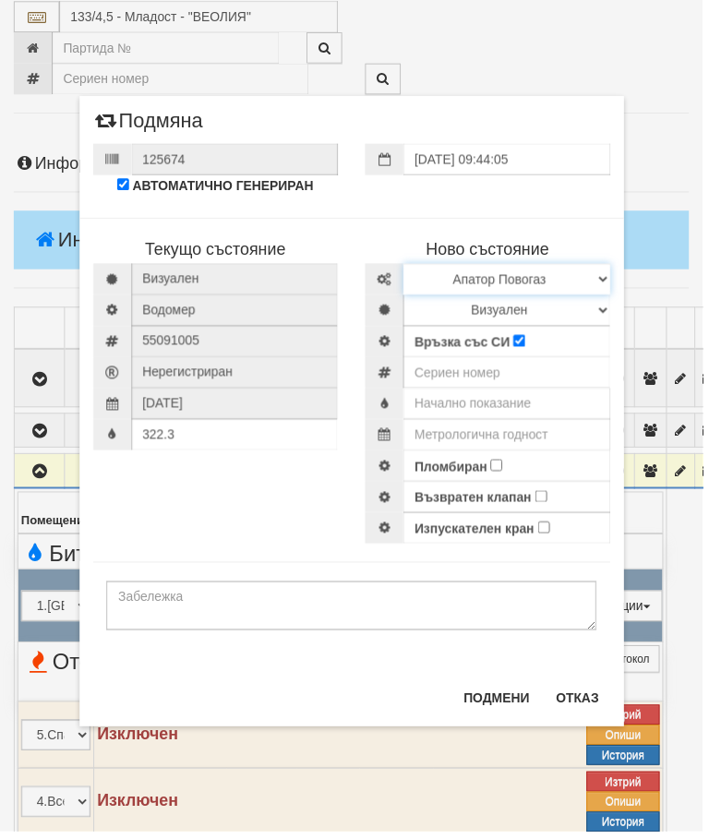
click at [601, 272] on select "Избери Марка и модел Апатор Повогаз Друг Кундис Радио Сименс Визуален Сименс Ра…" at bounding box center [511, 281] width 209 height 31
select select "ed08aeea-bb71-eb11-810c-b7de96689bdf"
click at [606, 303] on select "Визуален Дистанционен Изолирана линия БГВ Няма Oтклонение БГВ Няма Щранг БГВ" at bounding box center [511, 312] width 209 height 31
select select "2"
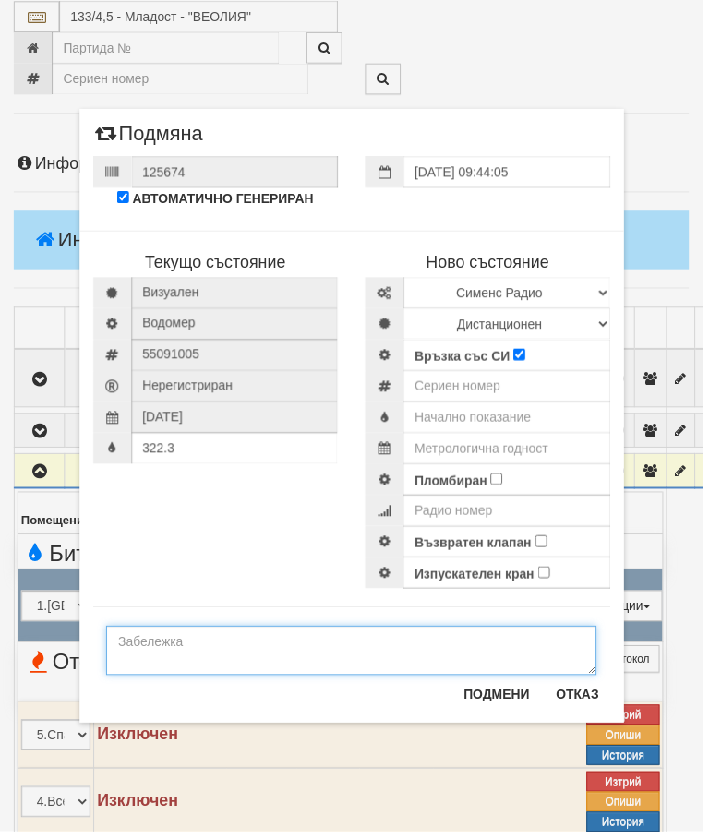
click at [154, 650] on textarea at bounding box center [354, 656] width 495 height 50
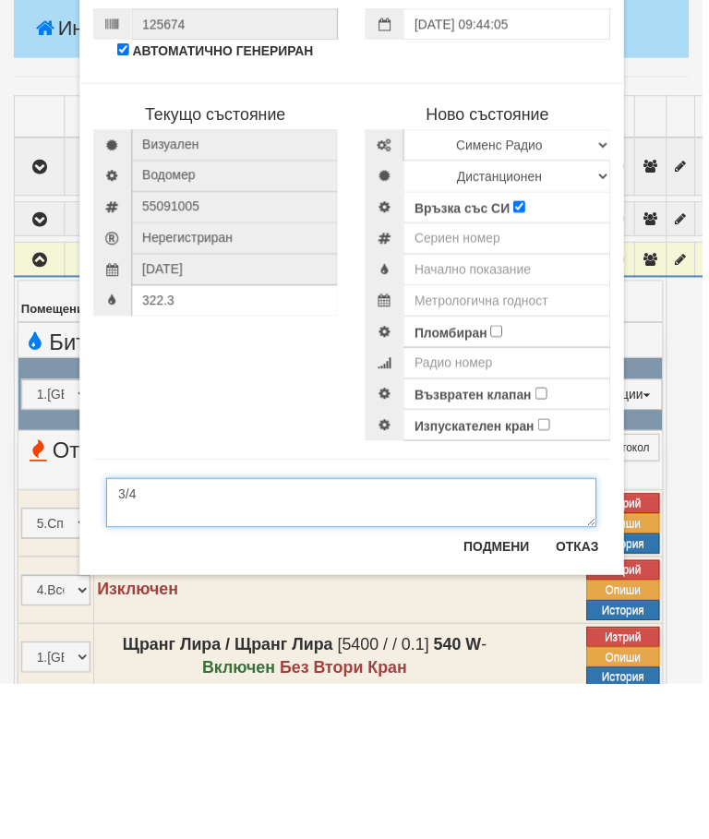
type textarea "3/4"
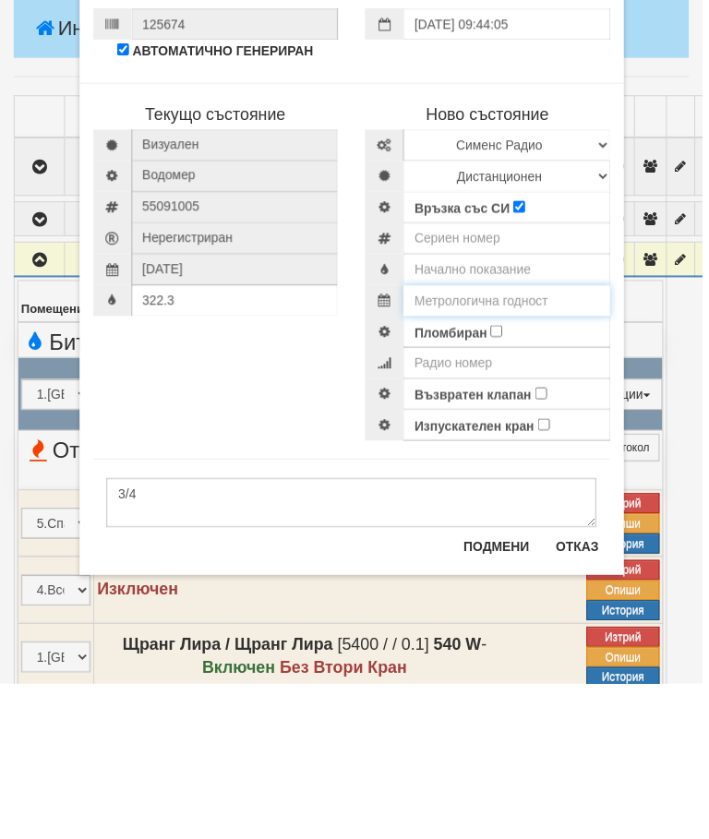
click at [536, 437] on input "text" at bounding box center [511, 452] width 209 height 31
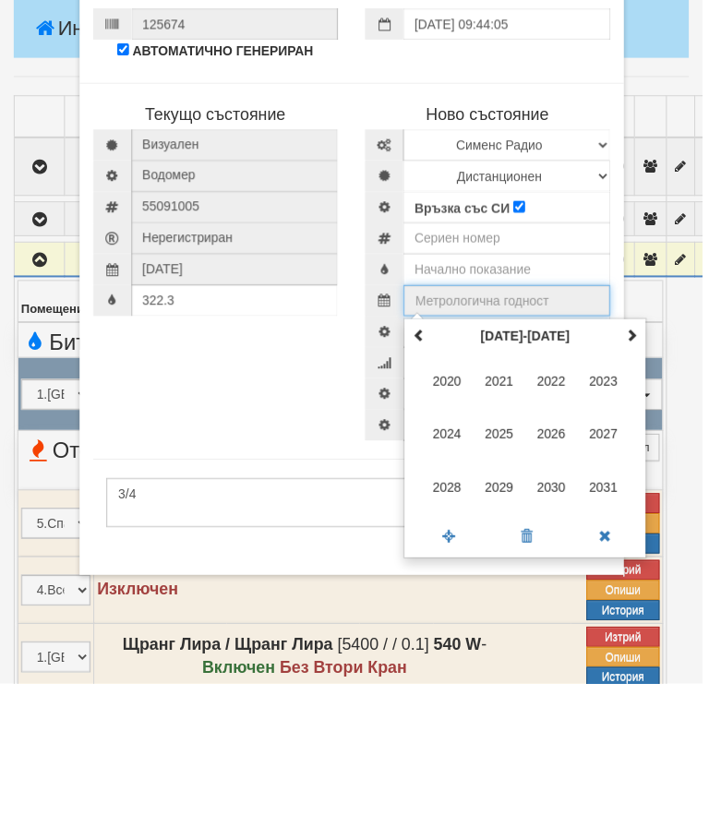
click at [637, 481] on span at bounding box center [637, 487] width 13 height 13
click at [501, 562] on span "2035" at bounding box center [504, 587] width 50 height 50
type input "2035"
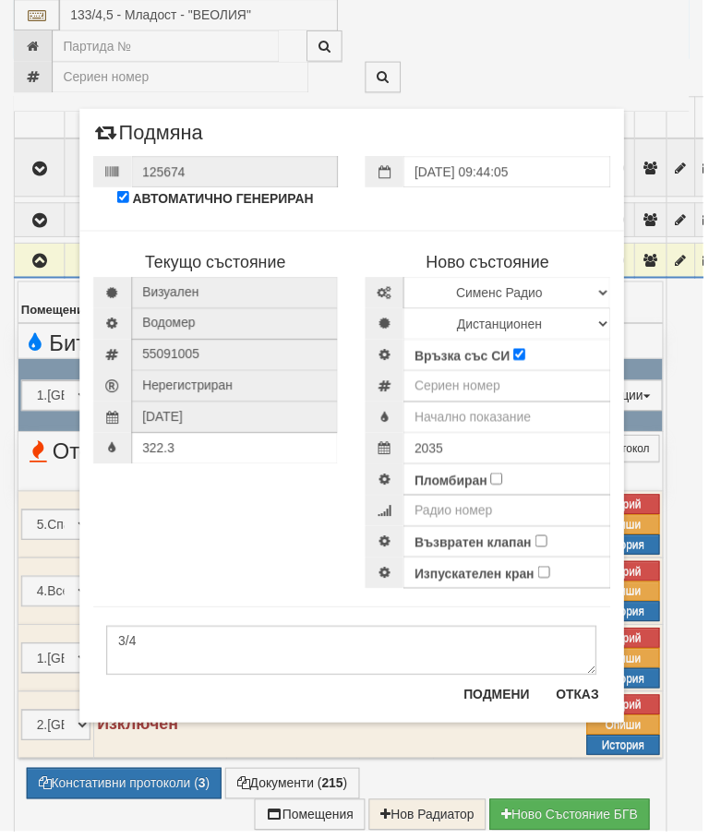
click at [504, 483] on input "Пломбиран" at bounding box center [501, 483] width 12 height 12
checkbox input "true"
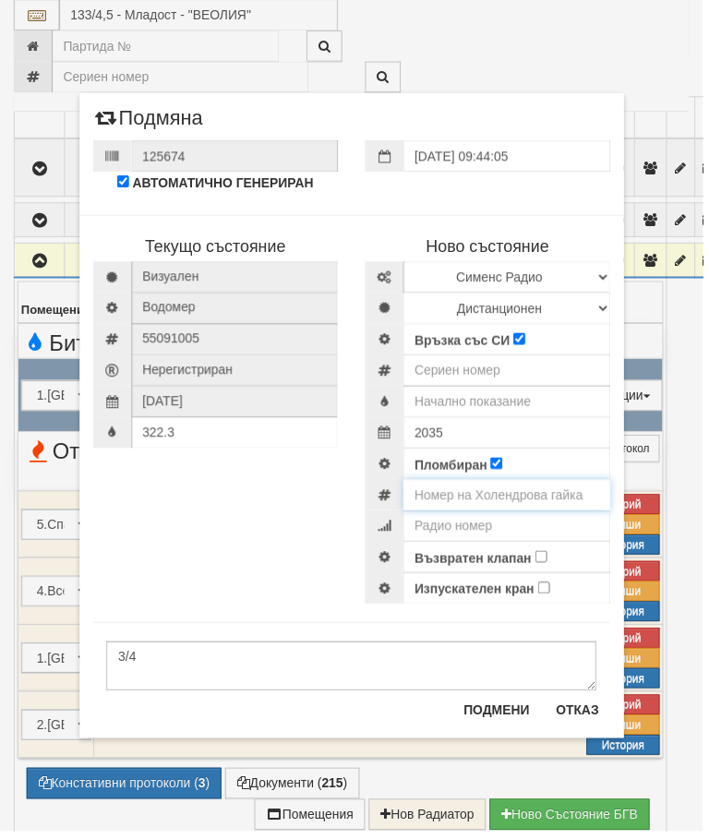
click at [529, 502] on input "number" at bounding box center [511, 499] width 209 height 31
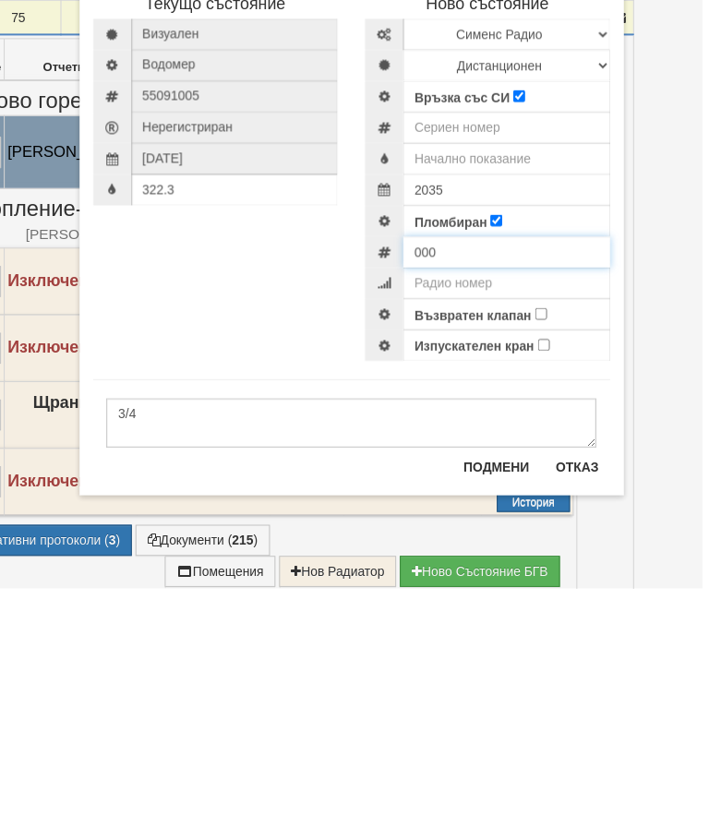
type input "000"
click at [478, 358] on input "number" at bounding box center [511, 373] width 209 height 31
type input "60057032"
click at [509, 390] on input "text" at bounding box center [511, 405] width 209 height 31
type input "0.042"
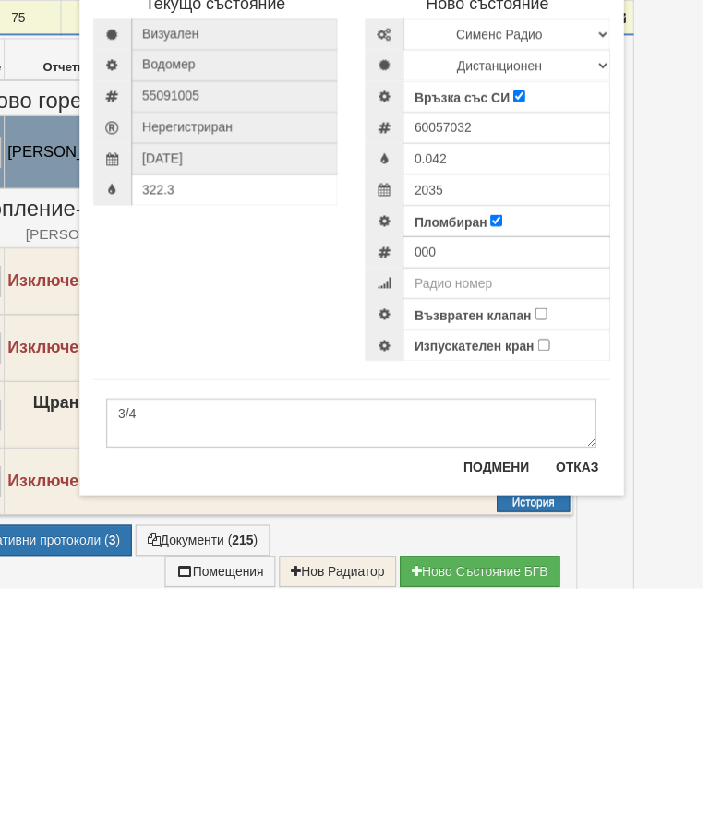
click at [547, 556] on input "Възвратен клапан" at bounding box center [546, 562] width 12 height 12
checkbox input "true"
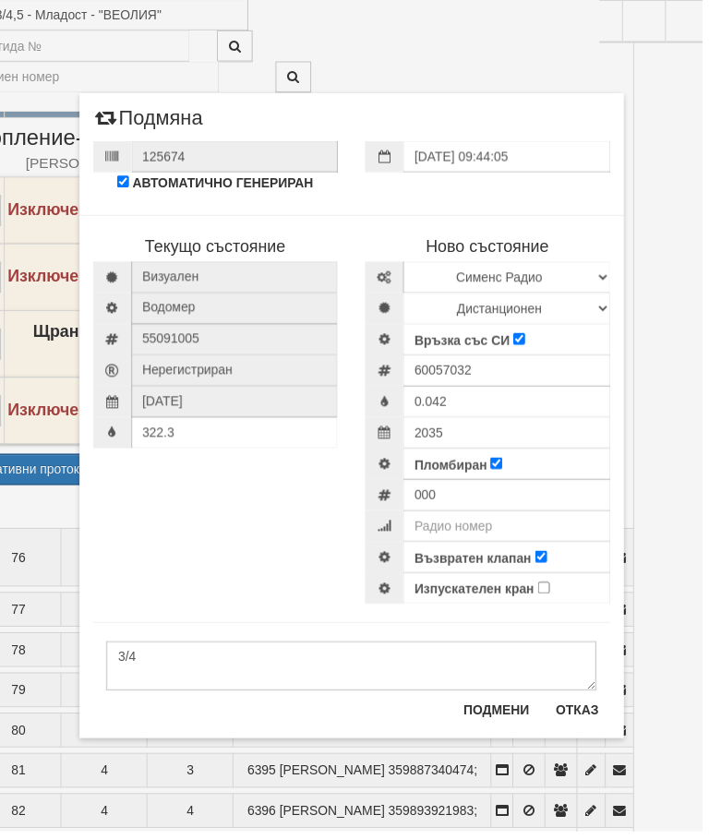
scroll to position [702, 92]
click at [456, 499] on div "000" at bounding box center [491, 499] width 247 height 31
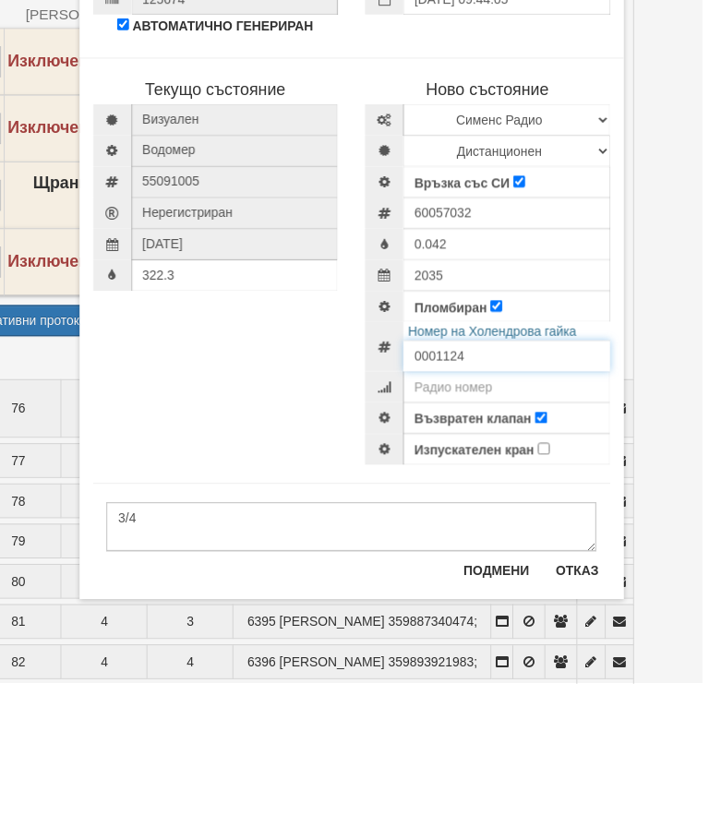
type input "0001124"
click at [207, 412] on input "322.3" at bounding box center [237, 427] width 209 height 31
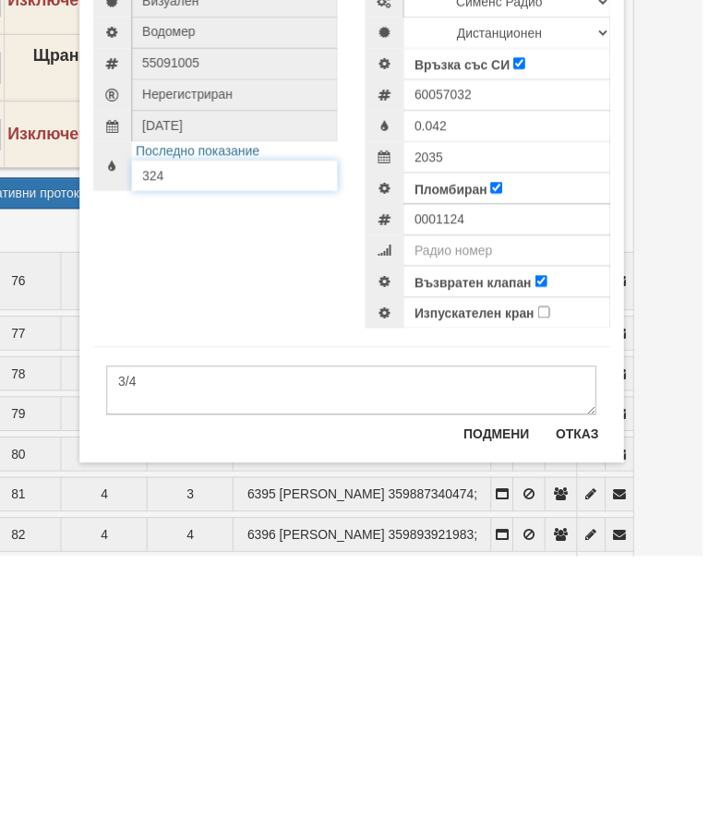
type input "324"
click at [487, 702] on button "Подмени" at bounding box center [501, 717] width 89 height 30
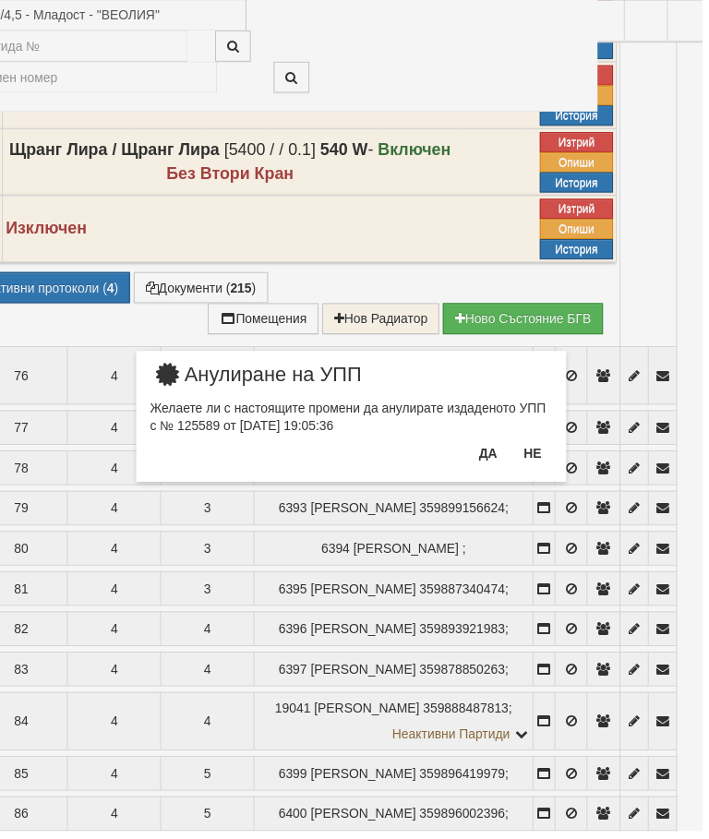
click at [490, 456] on button "Да" at bounding box center [492, 458] width 41 height 30
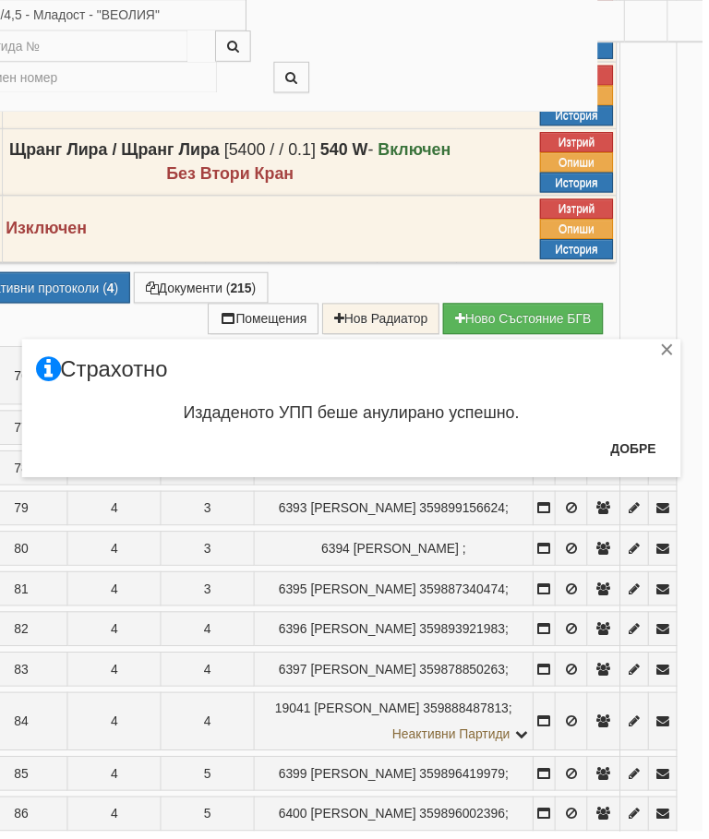
click at [635, 451] on button "Добре" at bounding box center [639, 454] width 68 height 30
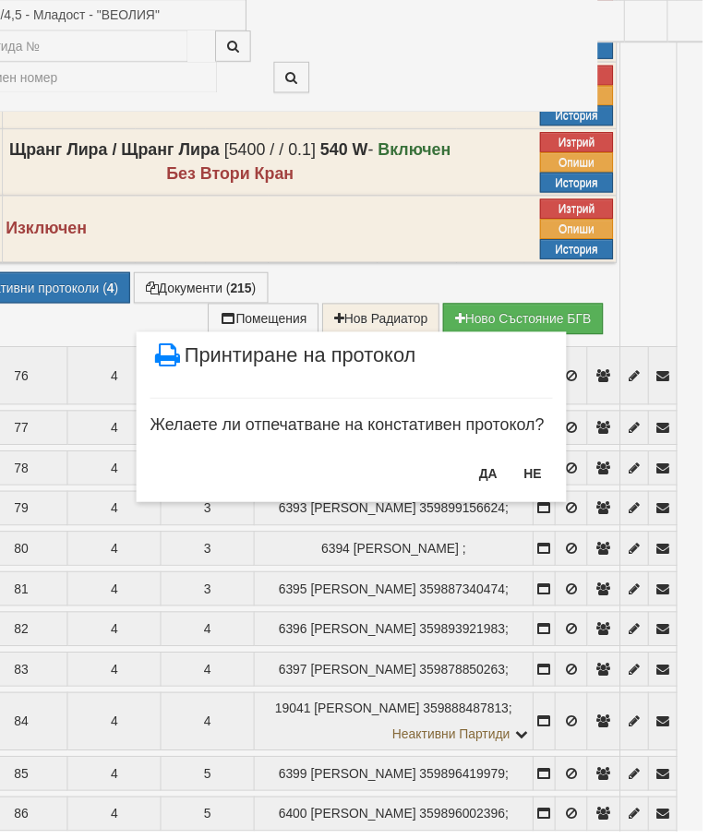
click at [540, 482] on button "НЕ" at bounding box center [538, 478] width 40 height 30
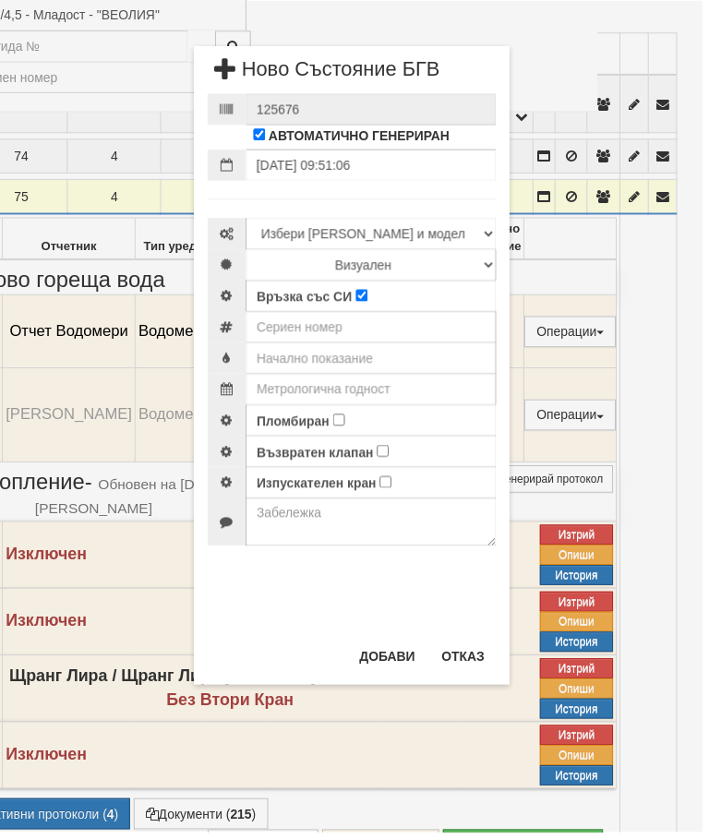
scroll to position [325, 0]
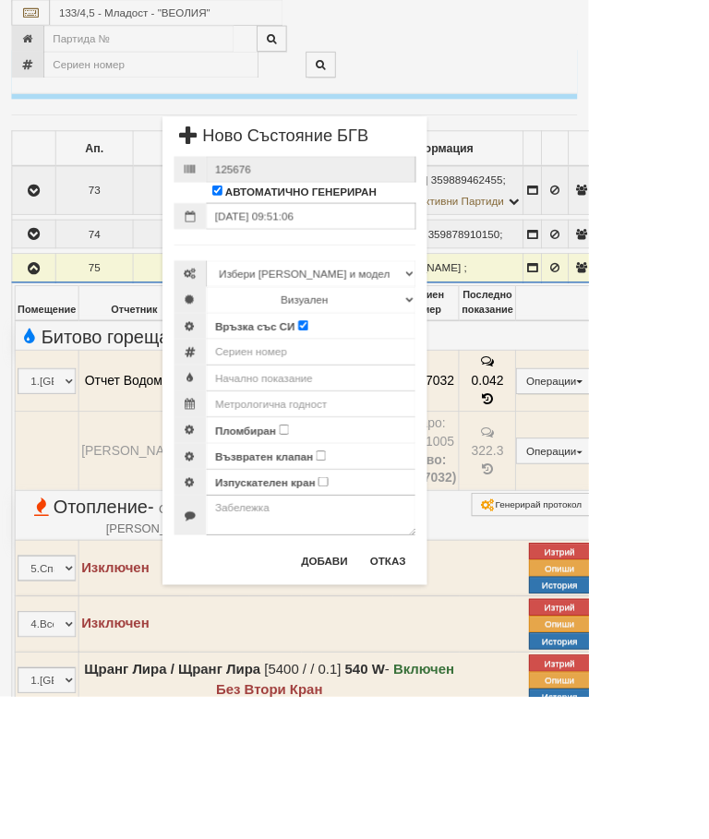
click at [500, 682] on button "Отказ" at bounding box center [468, 676] width 66 height 30
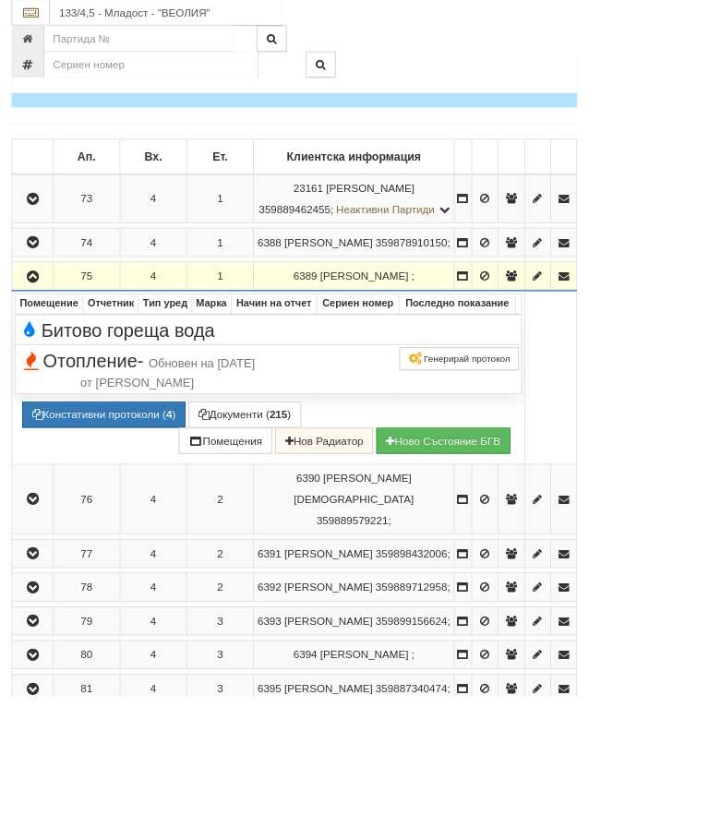
scroll to position [386, 0]
